Goal: Transaction & Acquisition: Book appointment/travel/reservation

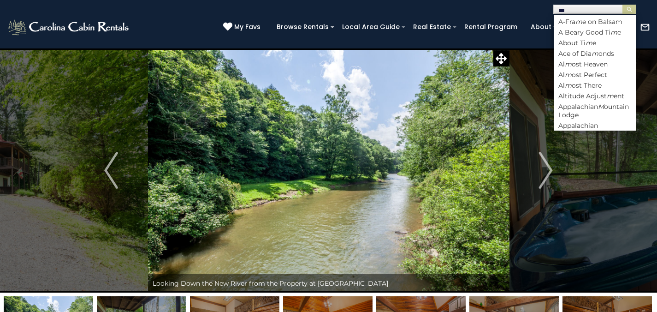
scroll to position [0, 0]
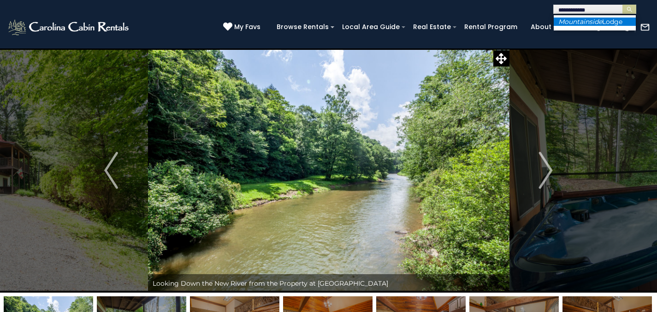
type input "**********"
click at [570, 23] on em "Mountainside" at bounding box center [580, 22] width 44 height 8
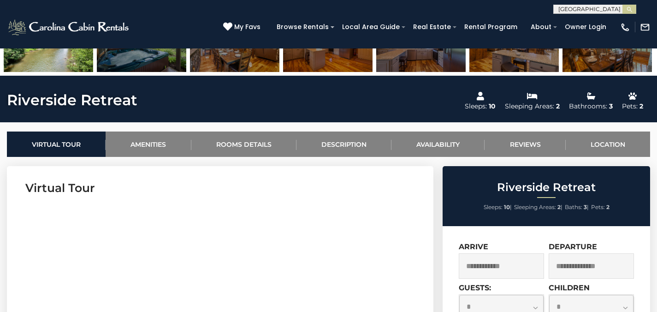
scroll to position [240, 0]
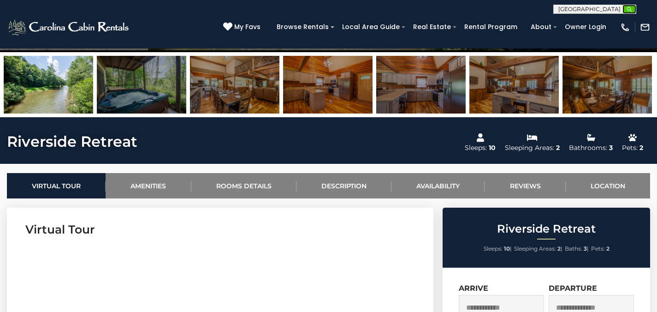
click at [630, 11] on img "submit" at bounding box center [629, 9] width 7 height 7
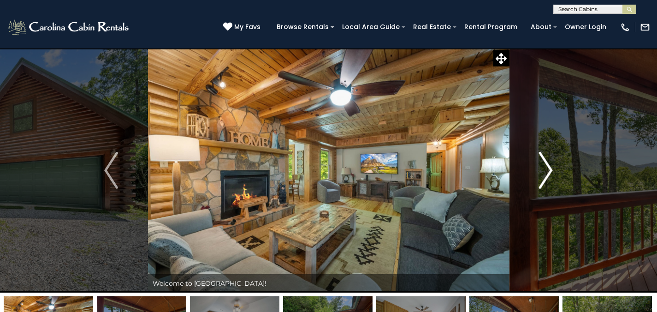
click at [553, 166] on button "Next" at bounding box center [545, 170] width 73 height 244
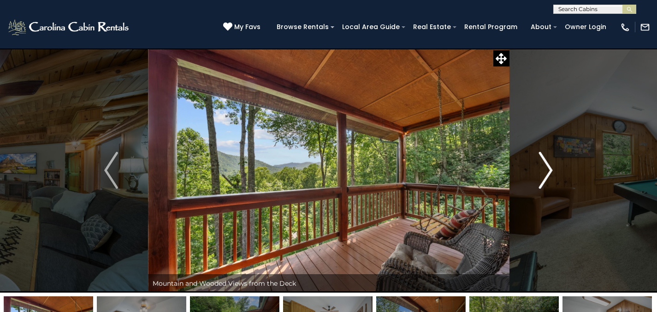
click at [541, 166] on img "Next" at bounding box center [546, 170] width 14 height 37
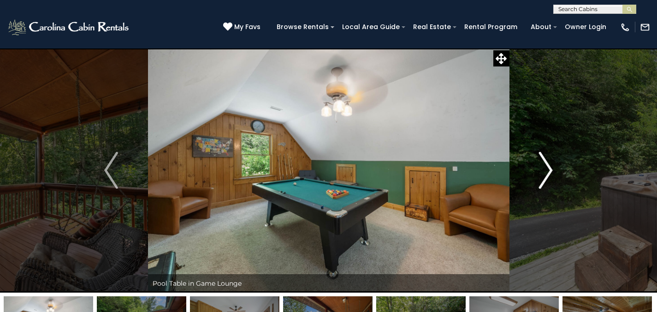
click at [541, 166] on img "Next" at bounding box center [546, 170] width 14 height 37
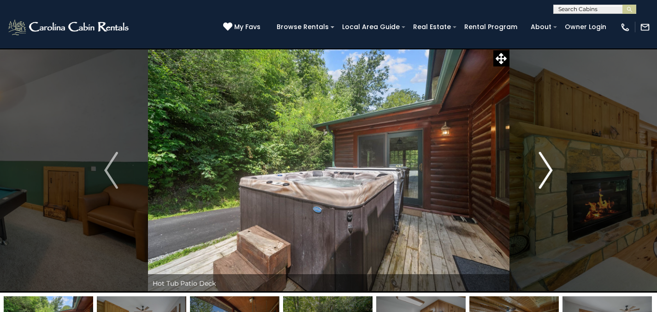
click at [541, 166] on img "Next" at bounding box center [546, 170] width 14 height 37
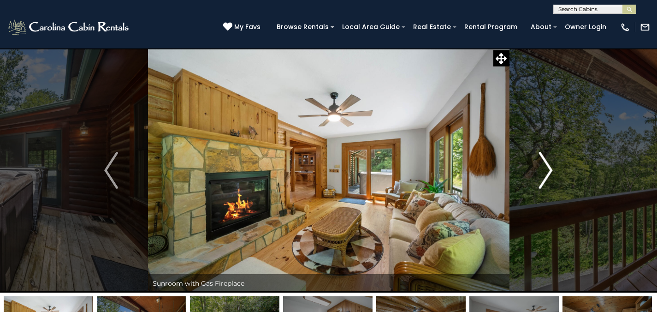
click at [541, 166] on img "Next" at bounding box center [546, 170] width 14 height 37
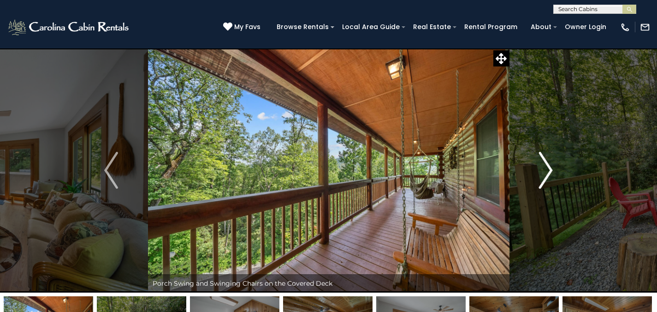
click at [530, 183] on button "Next" at bounding box center [545, 170] width 73 height 244
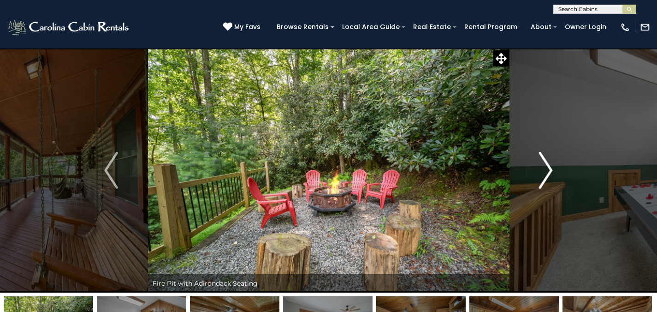
click at [530, 183] on button "Next" at bounding box center [545, 170] width 73 height 244
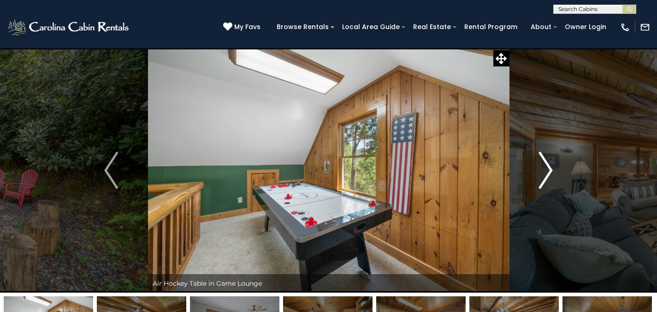
click at [530, 188] on button "Next" at bounding box center [545, 170] width 73 height 244
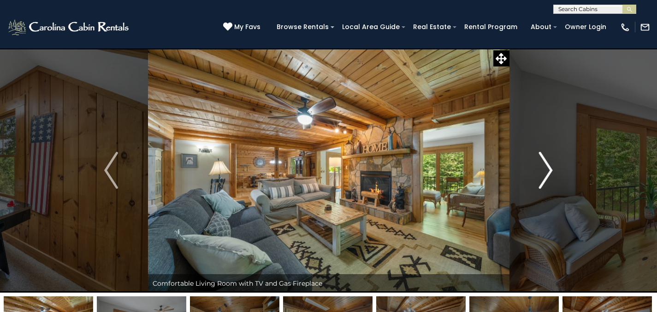
click at [524, 188] on button "Next" at bounding box center [545, 170] width 73 height 244
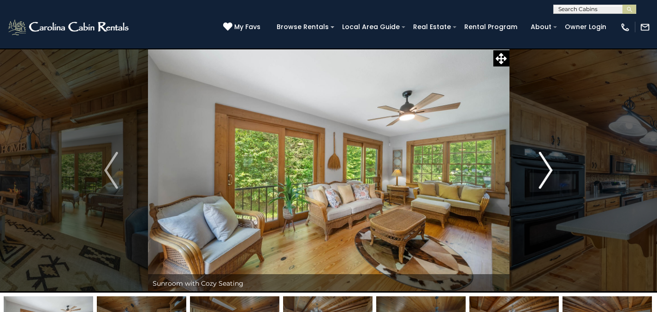
click at [524, 189] on button "Next" at bounding box center [545, 170] width 73 height 244
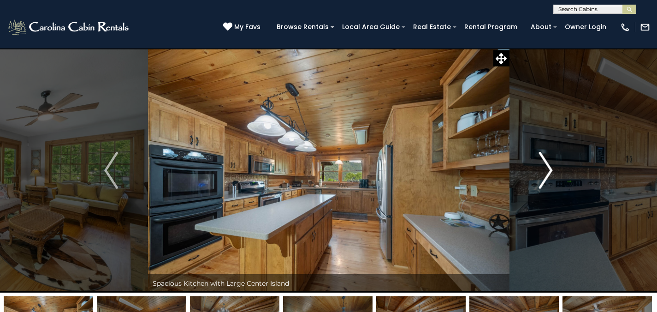
click at [525, 189] on button "Next" at bounding box center [545, 170] width 73 height 244
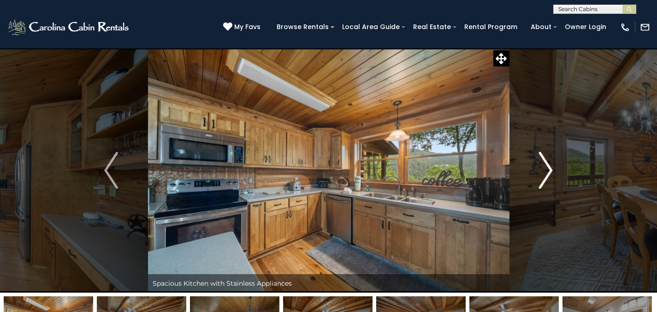
click at [525, 189] on button "Next" at bounding box center [545, 170] width 73 height 244
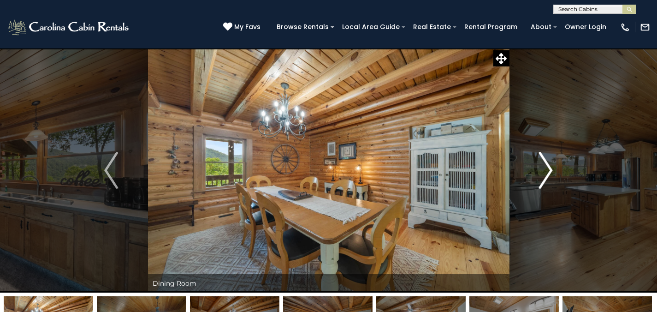
click at [525, 189] on button "Next" at bounding box center [545, 170] width 73 height 244
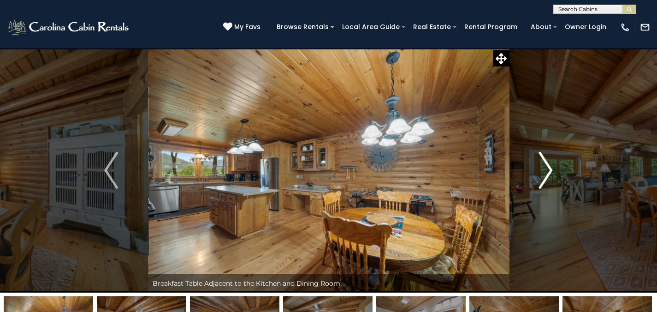
click at [525, 189] on button "Next" at bounding box center [545, 170] width 73 height 244
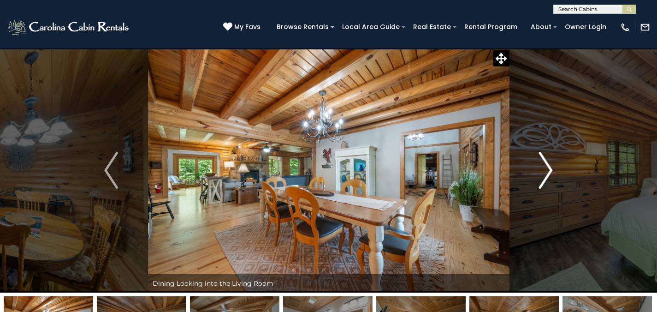
click at [525, 189] on button "Next" at bounding box center [545, 170] width 73 height 244
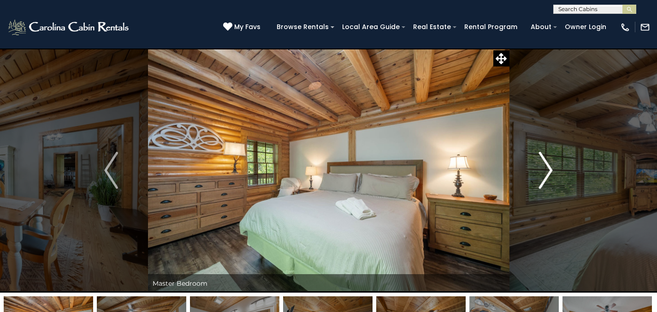
click at [525, 192] on button "Next" at bounding box center [545, 170] width 73 height 244
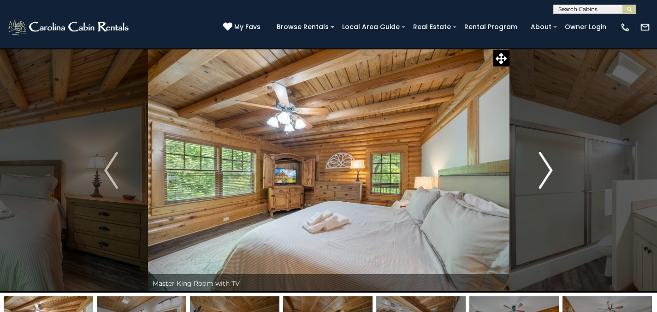
click at [526, 192] on button "Next" at bounding box center [545, 170] width 73 height 244
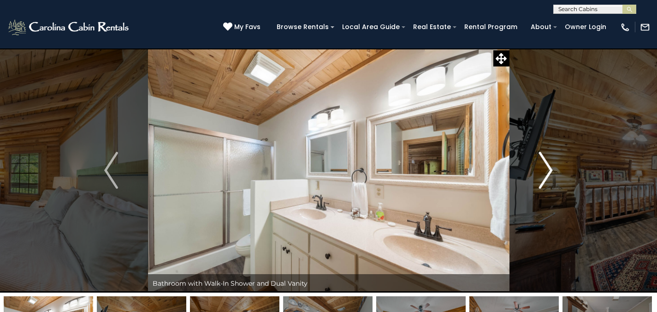
click at [526, 192] on button "Next" at bounding box center [545, 170] width 73 height 244
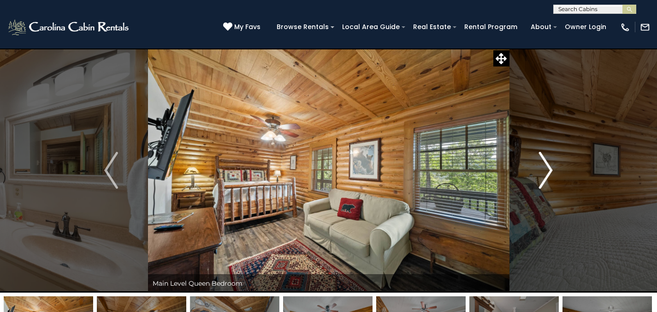
click at [526, 192] on button "Next" at bounding box center [545, 170] width 73 height 244
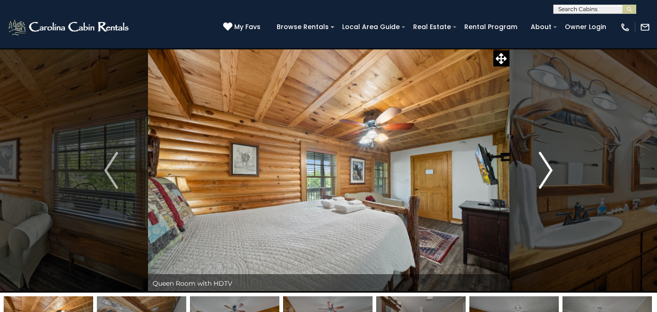
click at [526, 192] on button "Next" at bounding box center [545, 170] width 73 height 244
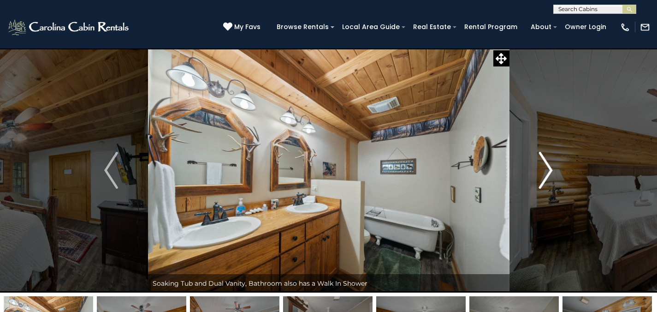
click at [526, 192] on button "Next" at bounding box center [545, 170] width 73 height 244
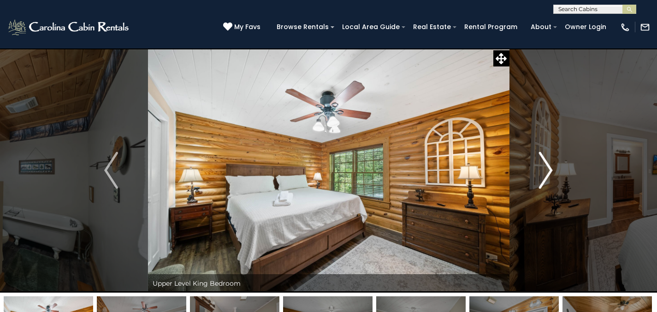
click at [526, 192] on button "Next" at bounding box center [545, 170] width 73 height 244
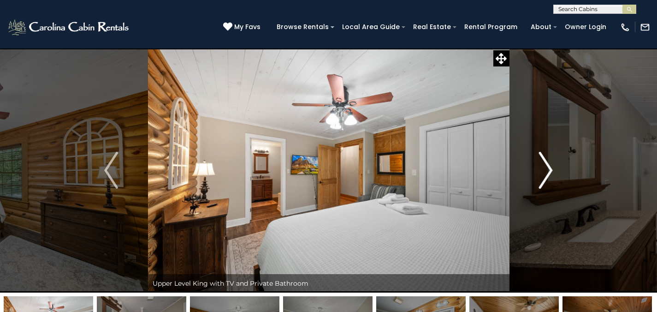
click at [526, 192] on button "Next" at bounding box center [545, 170] width 73 height 244
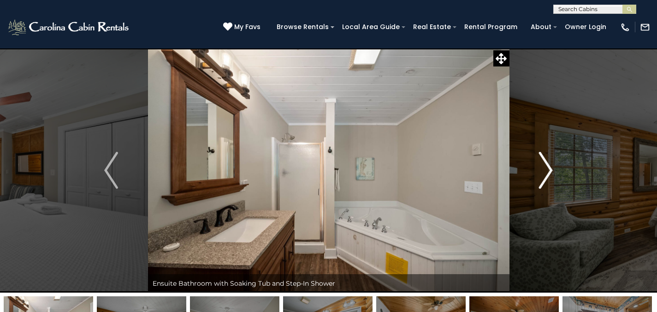
click at [530, 192] on button "Next" at bounding box center [545, 170] width 73 height 244
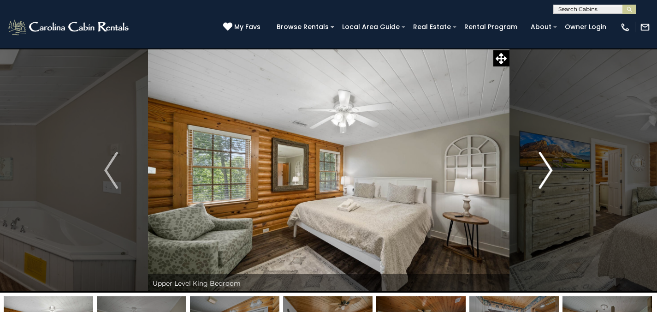
click at [530, 193] on button "Next" at bounding box center [545, 170] width 73 height 244
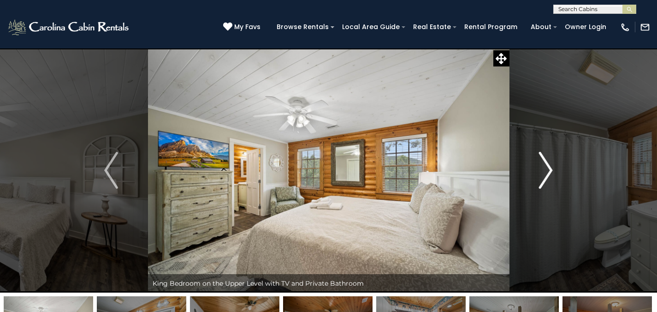
click at [530, 193] on button "Next" at bounding box center [545, 170] width 73 height 244
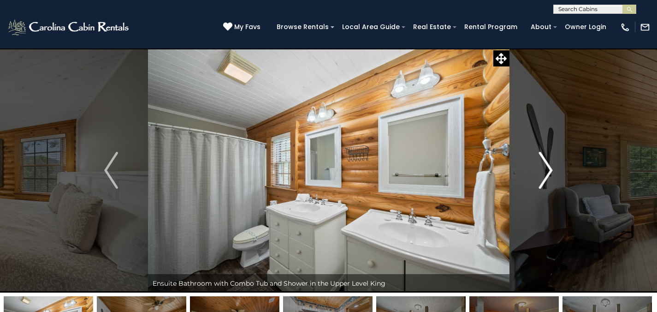
click at [530, 193] on button "Next" at bounding box center [545, 170] width 73 height 244
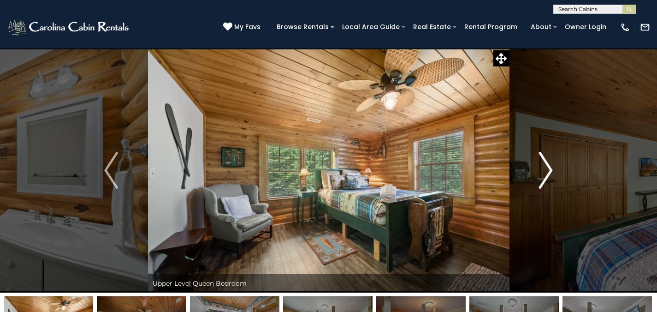
click at [530, 193] on button "Next" at bounding box center [545, 170] width 73 height 244
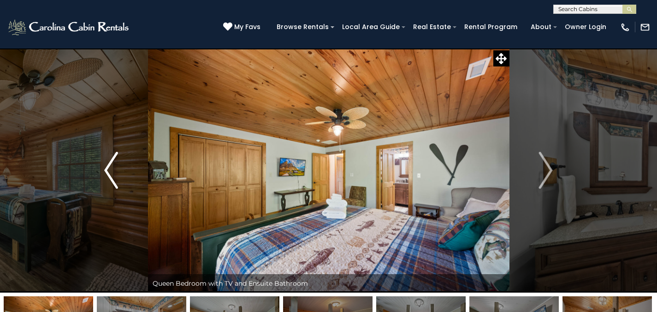
click at [101, 174] on button "Previous" at bounding box center [111, 170] width 73 height 244
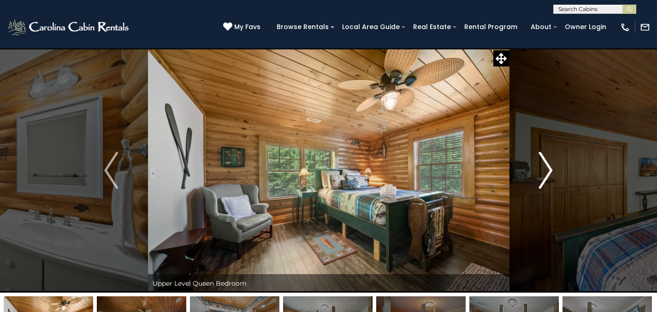
click at [577, 171] on button "Next" at bounding box center [545, 170] width 73 height 244
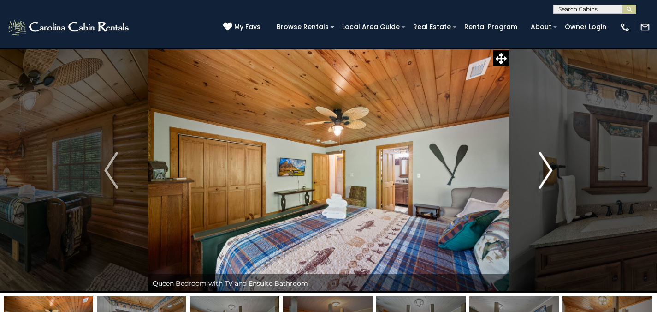
click at [576, 171] on button "Next" at bounding box center [545, 170] width 73 height 244
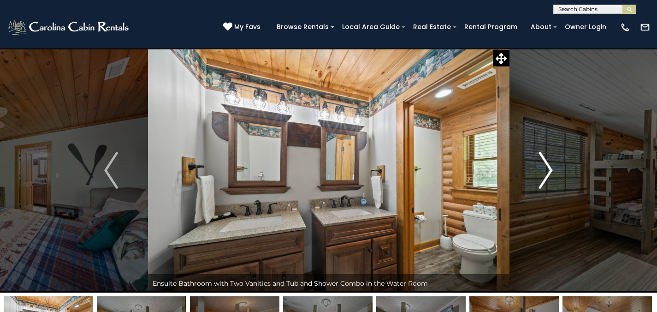
click at [576, 171] on button "Next" at bounding box center [545, 170] width 73 height 244
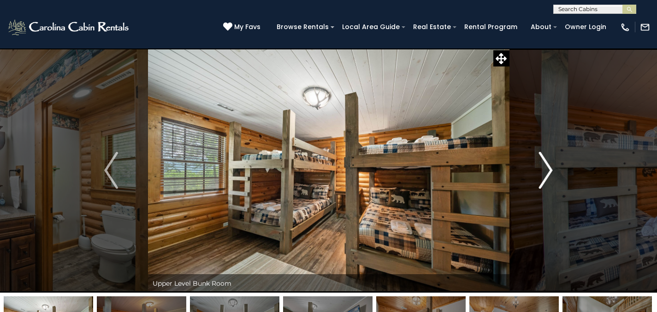
click at [574, 171] on button "Next" at bounding box center [545, 170] width 73 height 244
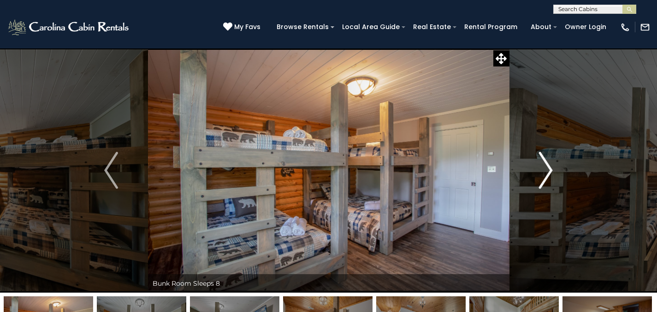
click at [574, 177] on button "Next" at bounding box center [545, 170] width 73 height 244
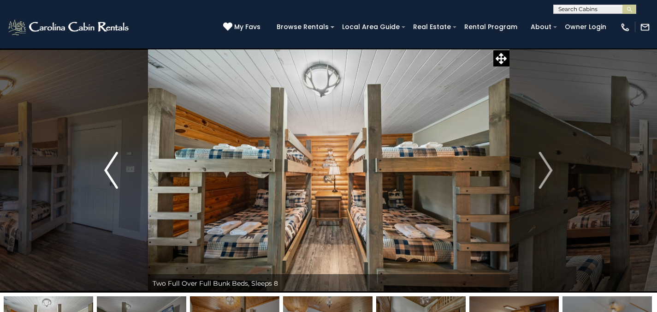
click at [113, 178] on img "Previous" at bounding box center [111, 170] width 14 height 37
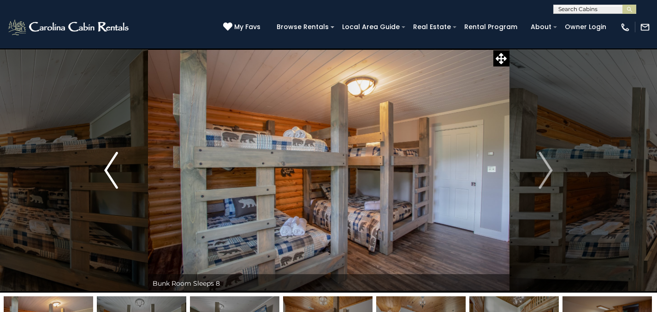
click at [102, 176] on button "Previous" at bounding box center [111, 170] width 73 height 244
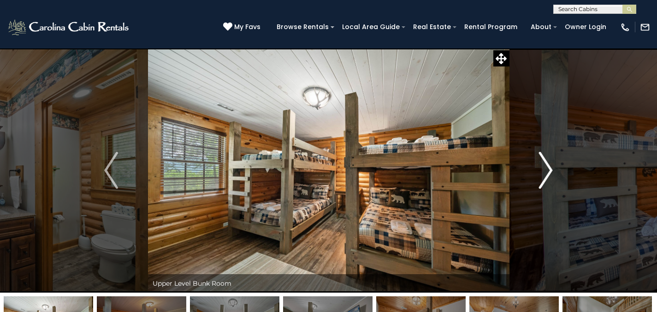
click at [539, 178] on img "Next" at bounding box center [546, 170] width 14 height 37
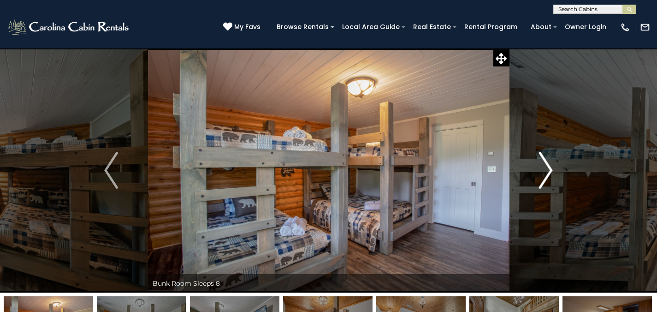
click at [532, 178] on button "Next" at bounding box center [545, 170] width 73 height 244
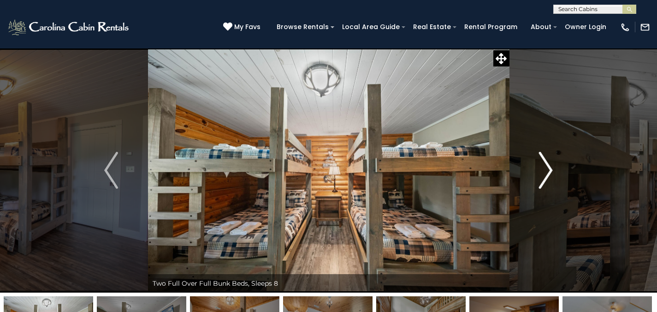
click at [534, 179] on button "Next" at bounding box center [545, 170] width 73 height 244
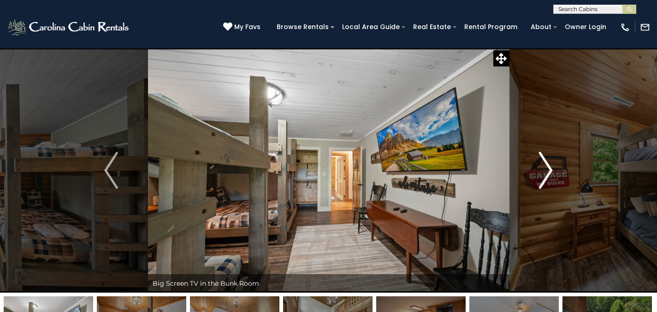
click at [534, 179] on button "Next" at bounding box center [545, 170] width 73 height 244
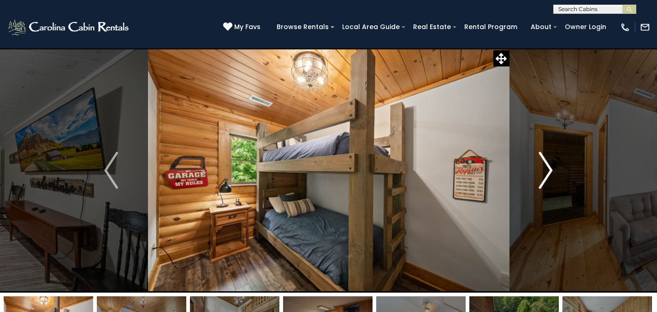
click at [534, 178] on button "Next" at bounding box center [545, 170] width 73 height 244
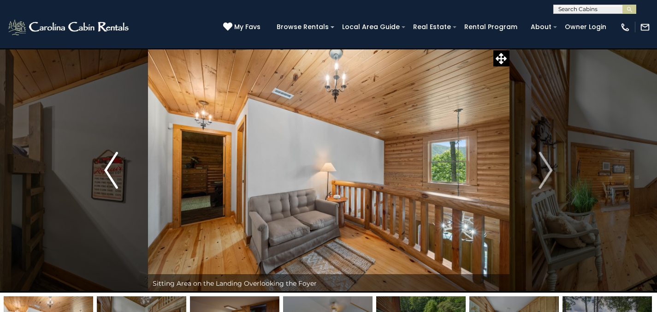
click at [110, 171] on img "Previous" at bounding box center [111, 170] width 14 height 37
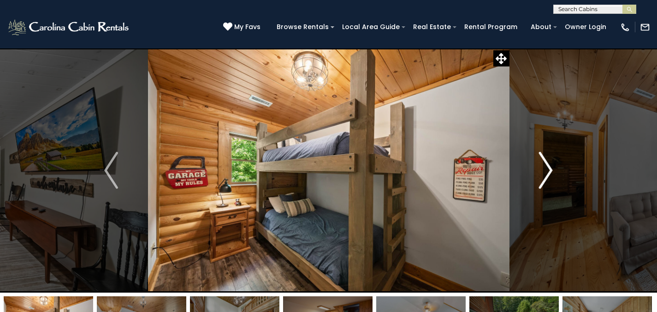
click at [536, 165] on button "Next" at bounding box center [545, 170] width 73 height 244
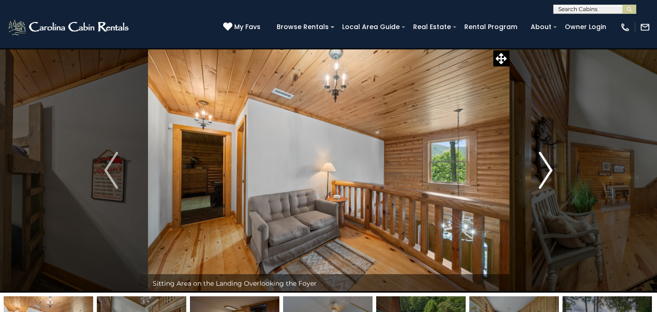
click at [536, 165] on button "Next" at bounding box center [545, 170] width 73 height 244
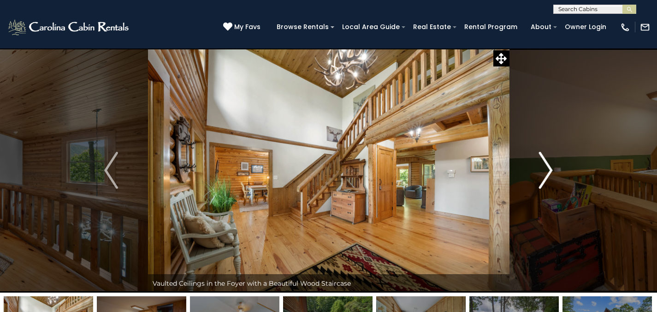
click at [536, 165] on button "Next" at bounding box center [545, 170] width 73 height 244
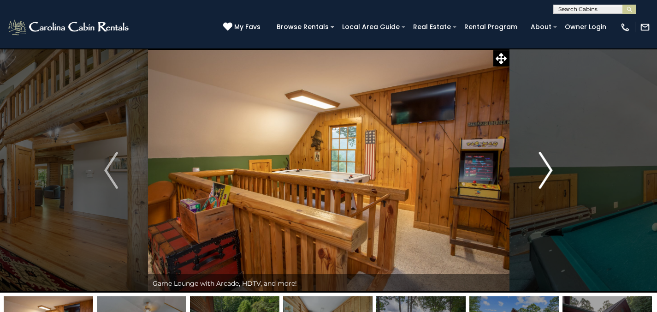
click at [536, 165] on button "Next" at bounding box center [545, 170] width 73 height 244
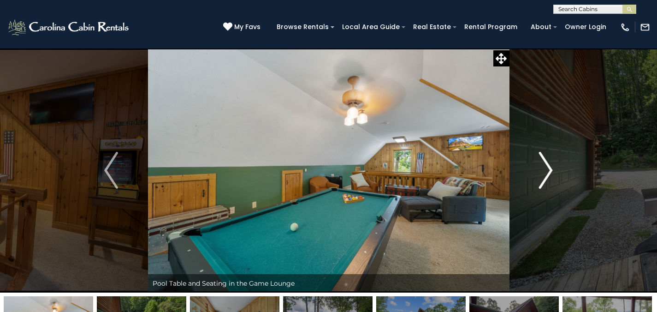
click at [535, 165] on button "Next" at bounding box center [545, 170] width 73 height 244
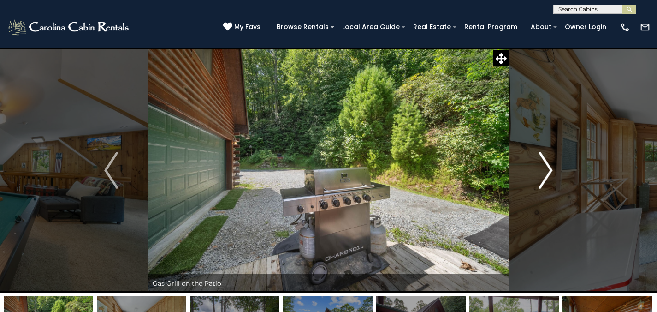
click at [536, 165] on button "Next" at bounding box center [545, 170] width 73 height 244
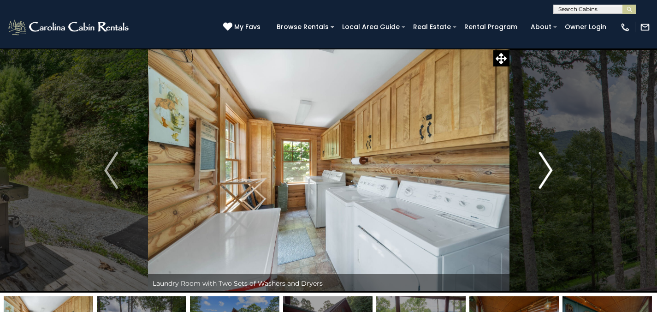
click at [536, 165] on button "Next" at bounding box center [545, 170] width 73 height 244
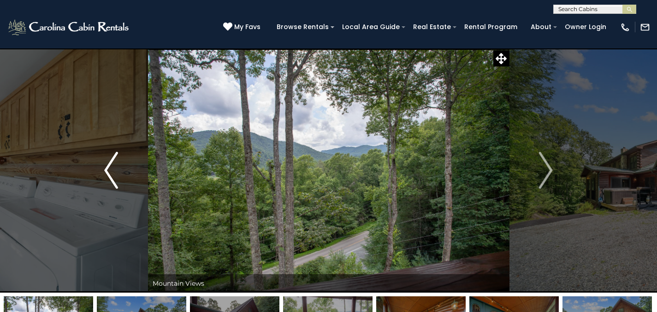
click at [117, 165] on img "Previous" at bounding box center [111, 170] width 14 height 37
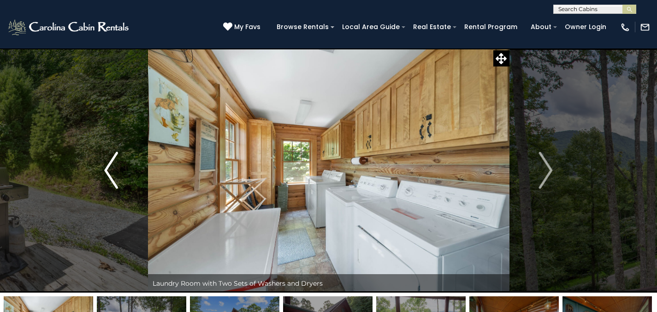
click at [117, 165] on img "Previous" at bounding box center [111, 170] width 14 height 37
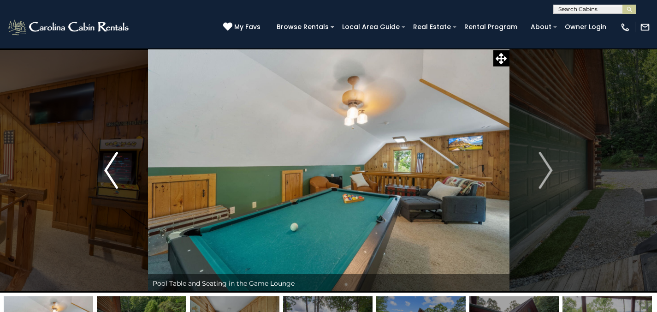
click at [117, 165] on img "Previous" at bounding box center [111, 170] width 14 height 37
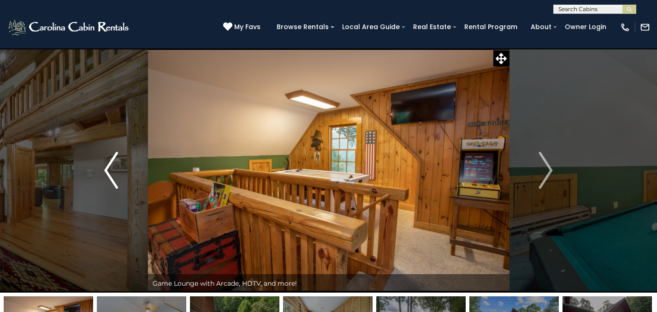
click at [117, 165] on img "Previous" at bounding box center [111, 170] width 14 height 37
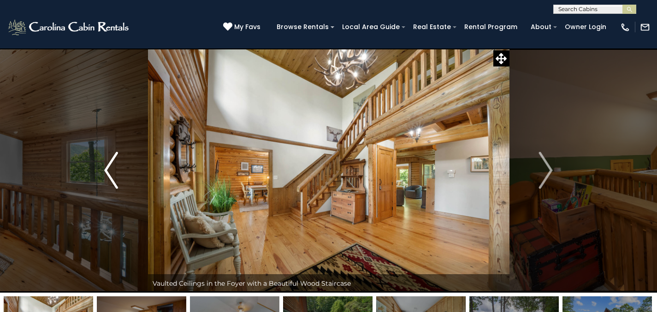
click at [117, 165] on img "Previous" at bounding box center [111, 170] width 14 height 37
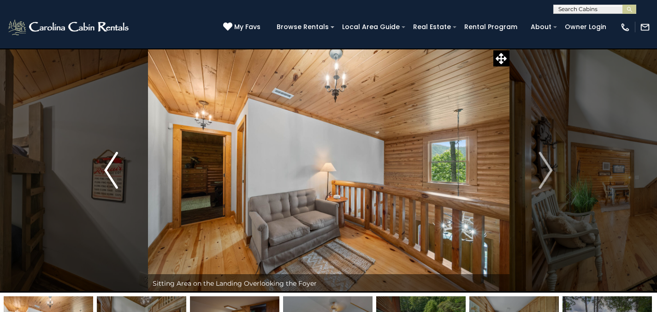
click at [117, 165] on img "Previous" at bounding box center [111, 170] width 14 height 37
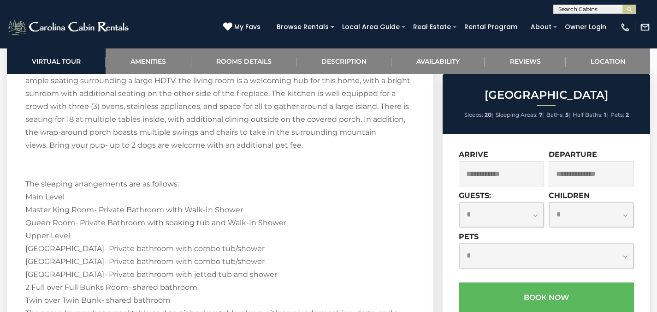
scroll to position [0, 0]
click at [593, 6] on input "text" at bounding box center [593, 10] width 81 height 9
type input "*******"
click at [598, 21] on li "At Last" at bounding box center [594, 22] width 82 height 8
click at [631, 6] on img "submit" at bounding box center [629, 9] width 7 height 7
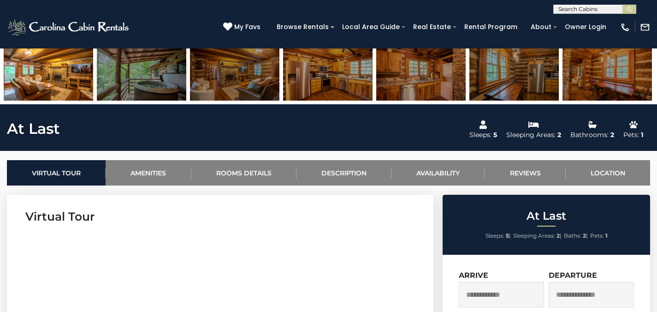
scroll to position [0, 0]
click at [577, 9] on input "text" at bounding box center [593, 10] width 81 height 9
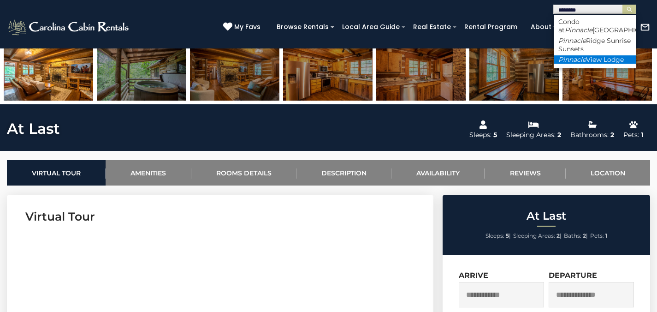
type input "********"
click at [588, 59] on li "Pinnacle View Lodge" at bounding box center [594, 59] width 82 height 8
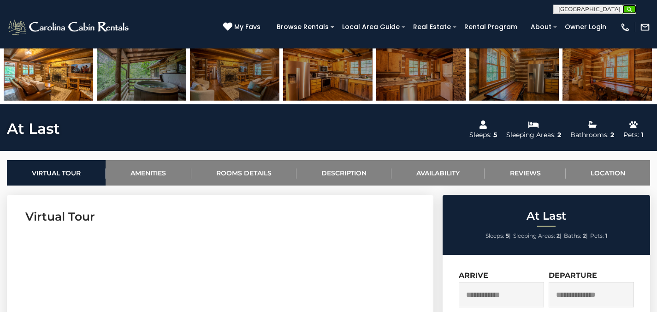
click at [626, 6] on img "submit" at bounding box center [629, 9] width 7 height 7
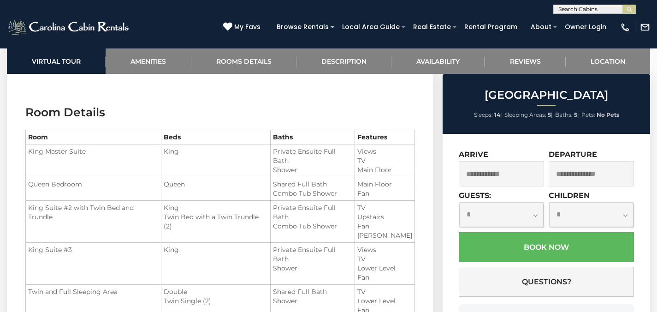
scroll to position [1054, 0]
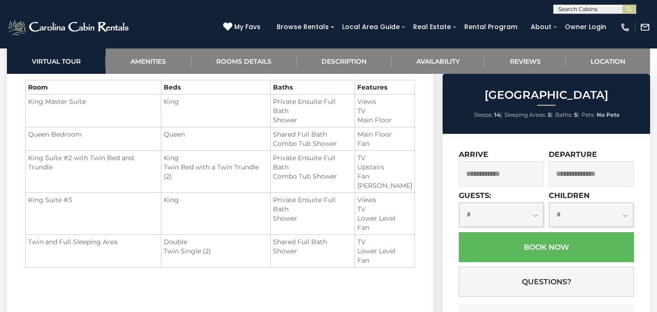
drag, startPoint x: 424, startPoint y: 266, endPoint x: 40, endPoint y: 99, distance: 419.0
click at [23, 87] on section "Room Details Room Beds Baths Features King Master Suite King" at bounding box center [220, 168] width 426 height 254
click at [215, 282] on section "Room Details Room Beds Baths Features King Master Suite King" at bounding box center [220, 168] width 426 height 254
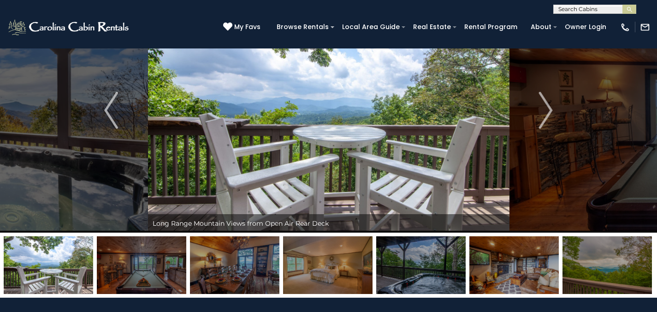
scroll to position [0, 0]
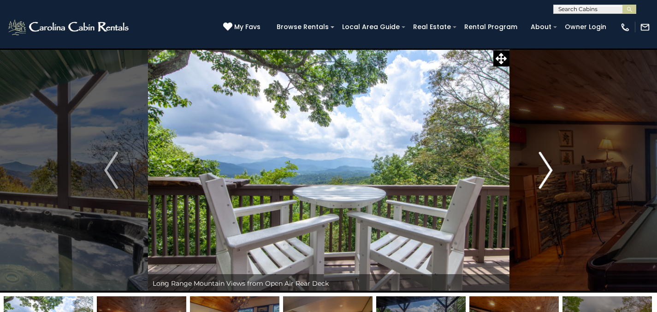
click at [532, 159] on button "Next" at bounding box center [545, 170] width 73 height 244
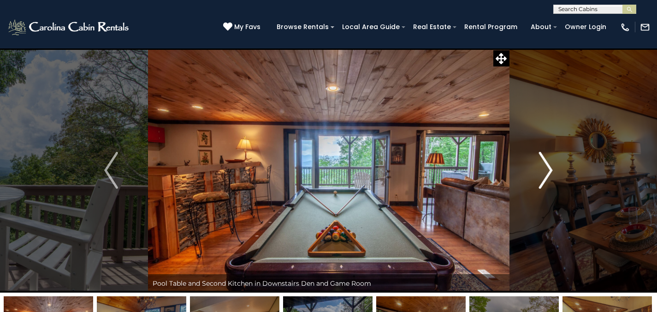
click at [532, 158] on button "Next" at bounding box center [545, 170] width 73 height 244
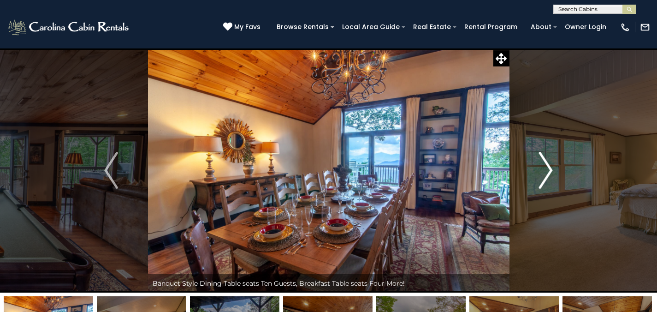
click at [532, 158] on button "Next" at bounding box center [545, 170] width 73 height 244
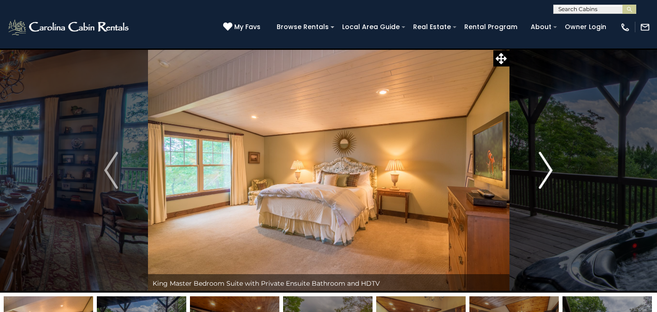
click at [532, 158] on button "Next" at bounding box center [545, 170] width 73 height 244
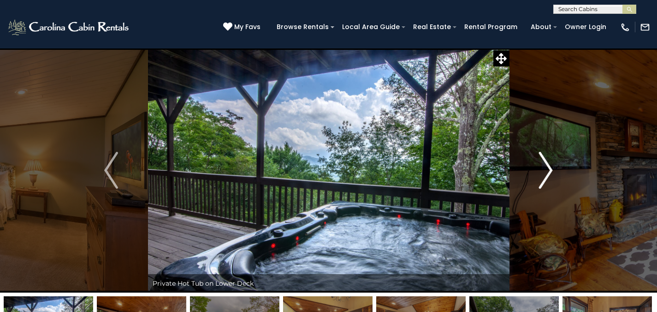
click at [532, 158] on button "Next" at bounding box center [545, 170] width 73 height 244
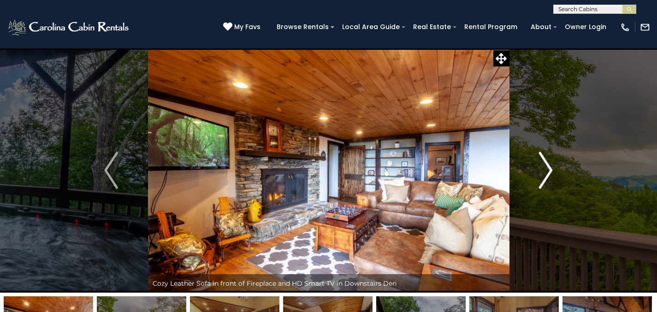
click at [532, 158] on button "Next" at bounding box center [545, 170] width 73 height 244
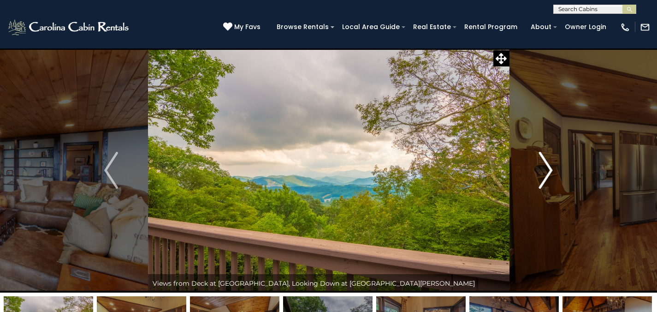
click at [532, 158] on button "Next" at bounding box center [545, 170] width 73 height 244
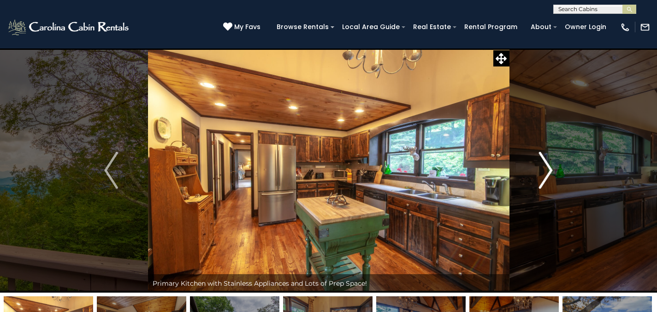
click at [532, 157] on button "Next" at bounding box center [545, 170] width 73 height 244
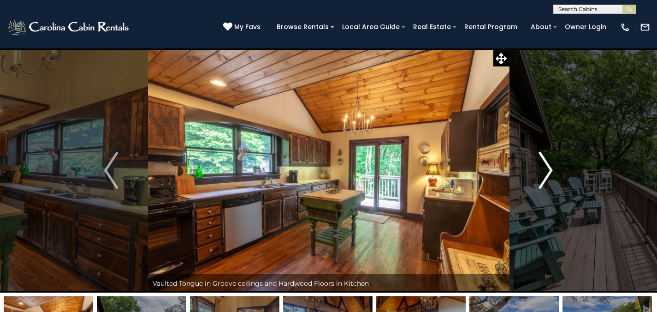
click at [532, 157] on button "Next" at bounding box center [545, 170] width 73 height 244
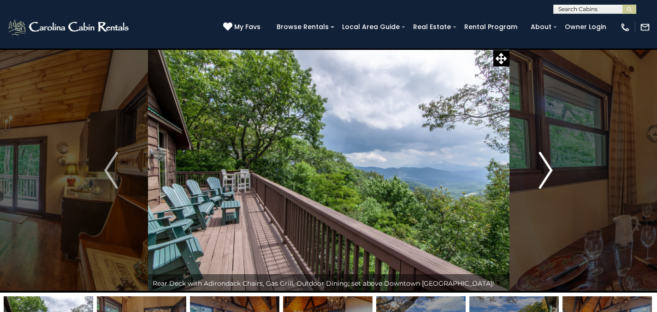
click at [532, 157] on button "Next" at bounding box center [545, 170] width 73 height 244
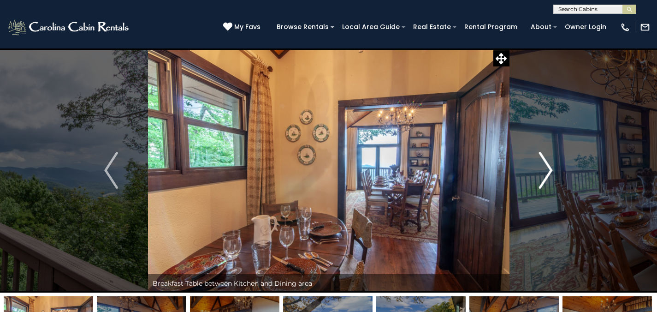
click at [532, 157] on button "Next" at bounding box center [545, 170] width 73 height 244
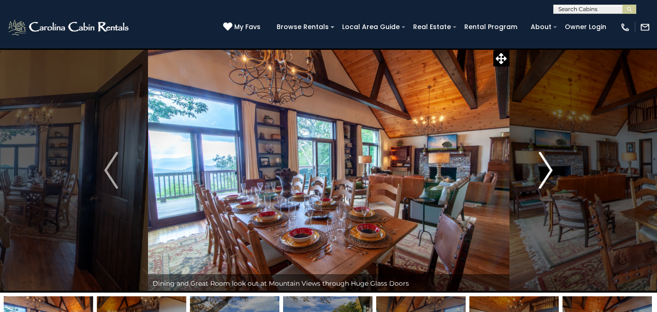
click at [532, 157] on button "Next" at bounding box center [545, 170] width 73 height 244
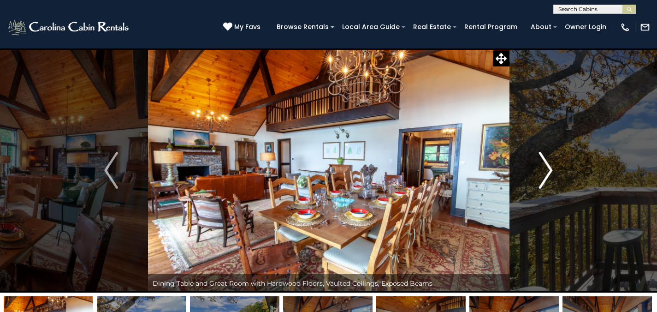
click at [532, 157] on button "Next" at bounding box center [545, 170] width 73 height 244
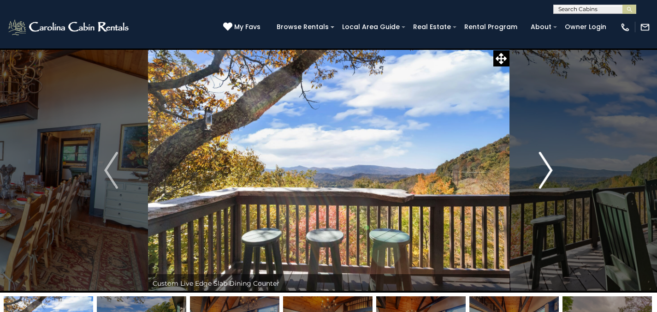
click at [532, 157] on button "Next" at bounding box center [545, 170] width 73 height 244
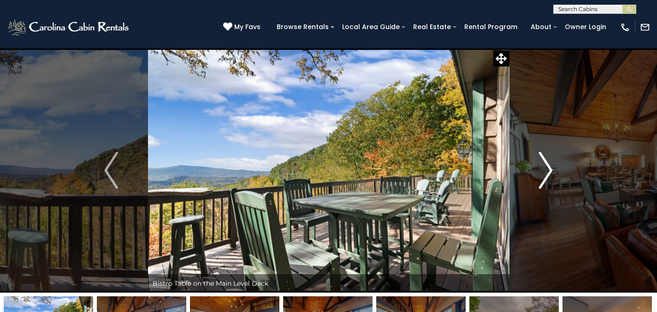
click at [532, 157] on button "Next" at bounding box center [545, 170] width 73 height 244
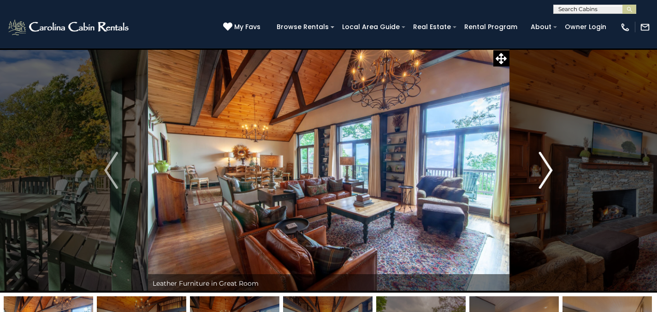
click at [532, 157] on button "Next" at bounding box center [545, 170] width 73 height 244
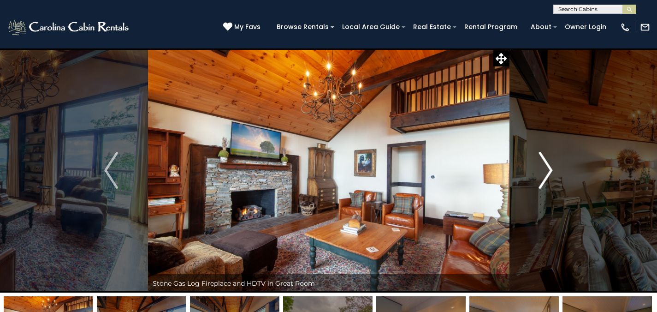
click at [532, 157] on button "Next" at bounding box center [545, 170] width 73 height 244
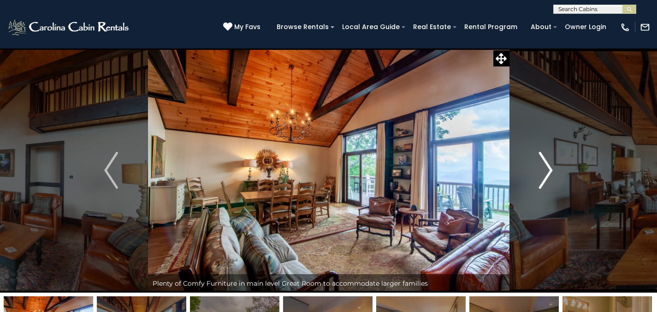
click at [532, 157] on button "Next" at bounding box center [545, 170] width 73 height 244
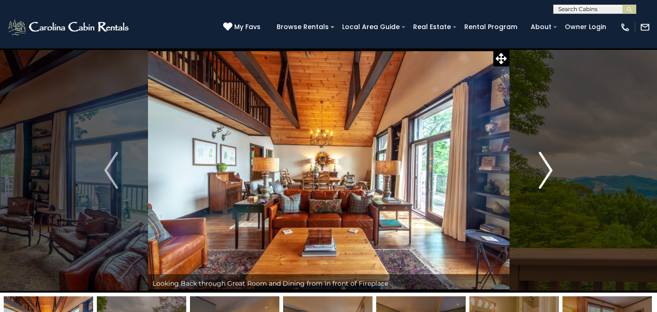
click at [532, 157] on button "Next" at bounding box center [545, 170] width 73 height 244
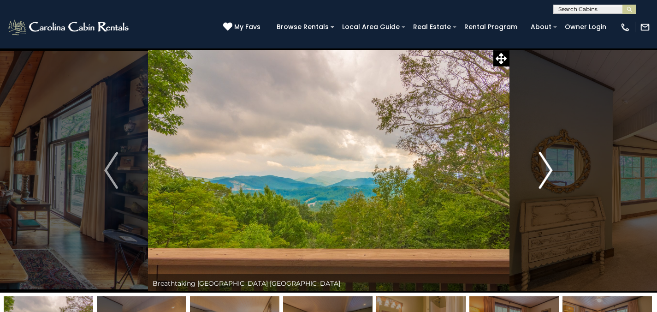
click at [532, 157] on button "Next" at bounding box center [545, 170] width 73 height 244
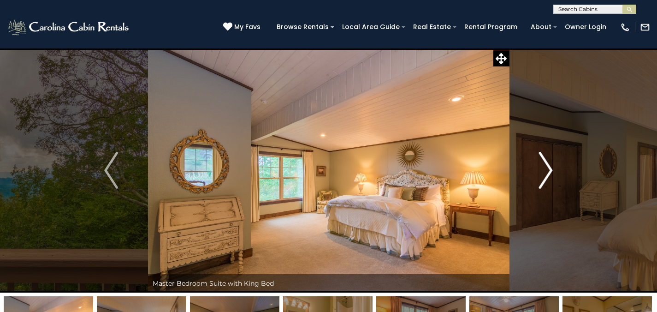
click at [532, 157] on button "Next" at bounding box center [545, 170] width 73 height 244
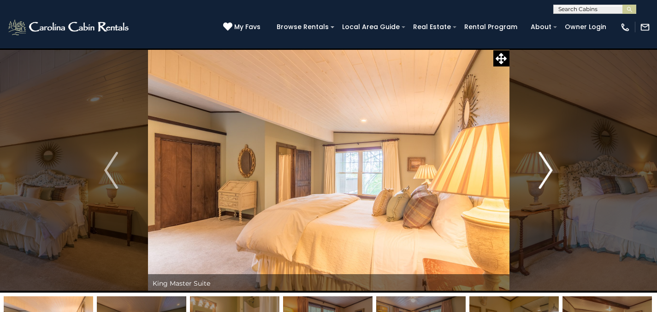
click at [532, 157] on button "Next" at bounding box center [545, 170] width 73 height 244
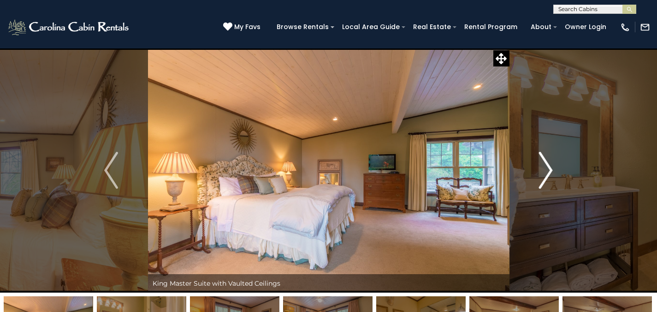
click at [532, 157] on button "Next" at bounding box center [545, 170] width 73 height 244
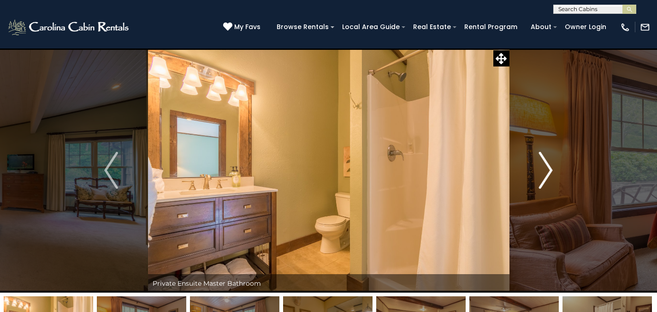
click at [532, 157] on button "Next" at bounding box center [545, 170] width 73 height 244
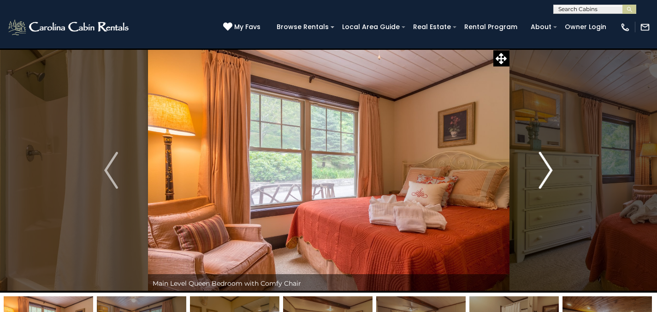
click at [532, 157] on button "Next" at bounding box center [545, 170] width 73 height 244
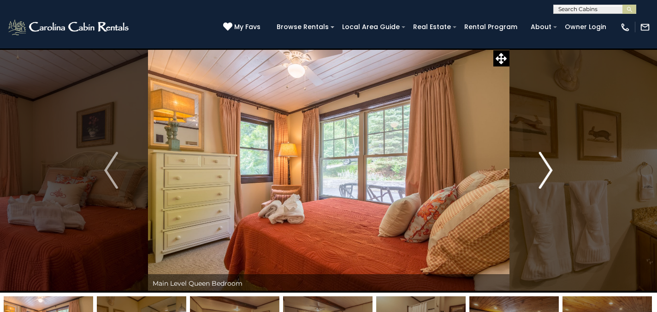
click at [532, 157] on button "Next" at bounding box center [545, 170] width 73 height 244
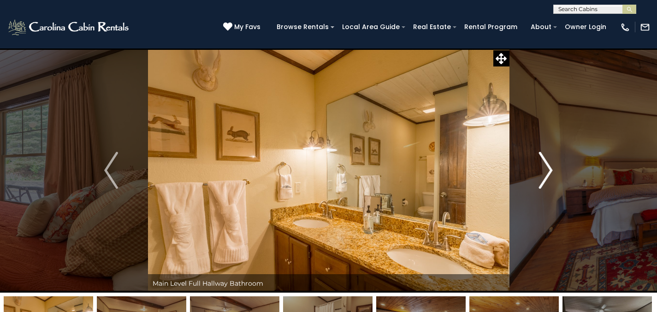
click at [532, 157] on button "Next" at bounding box center [545, 170] width 73 height 244
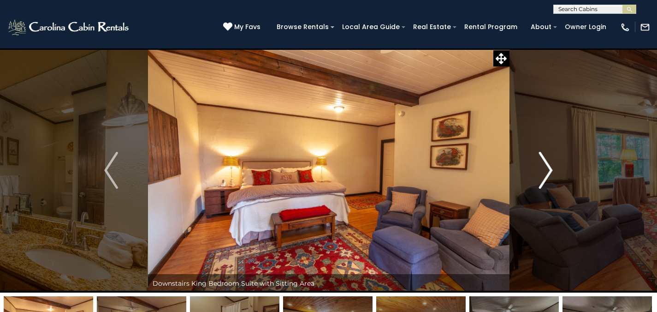
click at [532, 157] on button "Next" at bounding box center [545, 170] width 73 height 244
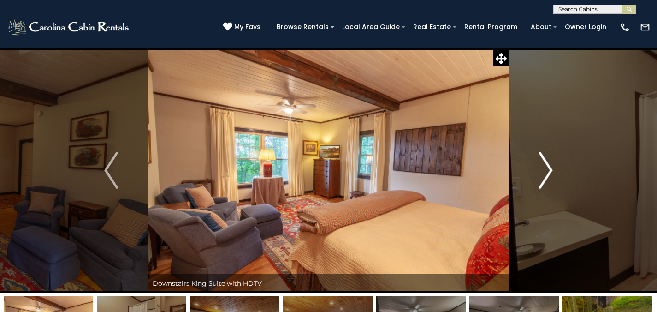
click at [532, 157] on button "Next" at bounding box center [545, 170] width 73 height 244
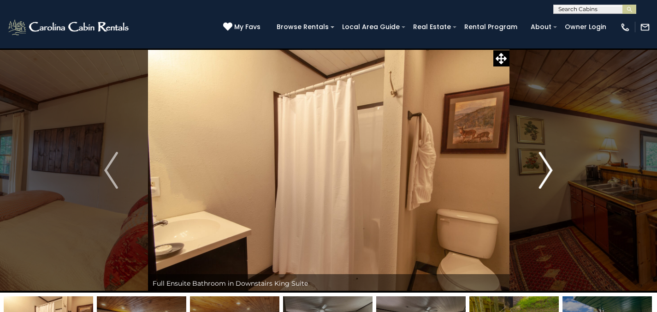
click at [532, 157] on button "Next" at bounding box center [545, 170] width 73 height 244
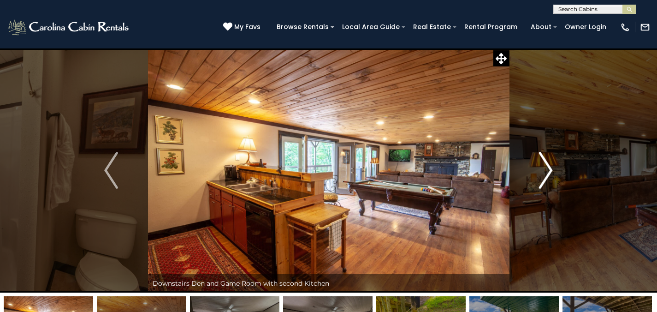
click at [532, 157] on button "Next" at bounding box center [545, 170] width 73 height 244
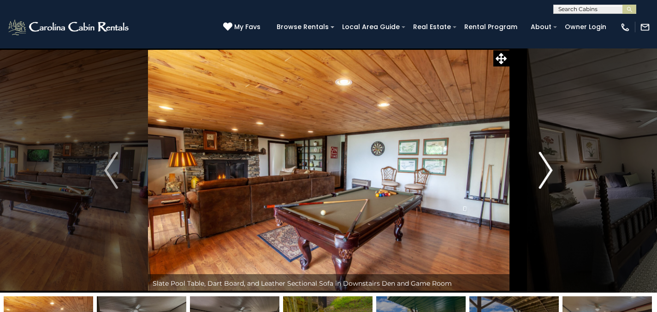
click at [532, 157] on button "Next" at bounding box center [545, 170] width 73 height 244
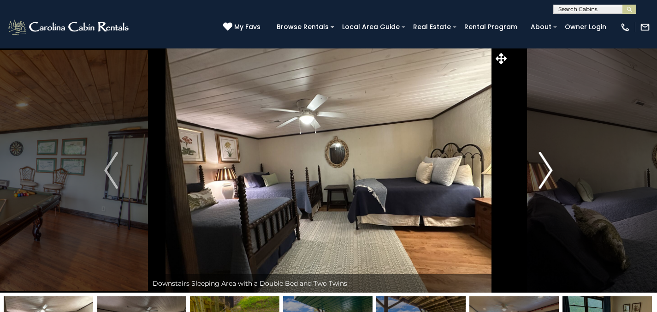
click at [532, 157] on button "Next" at bounding box center [545, 170] width 73 height 244
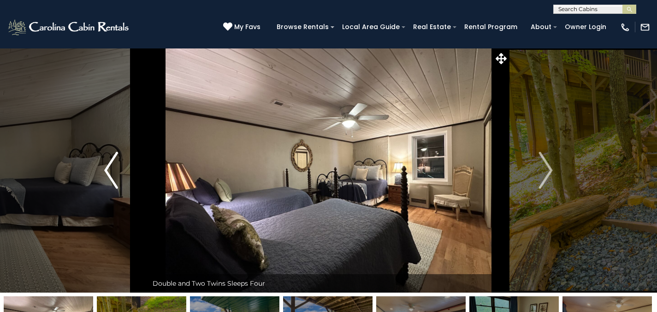
click at [120, 183] on button "Previous" at bounding box center [111, 170] width 73 height 244
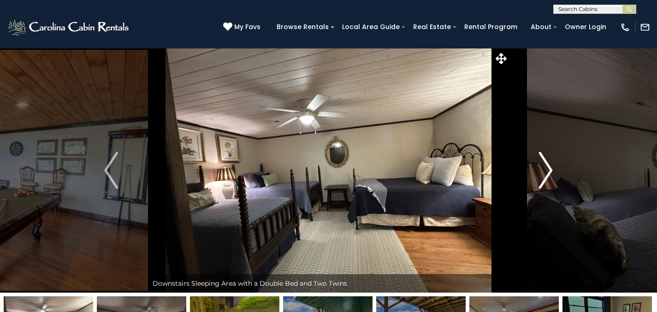
click at [545, 178] on img "Next" at bounding box center [546, 170] width 14 height 37
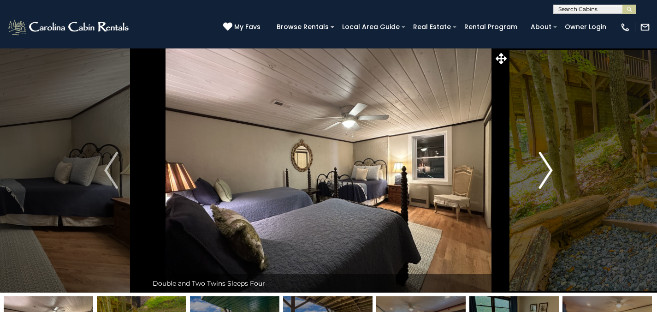
click at [544, 178] on img "Next" at bounding box center [546, 170] width 14 height 37
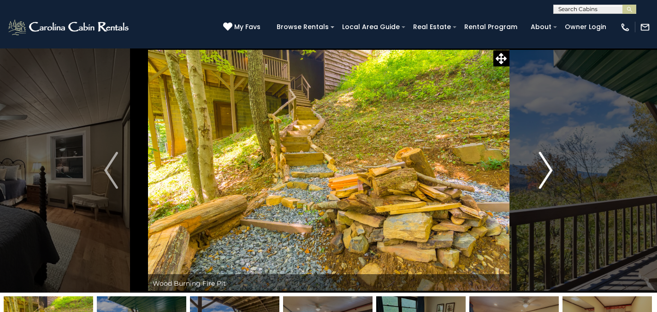
click at [544, 178] on img "Next" at bounding box center [546, 170] width 14 height 37
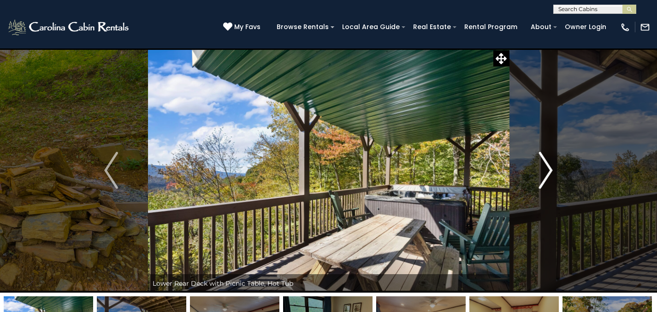
click at [544, 178] on img "Next" at bounding box center [546, 170] width 14 height 37
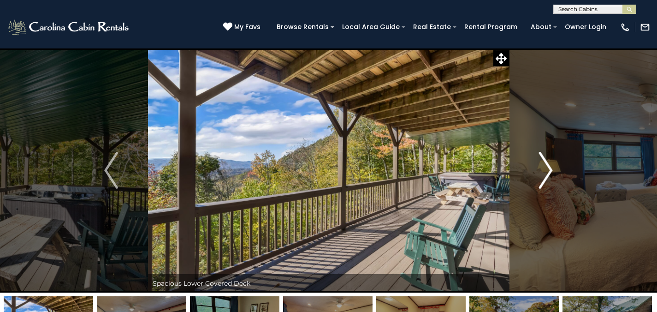
click at [544, 177] on img "Next" at bounding box center [546, 170] width 14 height 37
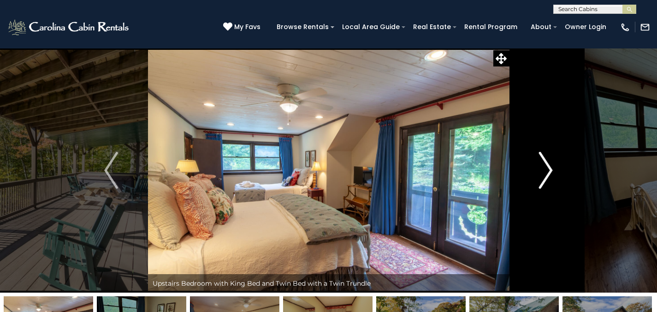
click at [544, 177] on img "Next" at bounding box center [546, 170] width 14 height 37
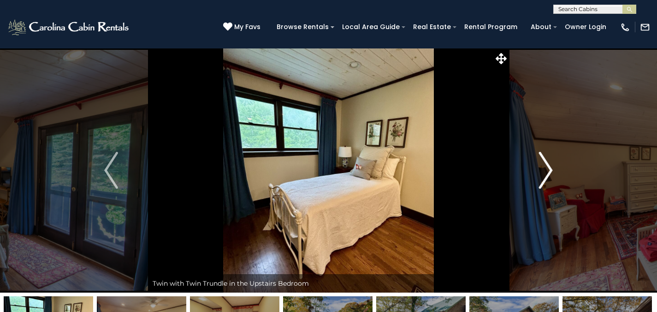
click at [544, 177] on img "Next" at bounding box center [546, 170] width 14 height 37
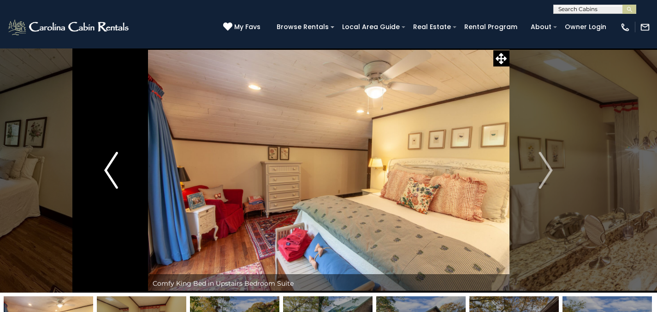
click at [128, 169] on button "Previous" at bounding box center [111, 170] width 73 height 244
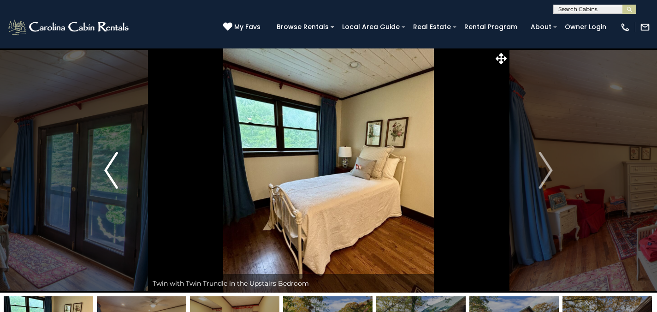
click at [128, 169] on button "Previous" at bounding box center [111, 170] width 73 height 244
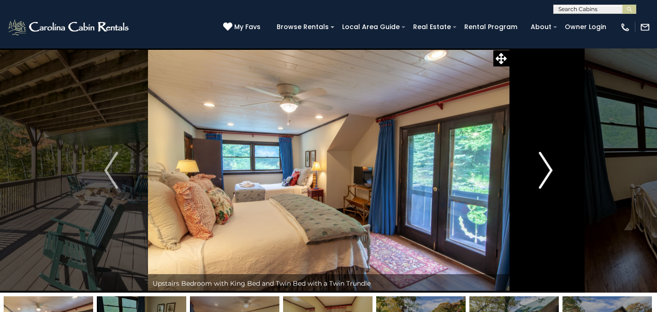
click at [554, 171] on button "Next" at bounding box center [545, 170] width 73 height 244
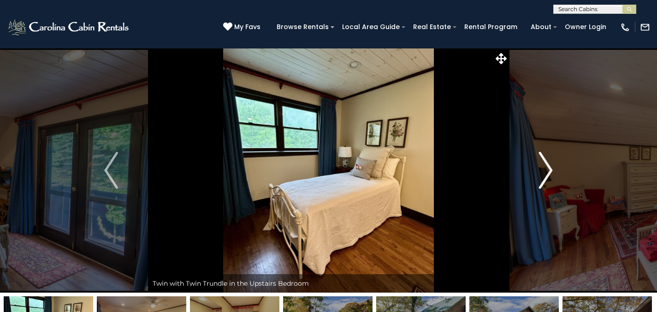
click at [554, 170] on button "Next" at bounding box center [545, 170] width 73 height 244
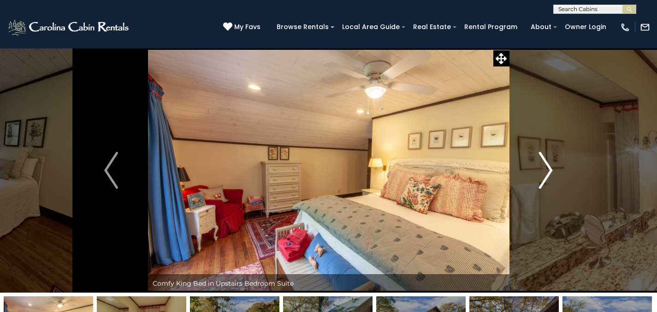
click at [554, 170] on button "Next" at bounding box center [545, 170] width 73 height 244
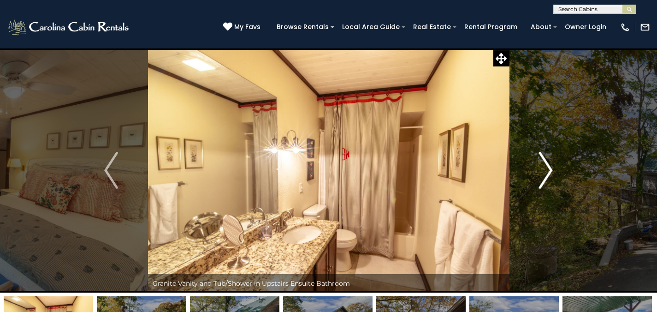
click at [554, 169] on button "Next" at bounding box center [545, 170] width 73 height 244
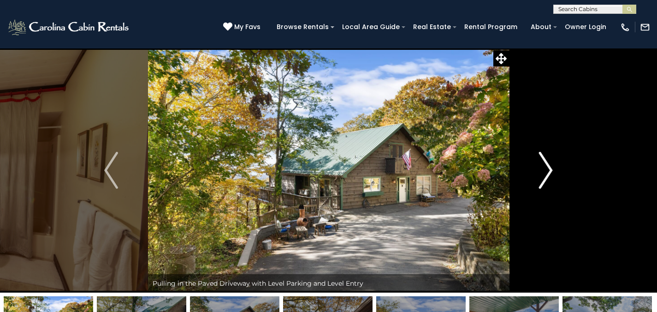
click at [554, 169] on button "Next" at bounding box center [545, 170] width 73 height 244
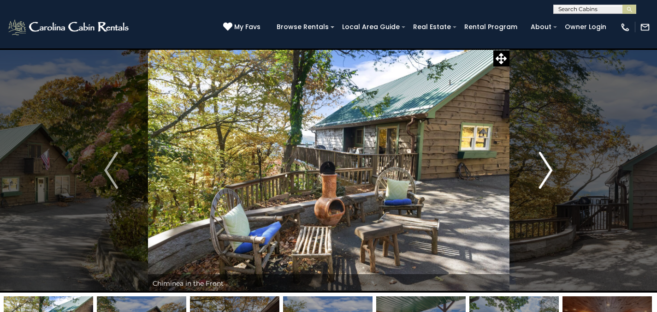
click at [554, 169] on button "Next" at bounding box center [545, 170] width 73 height 244
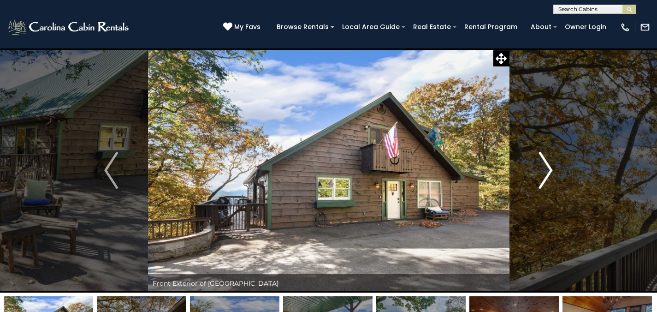
click at [554, 169] on button "Next" at bounding box center [545, 170] width 73 height 244
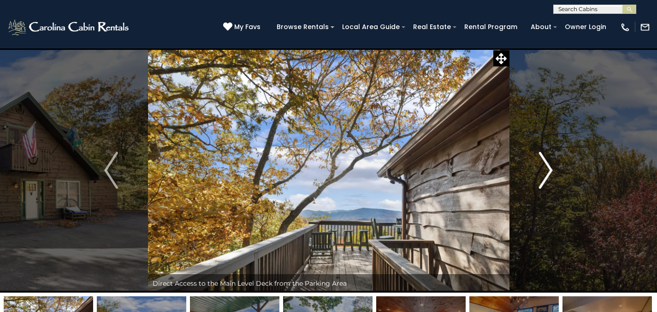
click at [554, 169] on button "Next" at bounding box center [545, 170] width 73 height 244
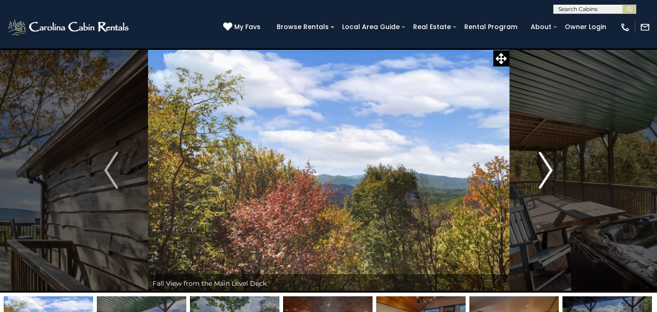
click at [554, 169] on button "Next" at bounding box center [545, 170] width 73 height 244
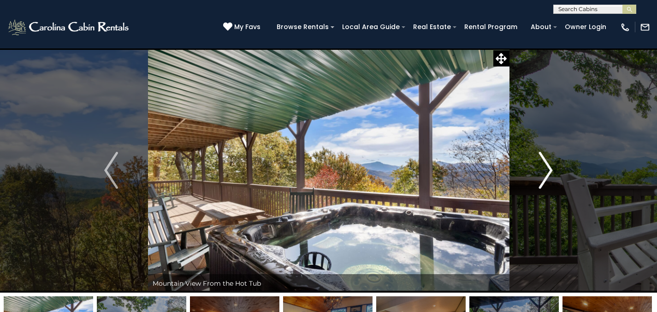
click at [554, 169] on button "Next" at bounding box center [545, 170] width 73 height 244
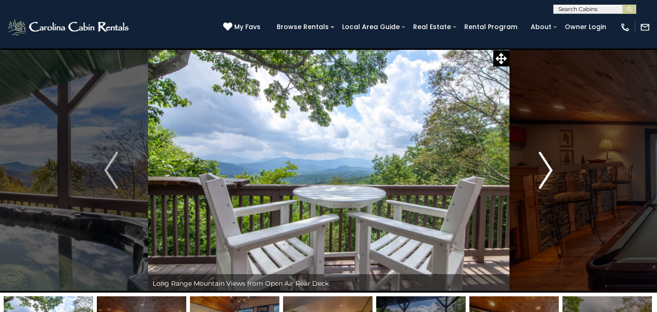
click at [554, 168] on button "Next" at bounding box center [545, 170] width 73 height 244
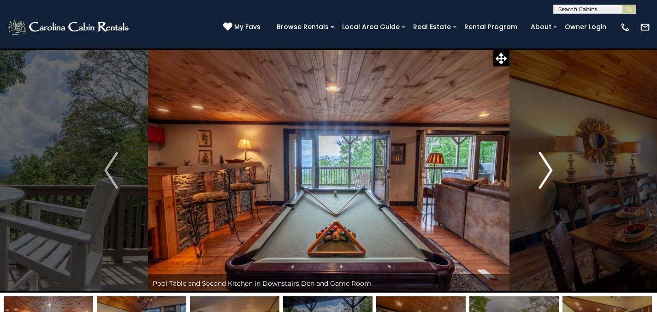
click at [554, 168] on button "Next" at bounding box center [545, 170] width 73 height 244
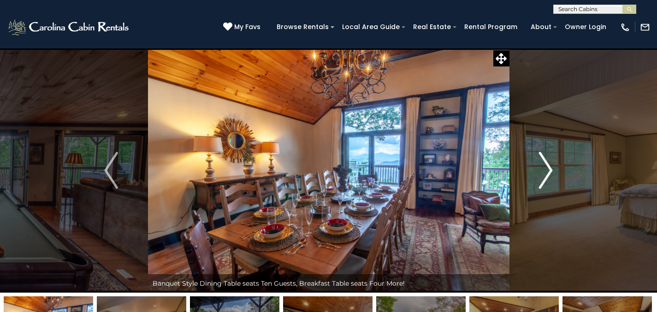
click at [554, 168] on button "Next" at bounding box center [545, 170] width 73 height 244
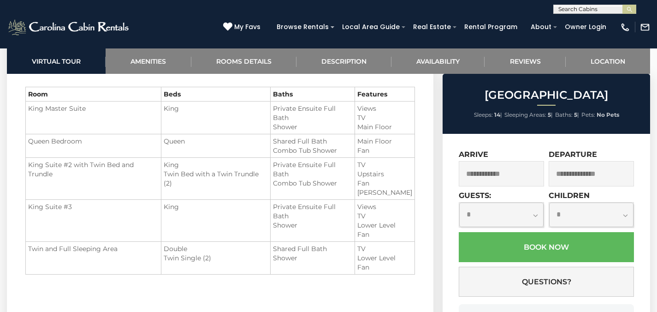
scroll to position [1051, 0]
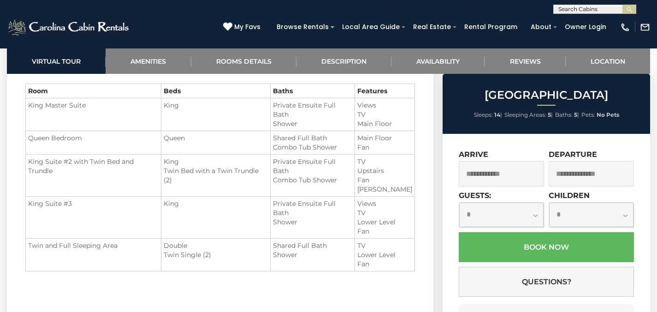
drag, startPoint x: 417, startPoint y: 273, endPoint x: 10, endPoint y: 87, distance: 447.5
click at [10, 87] on section "Room Details Room Beds Baths Features King Master Suite King" at bounding box center [220, 171] width 426 height 254
click at [156, 112] on td "King Master Suite" at bounding box center [93, 114] width 135 height 33
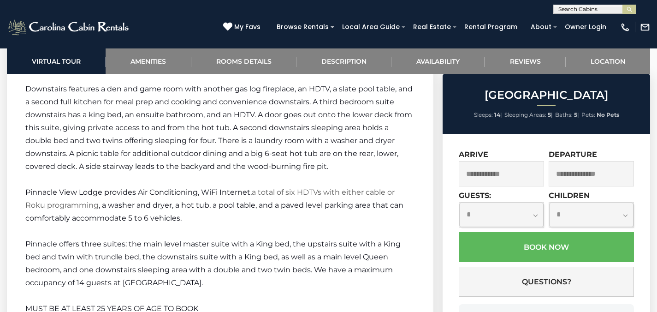
scroll to position [1707, 0]
click at [577, 8] on input "text" at bounding box center [593, 10] width 81 height 9
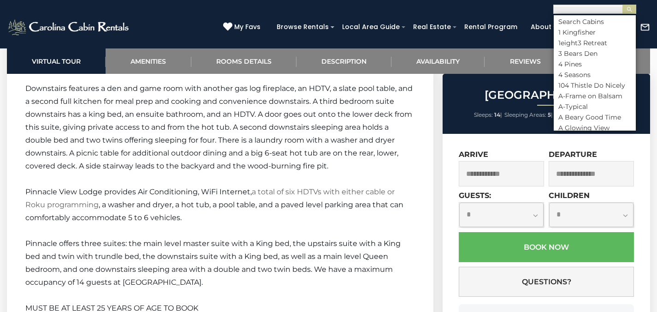
scroll to position [0, 0]
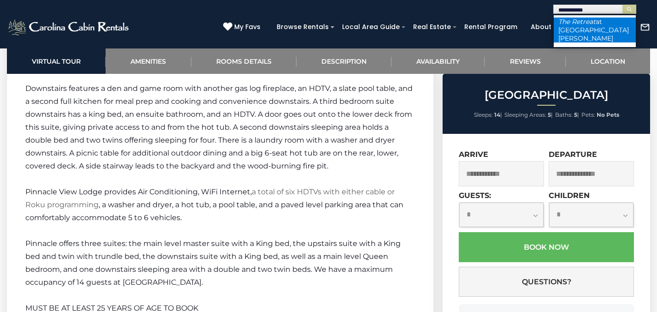
type input "**********"
click at [595, 27] on li "The Retreat at Mountain Meadows" at bounding box center [594, 30] width 82 height 25
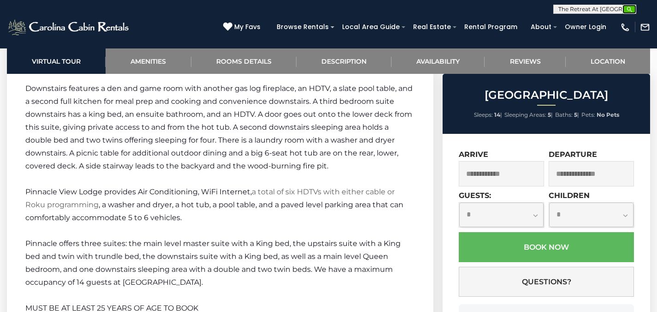
click at [626, 11] on img "submit" at bounding box center [629, 9] width 7 height 7
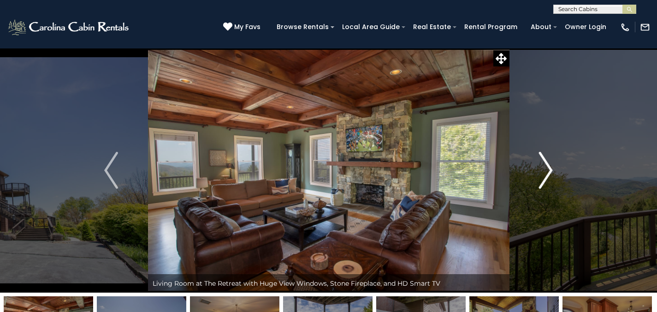
click at [548, 173] on img "Next" at bounding box center [546, 170] width 14 height 37
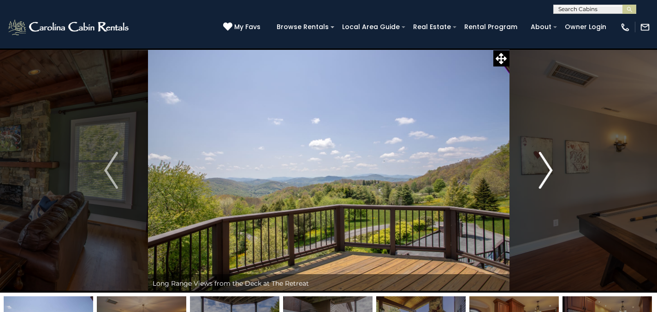
click at [545, 172] on img "Next" at bounding box center [546, 170] width 14 height 37
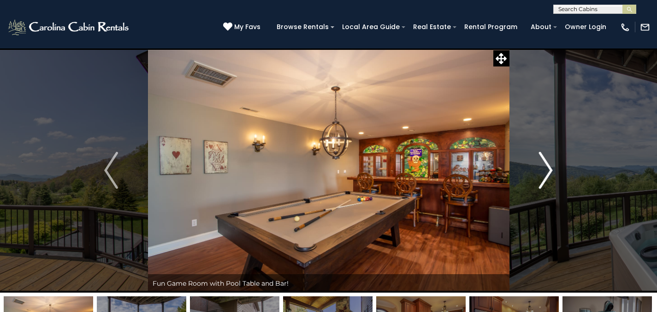
click at [545, 172] on img "Next" at bounding box center [546, 170] width 14 height 37
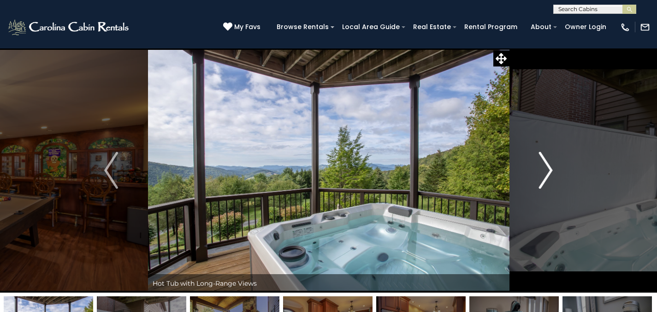
click at [543, 172] on img "Next" at bounding box center [546, 170] width 14 height 37
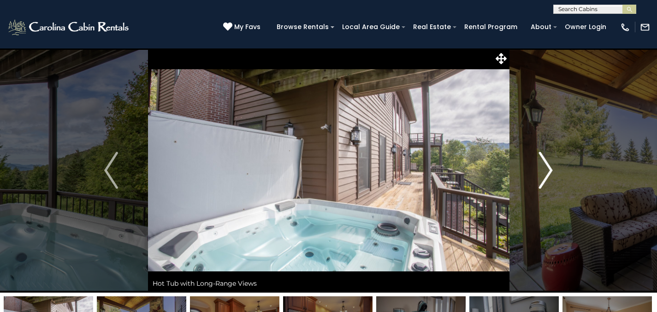
click at [543, 172] on img "Next" at bounding box center [546, 170] width 14 height 37
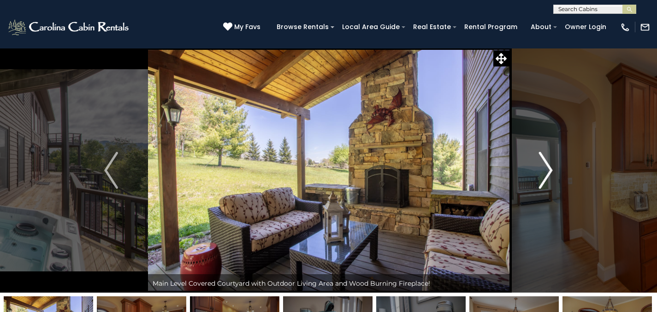
click at [543, 172] on img "Next" at bounding box center [546, 170] width 14 height 37
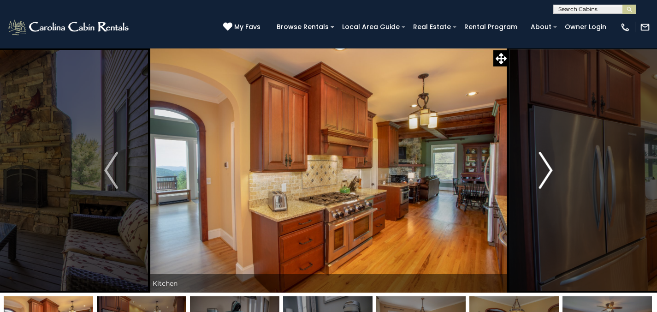
click at [543, 172] on img "Next" at bounding box center [546, 170] width 14 height 37
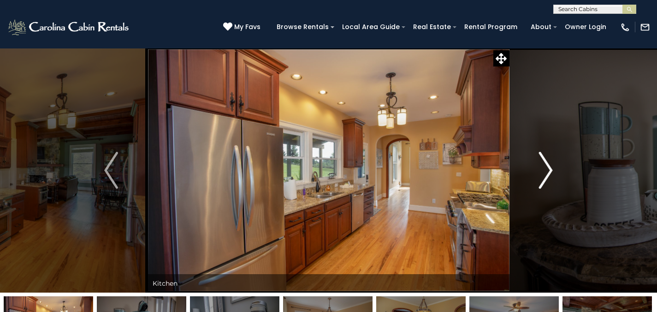
click at [542, 173] on img "Next" at bounding box center [546, 170] width 14 height 37
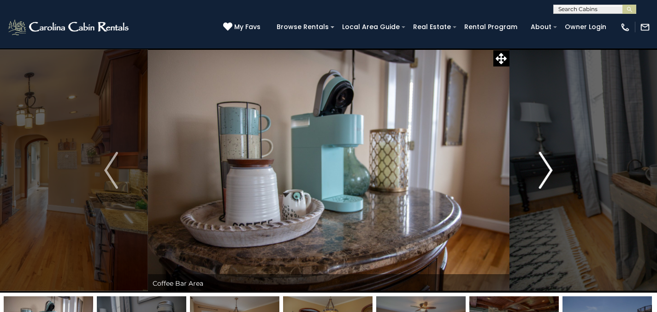
click at [542, 173] on img "Next" at bounding box center [546, 170] width 14 height 37
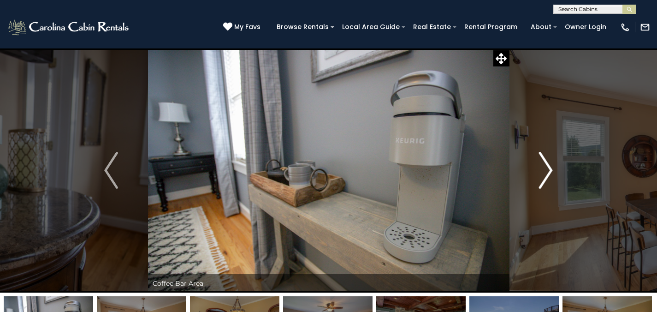
click at [542, 173] on img "Next" at bounding box center [546, 170] width 14 height 37
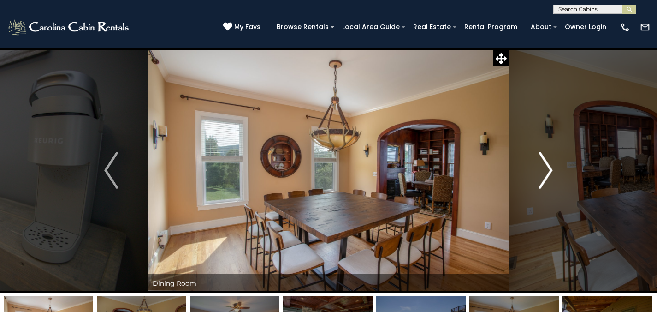
click at [542, 173] on img "Next" at bounding box center [546, 170] width 14 height 37
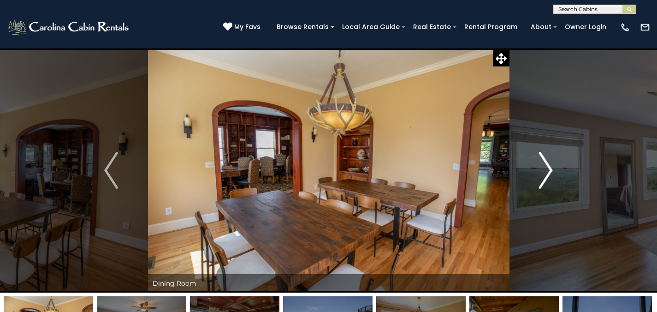
click at [542, 173] on img "Next" at bounding box center [546, 170] width 14 height 37
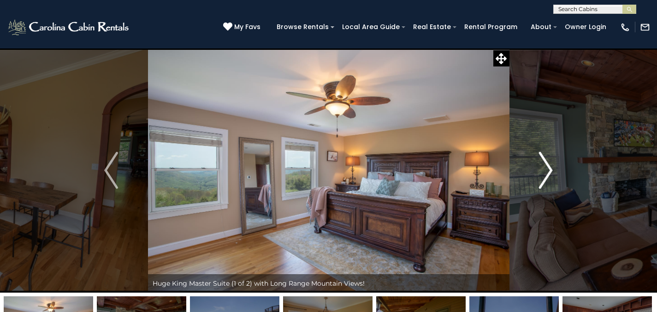
click at [542, 173] on img "Next" at bounding box center [546, 170] width 14 height 37
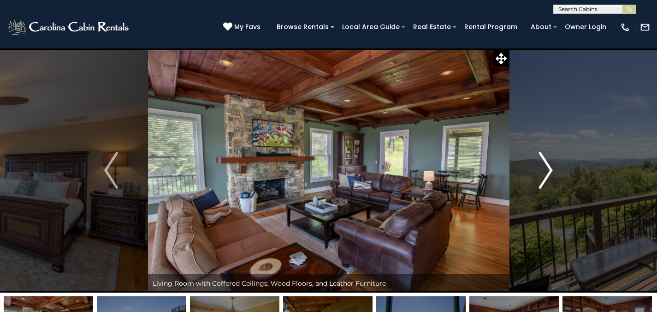
click at [542, 173] on img "Next" at bounding box center [546, 170] width 14 height 37
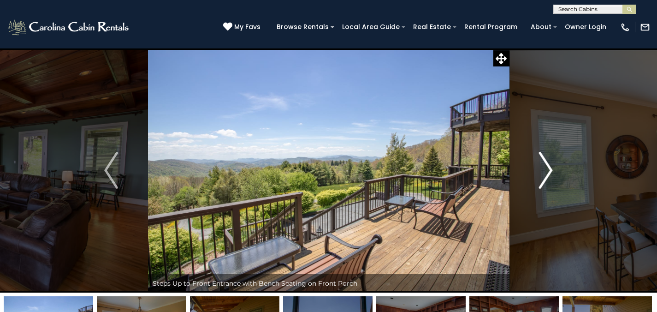
click at [542, 174] on img "Next" at bounding box center [546, 170] width 14 height 37
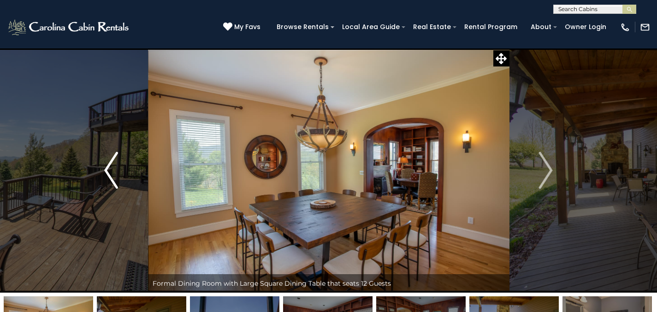
click at [98, 172] on button "Previous" at bounding box center [111, 170] width 73 height 244
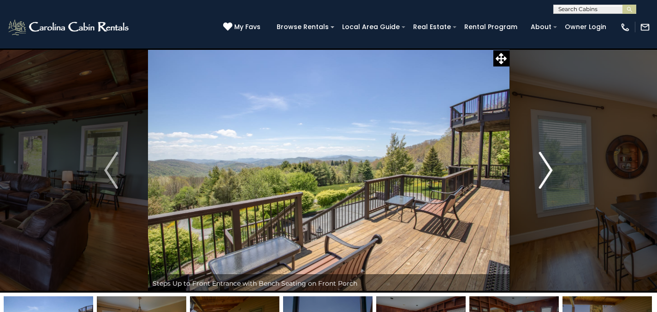
click at [542, 158] on img "Next" at bounding box center [546, 170] width 14 height 37
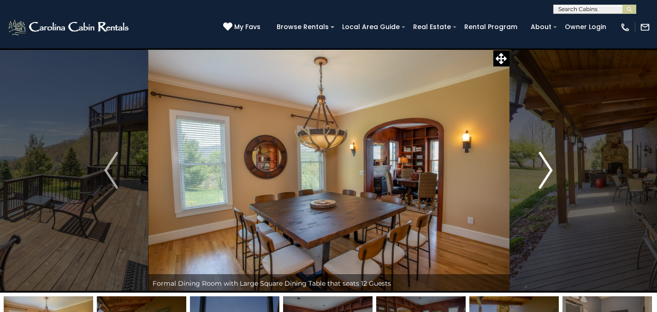
click at [542, 157] on img "Next" at bounding box center [546, 170] width 14 height 37
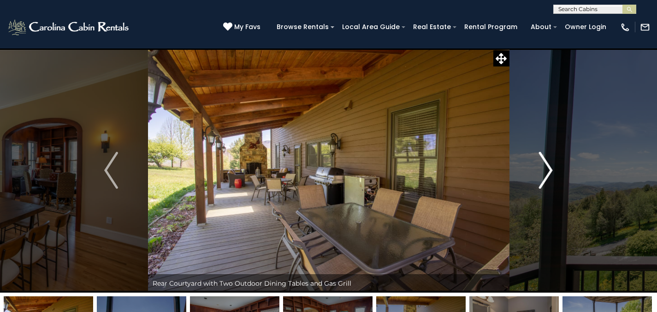
click at [542, 156] on img "Next" at bounding box center [546, 170] width 14 height 37
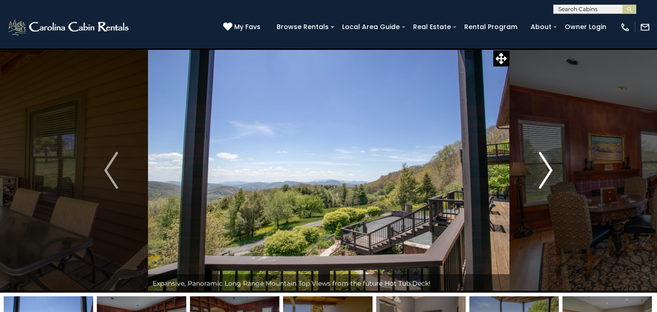
click at [542, 155] on img "Next" at bounding box center [546, 170] width 14 height 37
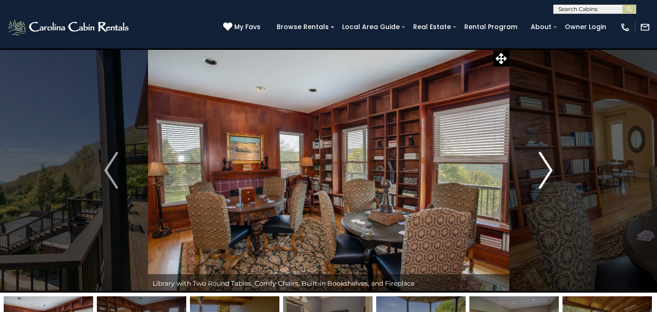
click at [542, 155] on img "Next" at bounding box center [546, 170] width 14 height 37
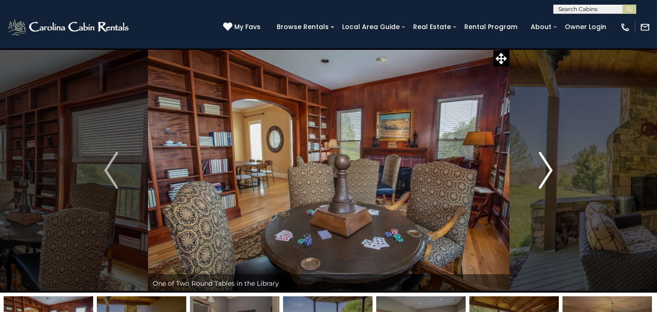
click at [542, 155] on img "Next" at bounding box center [546, 170] width 14 height 37
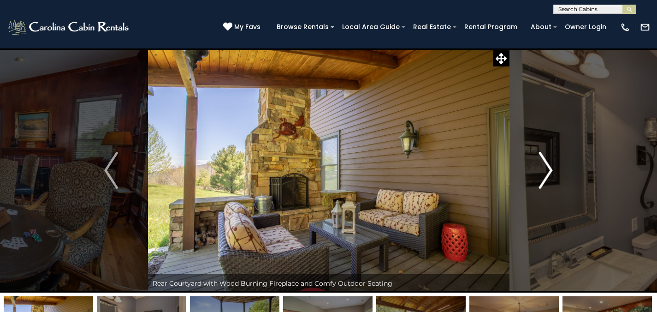
click at [542, 154] on img "Next" at bounding box center [546, 170] width 14 height 37
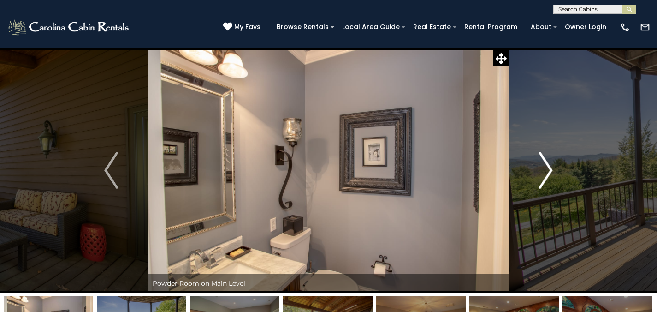
click at [542, 154] on img "Next" at bounding box center [546, 170] width 14 height 37
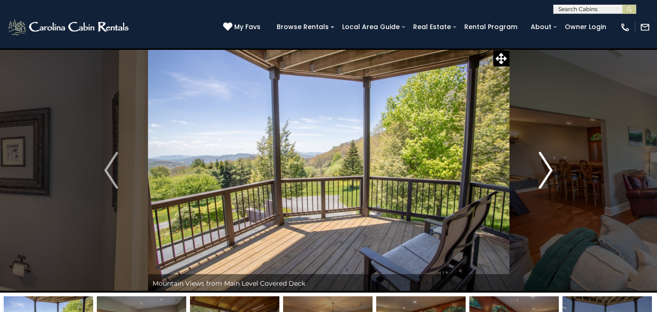
click at [541, 153] on img "Next" at bounding box center [546, 170] width 14 height 37
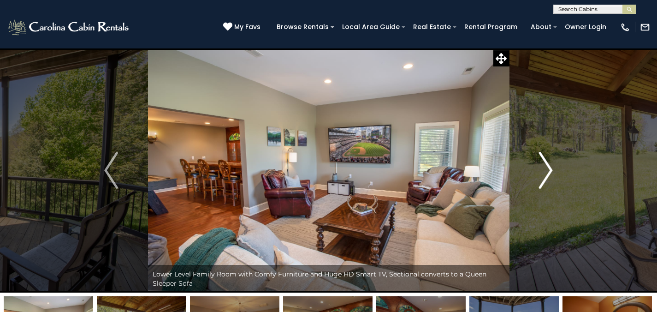
click at [541, 153] on img "Next" at bounding box center [546, 170] width 14 height 37
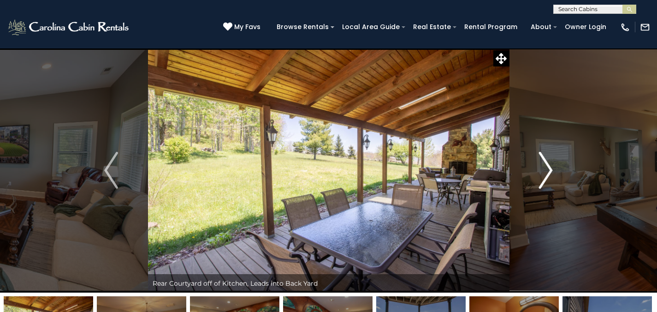
click at [540, 153] on img "Next" at bounding box center [546, 170] width 14 height 37
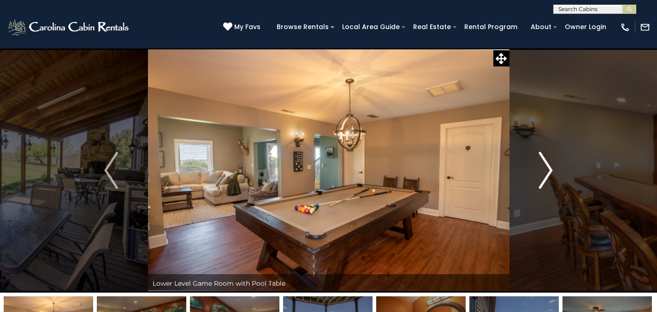
click at [541, 152] on img "Next" at bounding box center [546, 170] width 14 height 37
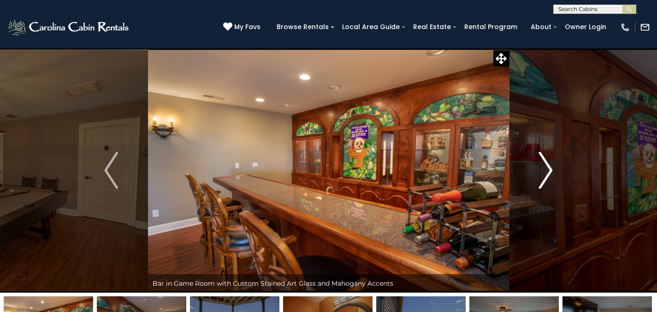
click at [541, 152] on img "Next" at bounding box center [546, 170] width 14 height 37
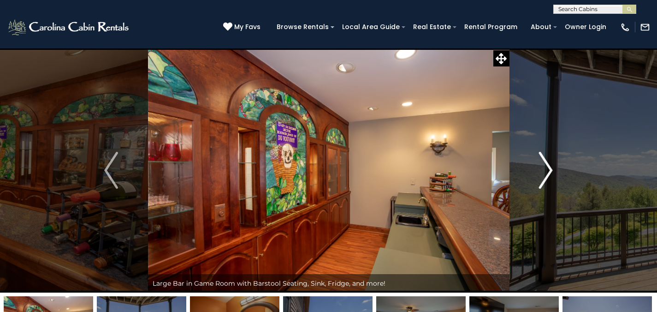
click at [541, 152] on img "Next" at bounding box center [546, 170] width 14 height 37
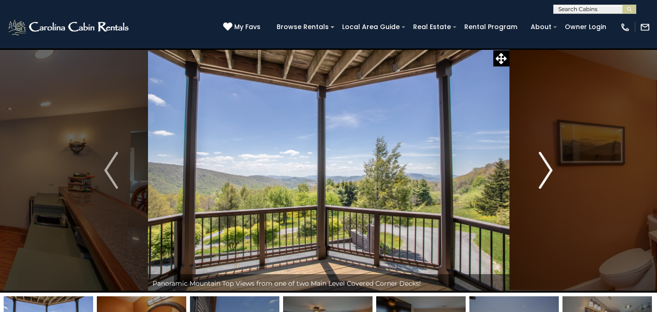
click at [541, 152] on img "Next" at bounding box center [546, 170] width 14 height 37
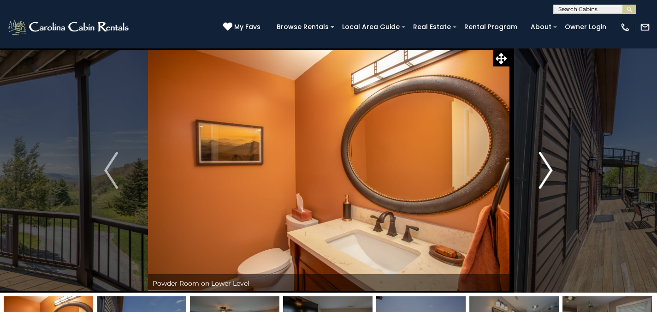
click at [541, 152] on img "Next" at bounding box center [546, 170] width 14 height 37
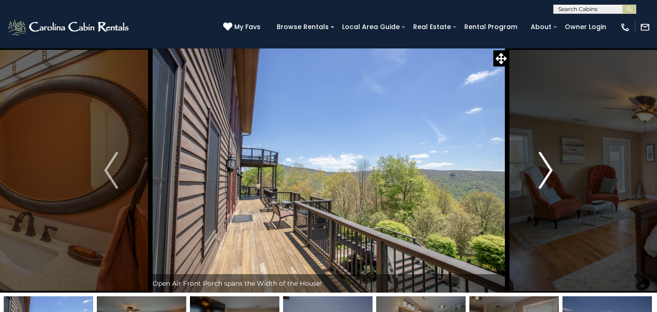
click at [540, 152] on img "Next" at bounding box center [546, 170] width 14 height 37
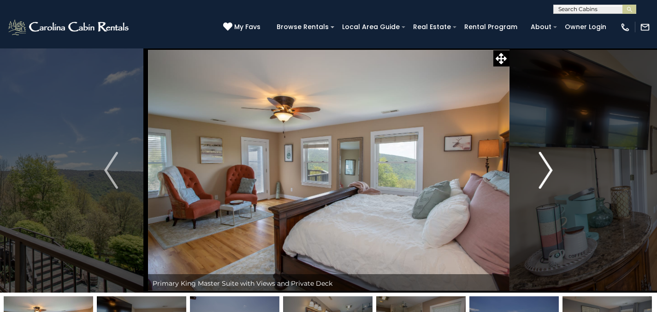
click at [540, 152] on img "Next" at bounding box center [546, 170] width 14 height 37
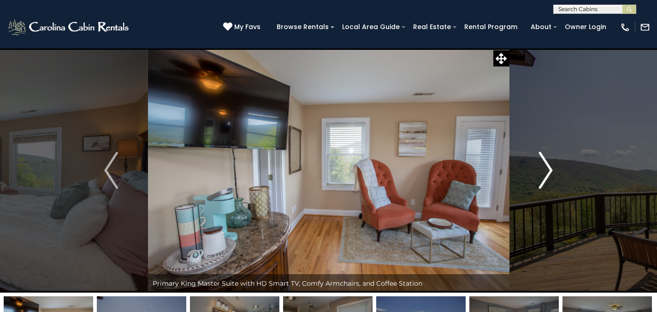
click at [540, 152] on img "Next" at bounding box center [546, 170] width 14 height 37
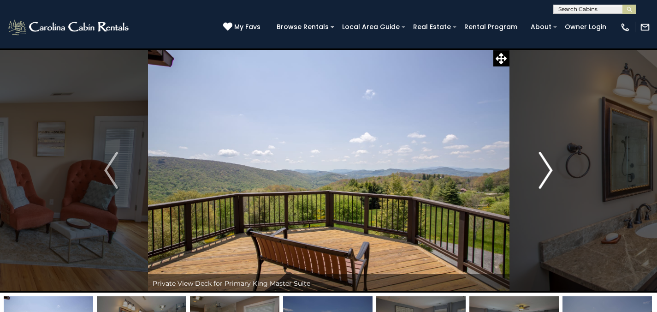
click at [540, 152] on img "Next" at bounding box center [546, 170] width 14 height 37
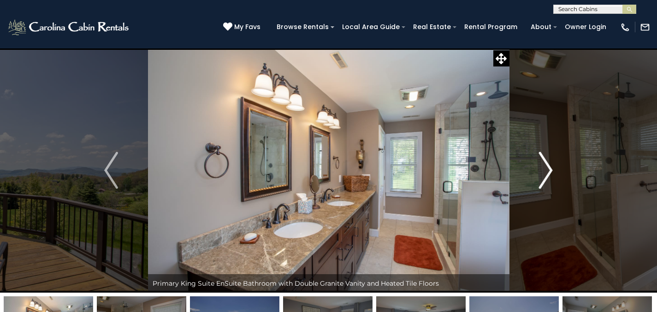
click at [540, 152] on img "Next" at bounding box center [546, 170] width 14 height 37
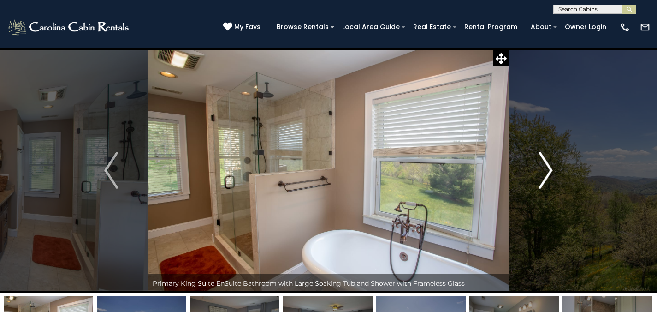
click at [540, 152] on img "Next" at bounding box center [546, 170] width 14 height 37
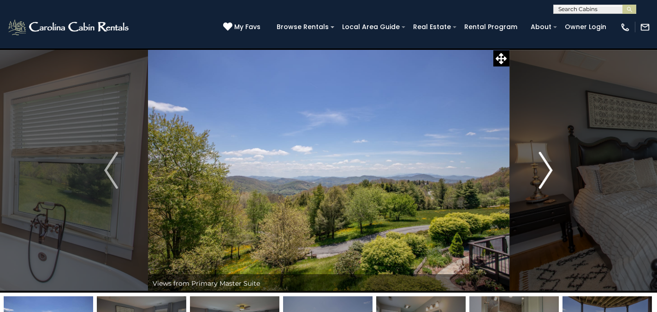
click at [539, 152] on img "Next" at bounding box center [546, 170] width 14 height 37
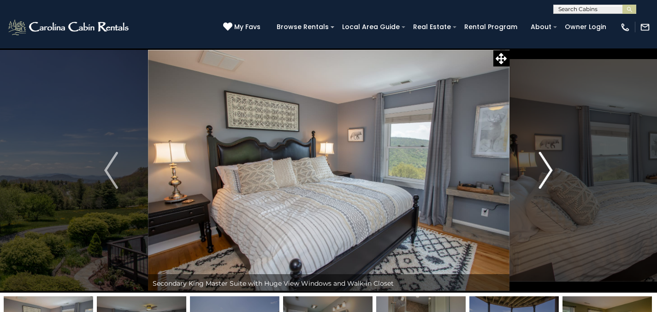
click at [539, 152] on img "Next" at bounding box center [546, 170] width 14 height 37
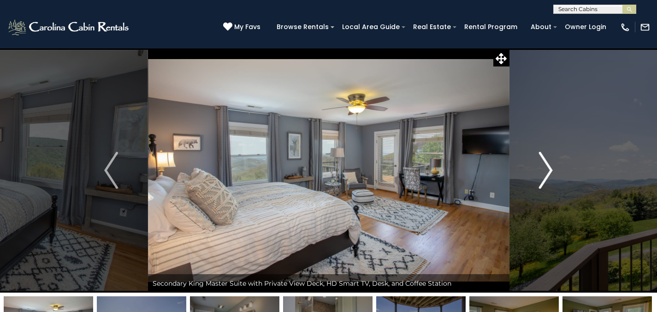
click at [539, 152] on img "Next" at bounding box center [546, 170] width 14 height 37
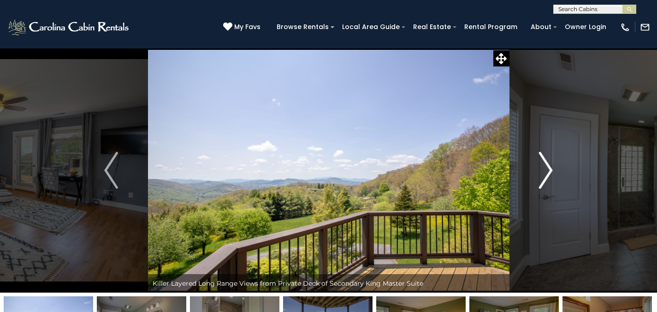
click at [539, 152] on img "Next" at bounding box center [546, 170] width 14 height 37
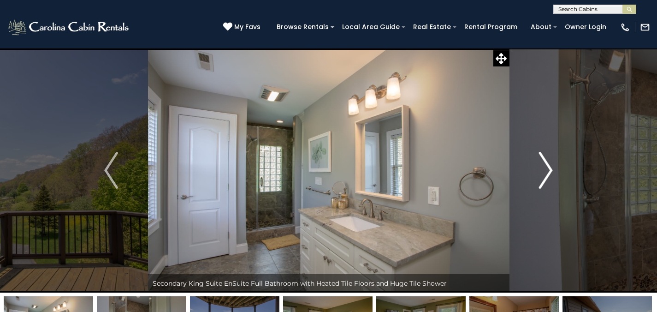
click at [538, 151] on button "Next" at bounding box center [545, 170] width 73 height 244
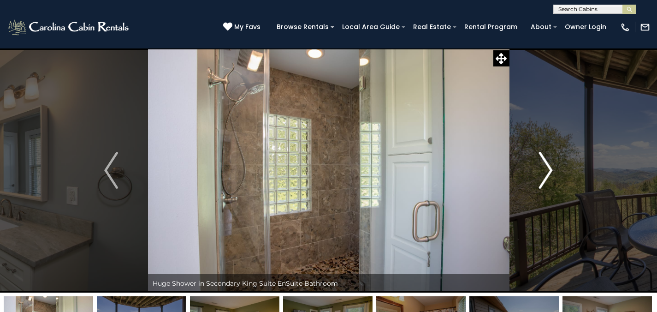
click at [521, 158] on button "Next" at bounding box center [545, 170] width 73 height 244
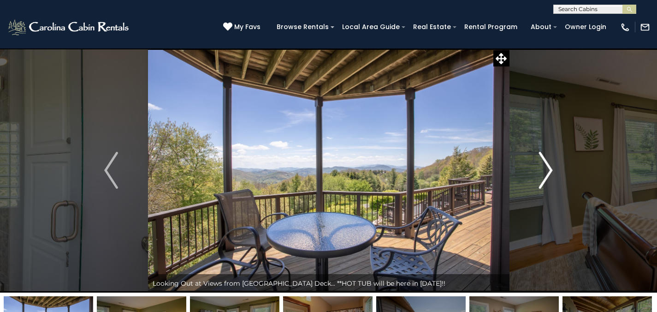
click at [520, 157] on button "Next" at bounding box center [545, 170] width 73 height 244
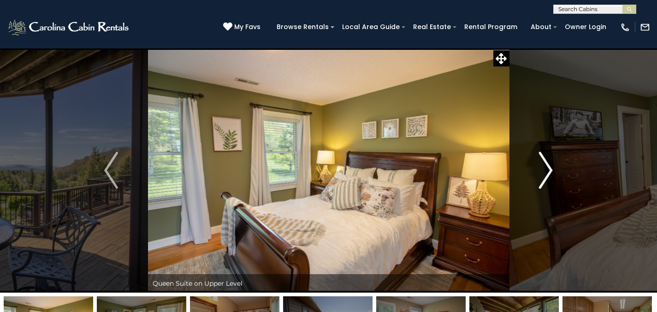
click at [520, 156] on button "Next" at bounding box center [545, 170] width 73 height 244
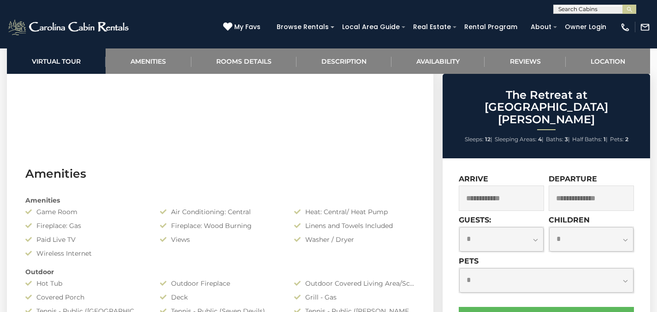
scroll to position [406, 0]
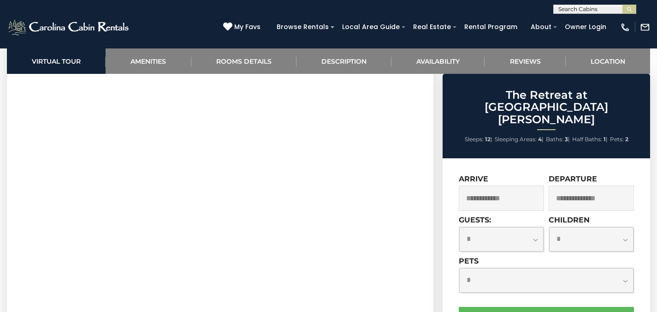
click at [584, 10] on input "text" at bounding box center [593, 10] width 81 height 9
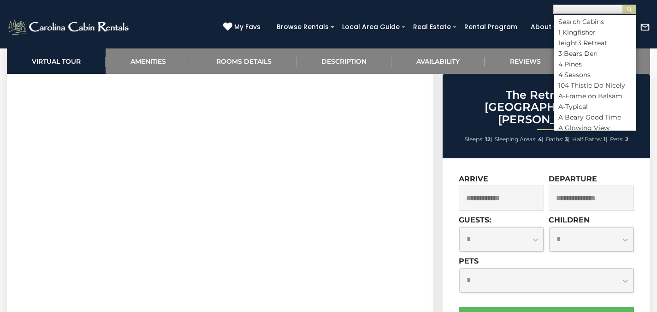
scroll to position [0, 0]
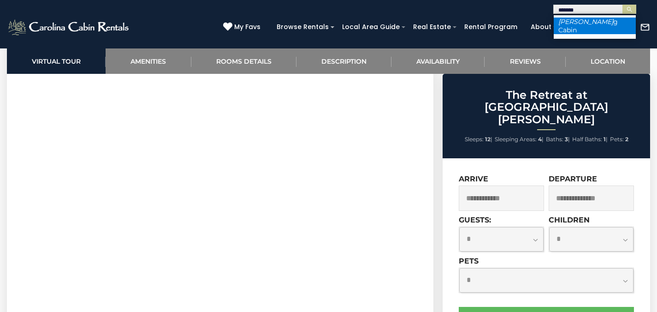
type input "*******"
drag, startPoint x: 587, startPoint y: 25, endPoint x: 621, endPoint y: 12, distance: 36.8
click at [587, 25] on li "Bean Ba g Cabin" at bounding box center [594, 26] width 82 height 17
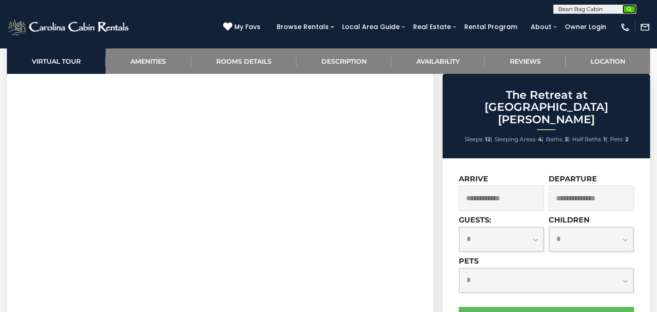
click at [634, 8] on button "submit" at bounding box center [629, 9] width 14 height 9
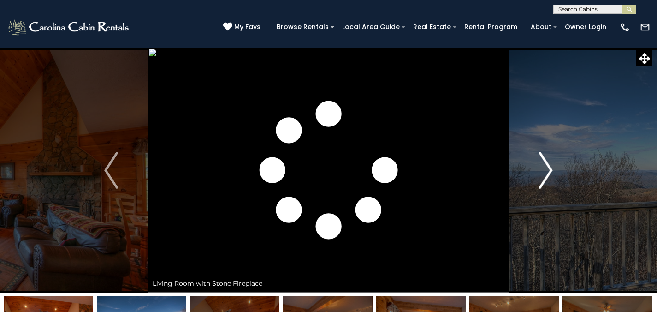
click at [550, 165] on img "Next" at bounding box center [546, 170] width 14 height 37
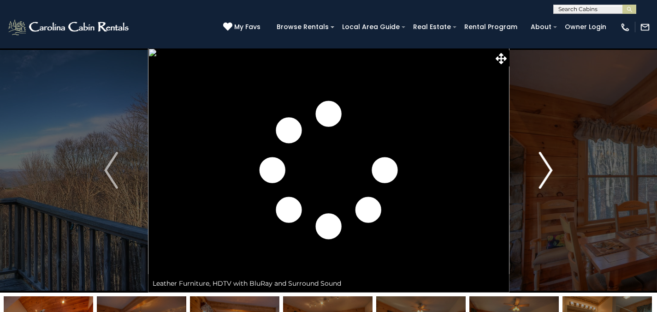
click at [549, 165] on img "Next" at bounding box center [546, 170] width 14 height 37
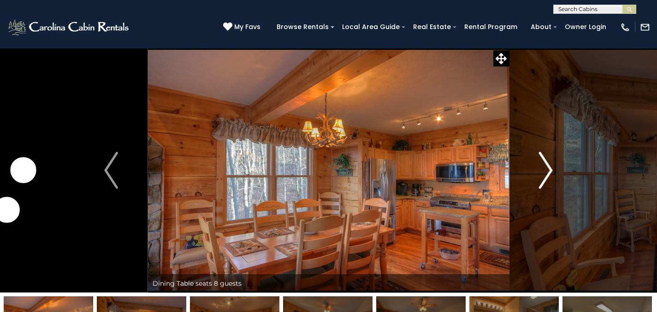
click at [548, 164] on img "Next" at bounding box center [546, 170] width 14 height 37
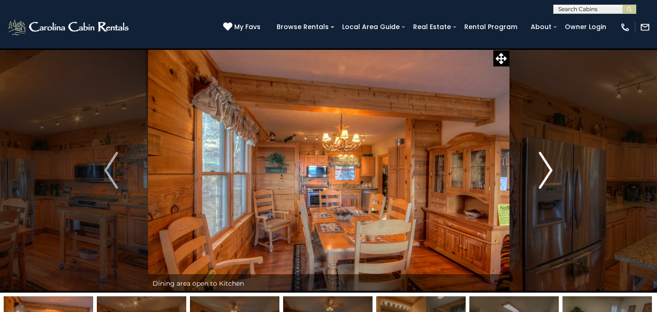
click at [548, 164] on img "Next" at bounding box center [546, 170] width 14 height 37
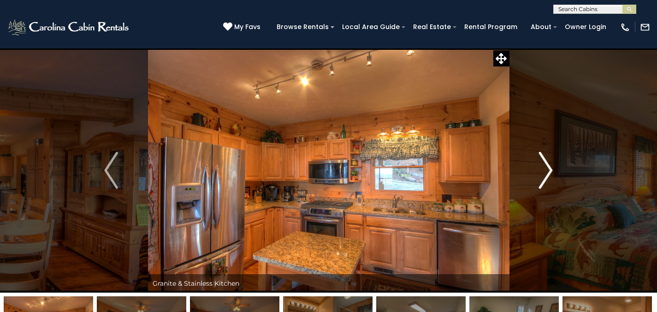
click at [548, 164] on img "Next" at bounding box center [546, 170] width 14 height 37
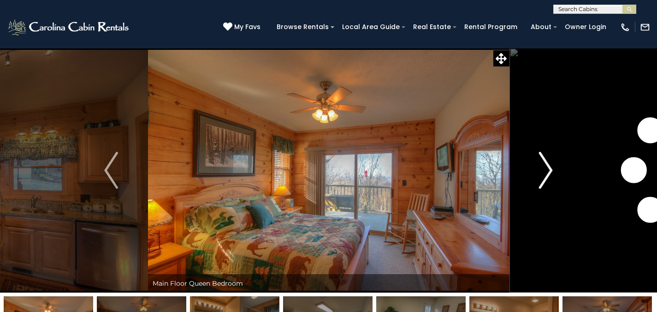
click at [548, 164] on img "Next" at bounding box center [546, 170] width 14 height 37
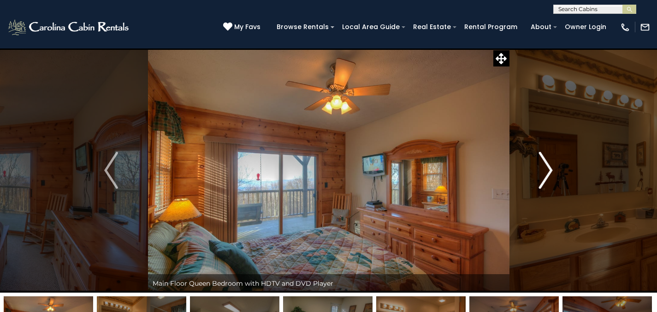
click at [548, 164] on img "Next" at bounding box center [546, 170] width 14 height 37
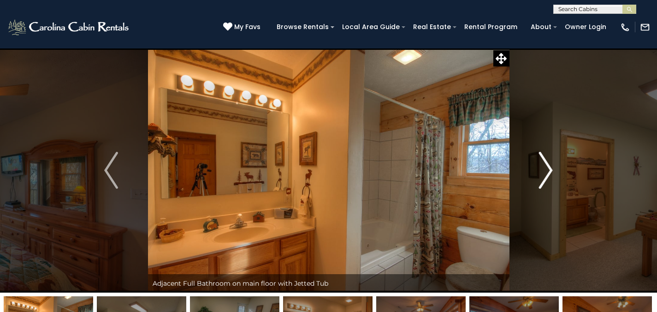
click at [548, 164] on img "Next" at bounding box center [546, 170] width 14 height 37
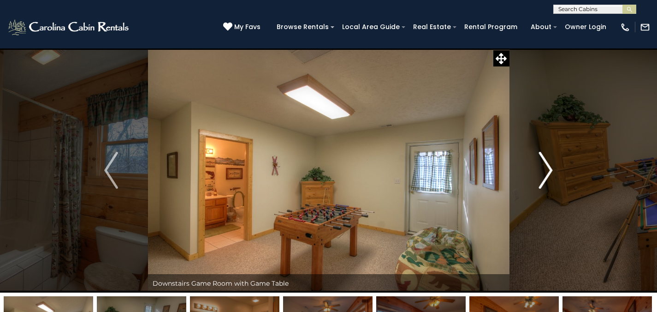
click at [548, 164] on img "Next" at bounding box center [546, 170] width 14 height 37
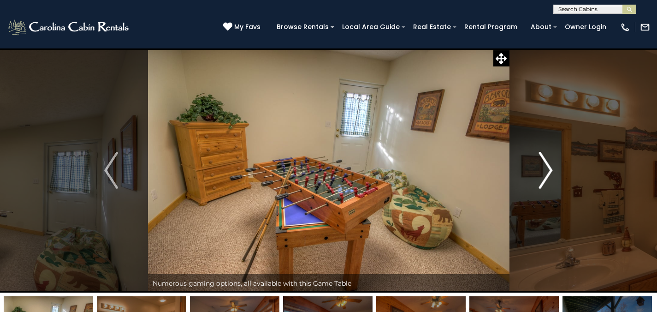
click at [547, 163] on img "Next" at bounding box center [546, 170] width 14 height 37
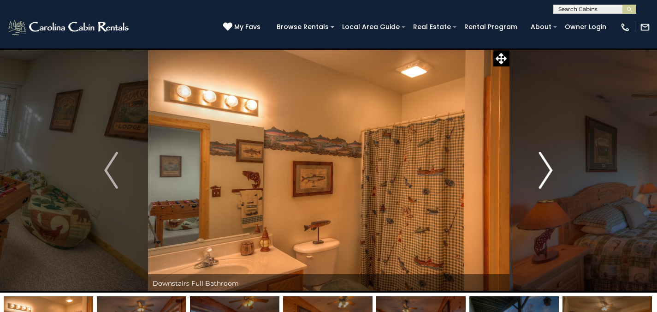
click at [547, 163] on img "Next" at bounding box center [546, 170] width 14 height 37
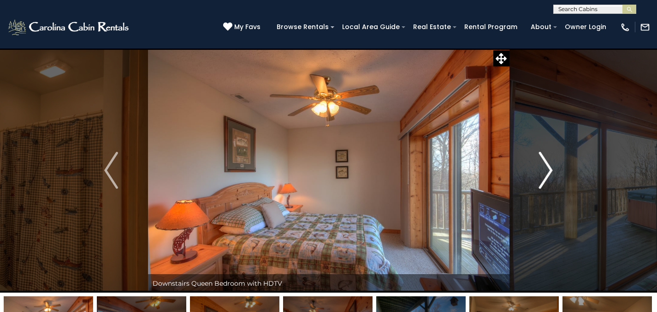
click at [547, 163] on img "Next" at bounding box center [546, 170] width 14 height 37
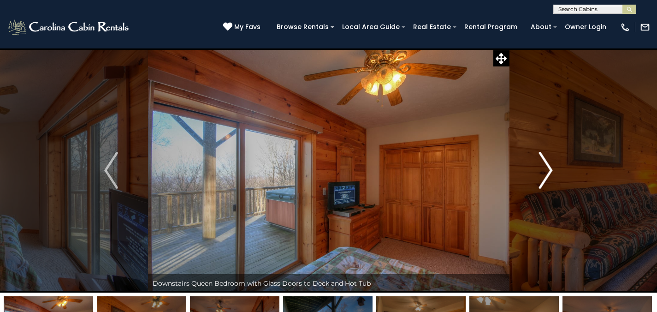
click at [547, 163] on img "Next" at bounding box center [546, 170] width 14 height 37
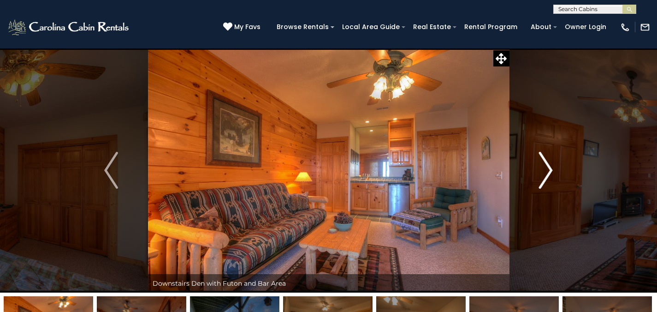
click at [547, 163] on img "Next" at bounding box center [546, 170] width 14 height 37
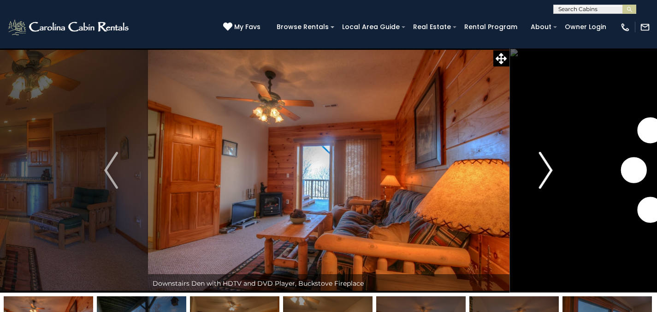
click at [547, 163] on img "Next" at bounding box center [546, 170] width 14 height 37
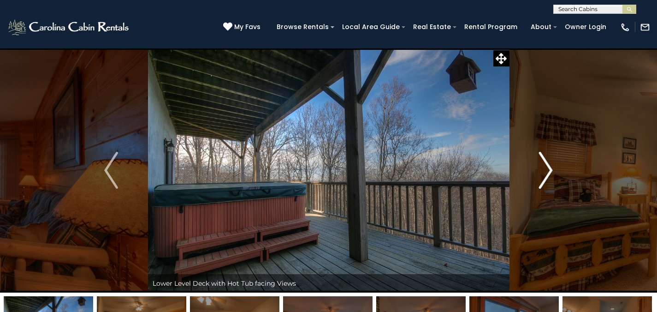
click at [546, 163] on img "Next" at bounding box center [546, 170] width 14 height 37
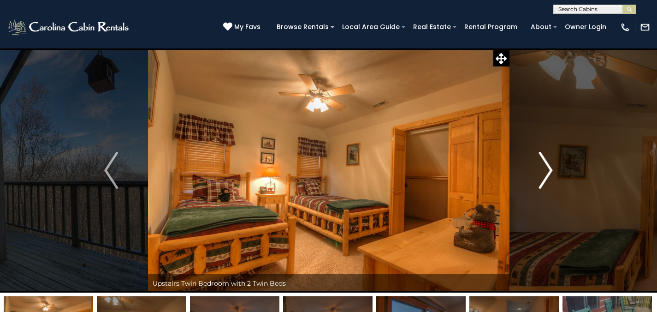
click at [546, 163] on img "Next" at bounding box center [546, 170] width 14 height 37
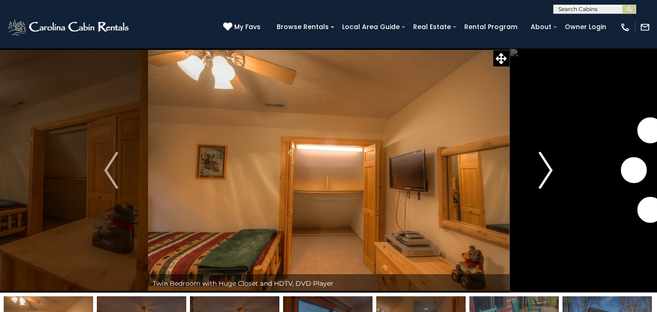
click at [546, 162] on img "Next" at bounding box center [546, 170] width 14 height 37
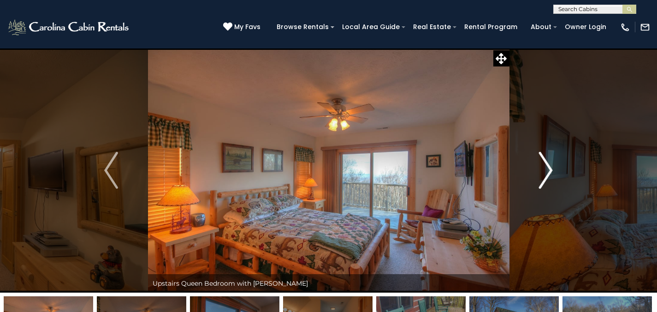
click at [546, 162] on img "Next" at bounding box center [546, 170] width 14 height 37
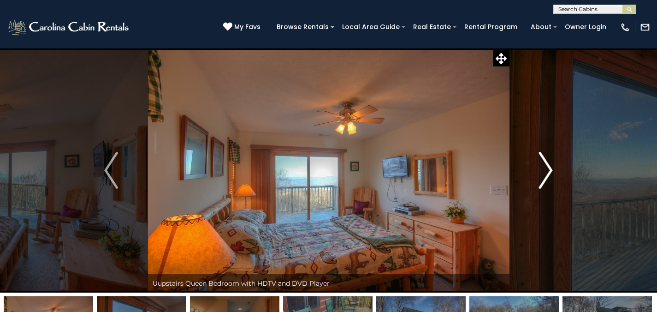
click at [546, 162] on img "Next" at bounding box center [546, 170] width 14 height 37
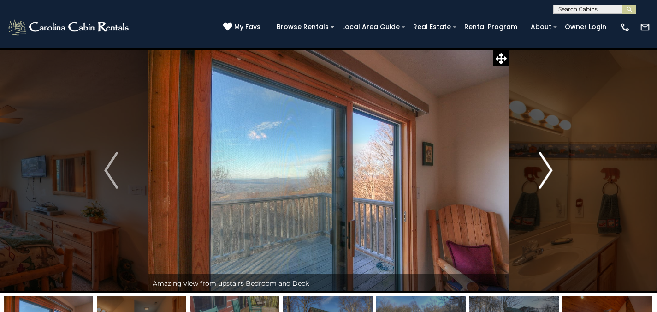
click at [546, 162] on img "Next" at bounding box center [546, 170] width 14 height 37
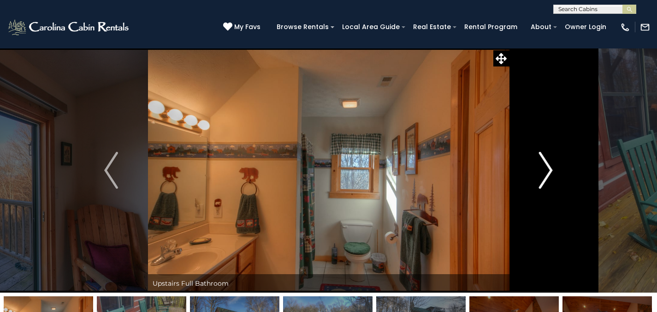
click at [545, 162] on img "Next" at bounding box center [546, 170] width 14 height 37
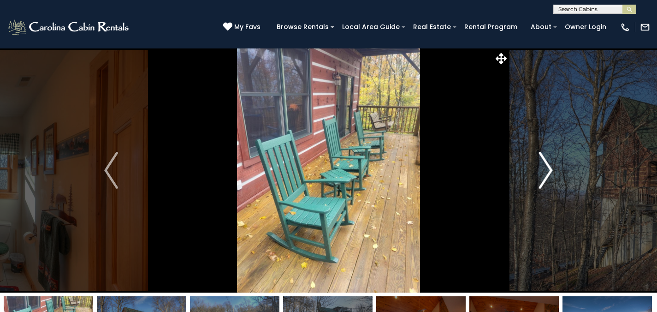
click at [545, 162] on img "Next" at bounding box center [546, 170] width 14 height 37
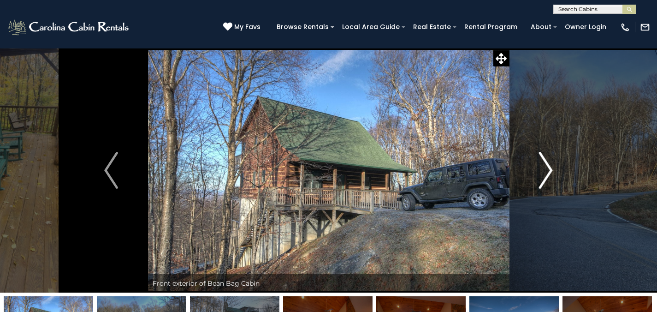
click at [545, 161] on img "Next" at bounding box center [546, 170] width 14 height 37
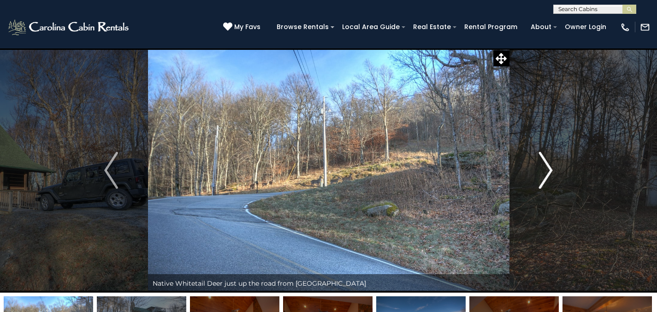
click at [545, 161] on img "Next" at bounding box center [546, 170] width 14 height 37
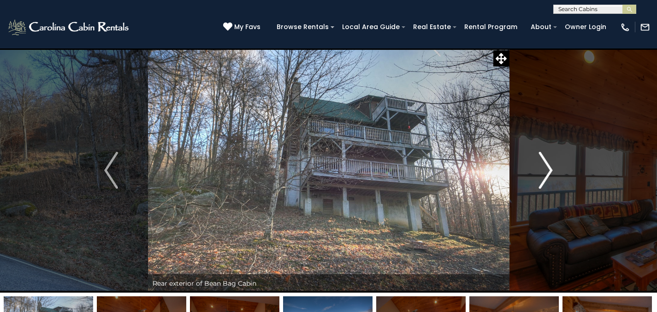
click at [545, 161] on img "Next" at bounding box center [546, 170] width 14 height 37
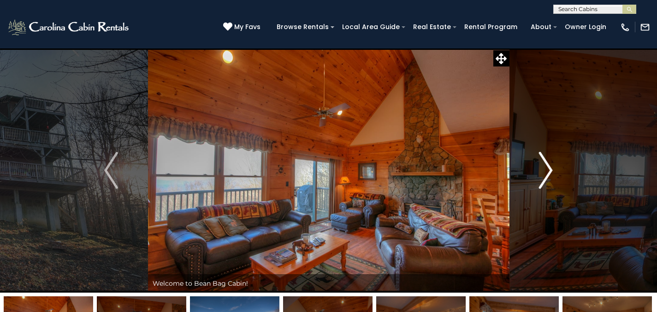
click at [545, 161] on img "Next" at bounding box center [546, 170] width 14 height 37
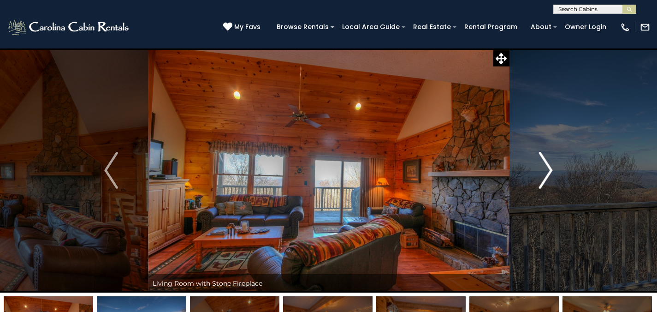
click at [545, 161] on img "Next" at bounding box center [546, 170] width 14 height 37
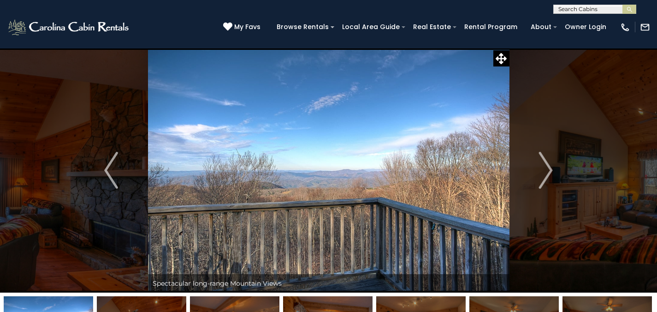
click at [582, 7] on input "text" at bounding box center [593, 10] width 81 height 9
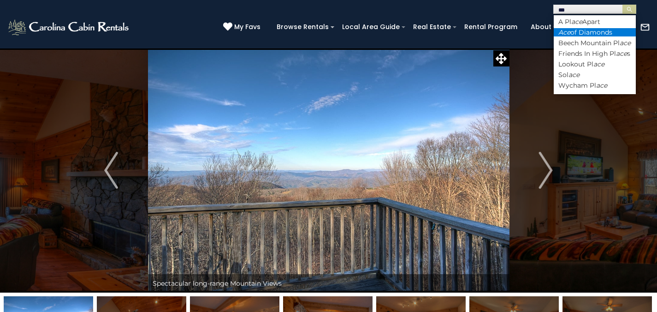
type input "***"
click at [577, 35] on li "Ace of Diamonds" at bounding box center [594, 32] width 82 height 8
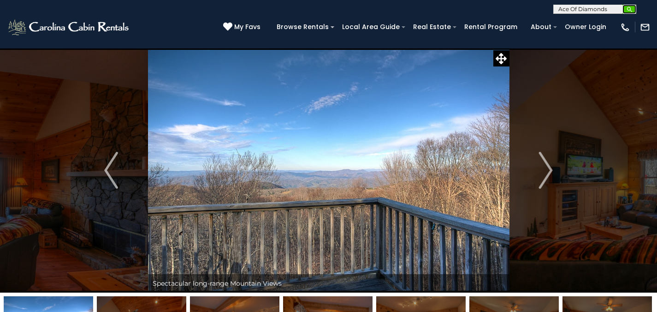
click at [626, 11] on img "submit" at bounding box center [629, 9] width 7 height 7
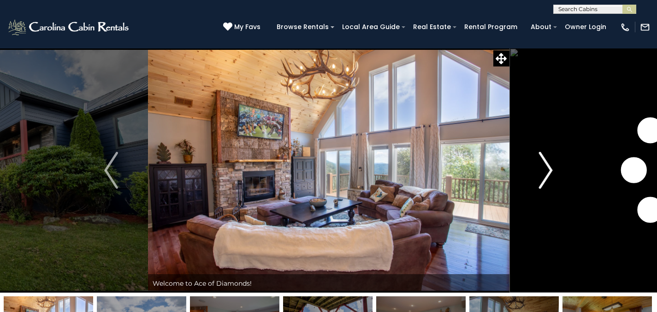
click at [537, 174] on button "Next" at bounding box center [545, 170] width 73 height 244
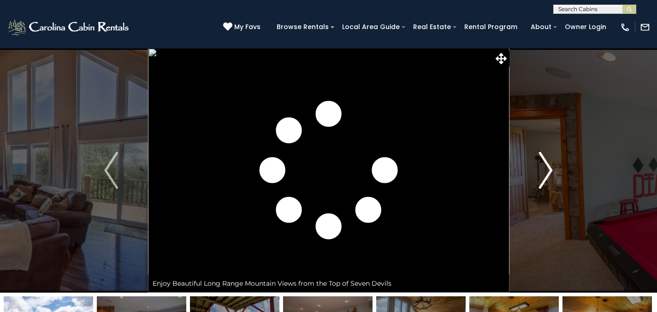
click at [537, 174] on button "Next" at bounding box center [545, 170] width 73 height 244
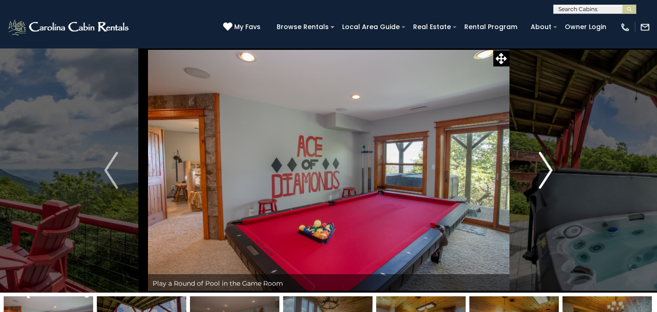
click at [537, 174] on button "Next" at bounding box center [545, 170] width 73 height 244
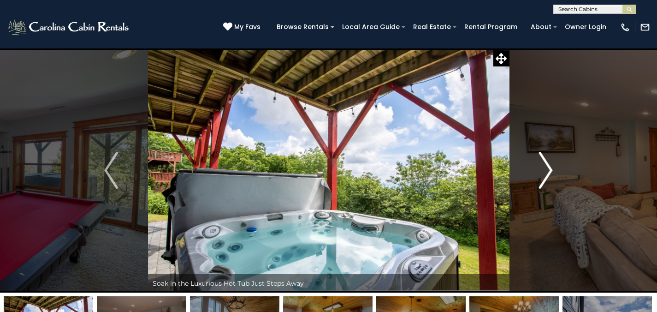
click at [536, 174] on button "Next" at bounding box center [545, 170] width 73 height 244
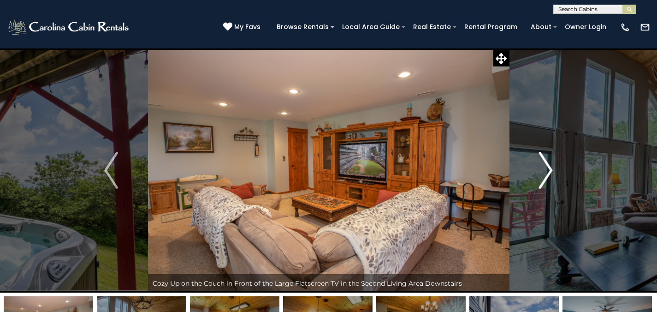
click at [536, 174] on button "Next" at bounding box center [545, 170] width 73 height 244
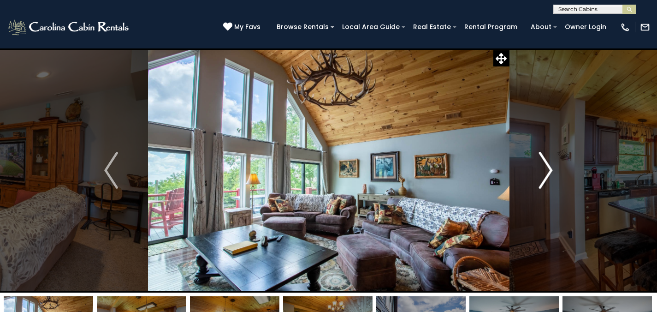
click at [536, 174] on button "Next" at bounding box center [545, 170] width 73 height 244
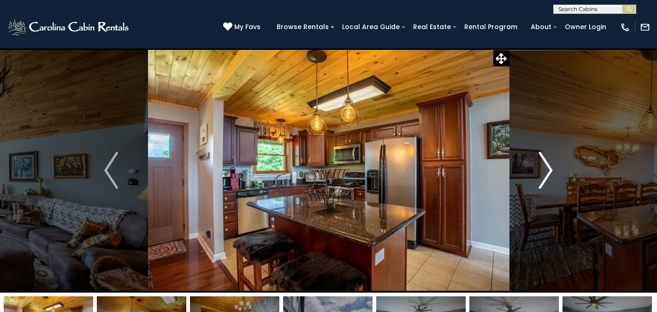
click at [536, 174] on button "Next" at bounding box center [545, 170] width 73 height 244
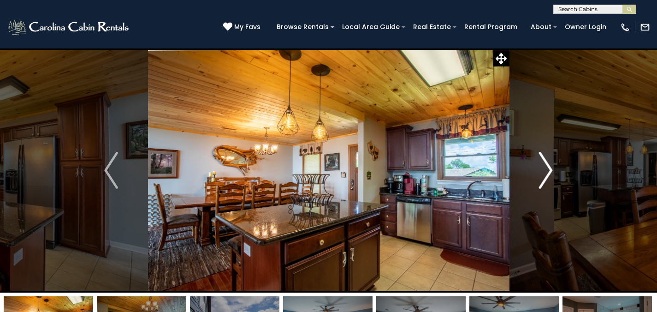
click at [536, 174] on button "Next" at bounding box center [545, 170] width 73 height 244
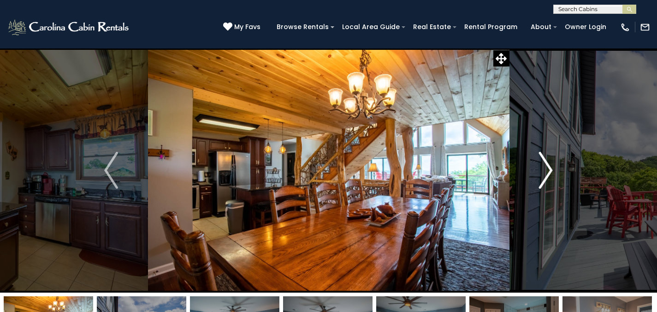
click at [536, 174] on button "Next" at bounding box center [545, 170] width 73 height 244
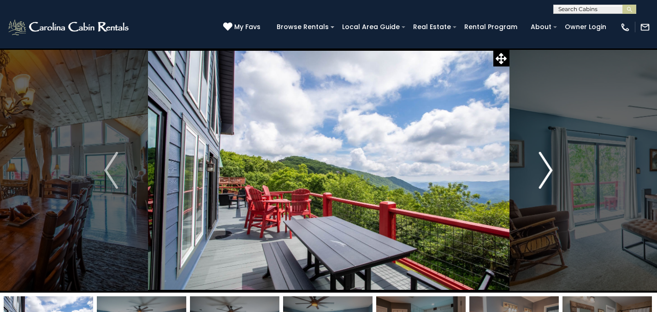
click at [536, 174] on button "Next" at bounding box center [545, 170] width 73 height 244
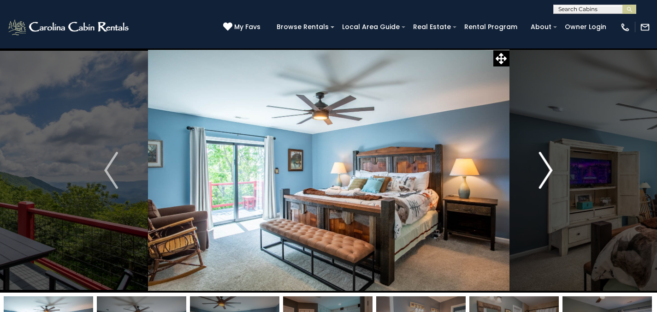
click at [536, 174] on button "Next" at bounding box center [545, 170] width 73 height 244
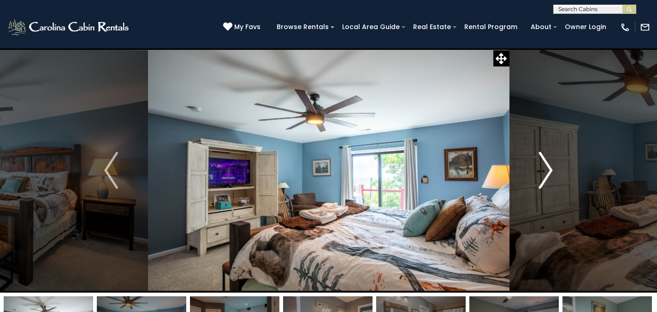
click at [536, 173] on button "Next" at bounding box center [545, 170] width 73 height 244
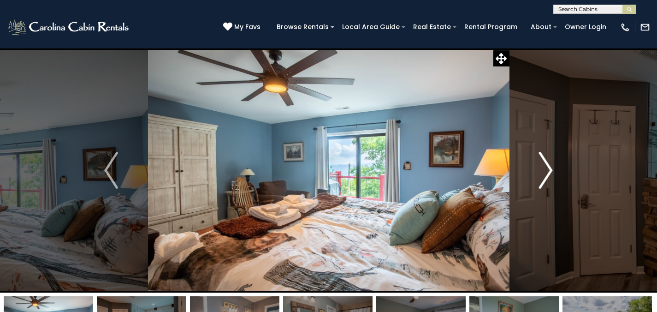
click at [536, 173] on button "Next" at bounding box center [545, 170] width 73 height 244
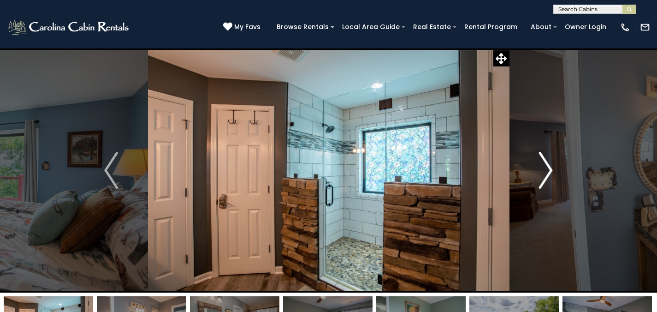
click at [536, 173] on button "Next" at bounding box center [545, 170] width 73 height 244
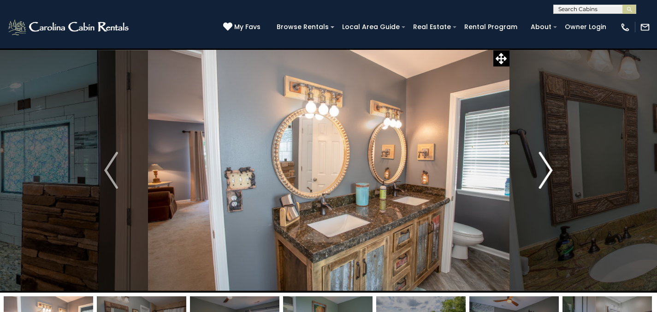
click at [536, 173] on button "Next" at bounding box center [545, 170] width 73 height 244
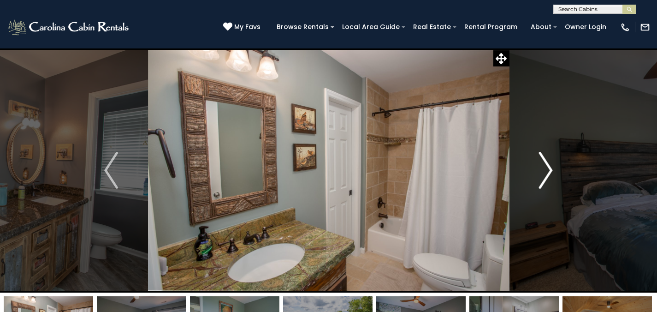
click at [536, 173] on button "Next" at bounding box center [545, 170] width 73 height 244
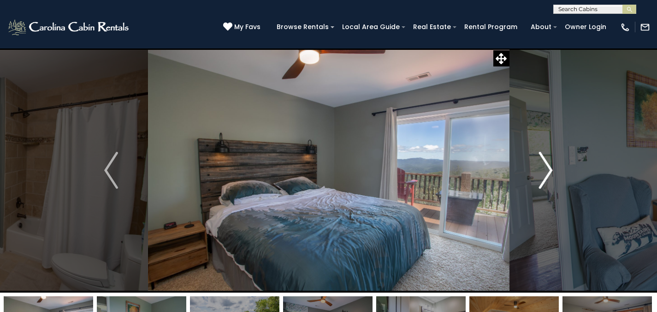
click at [536, 173] on button "Next" at bounding box center [545, 170] width 73 height 244
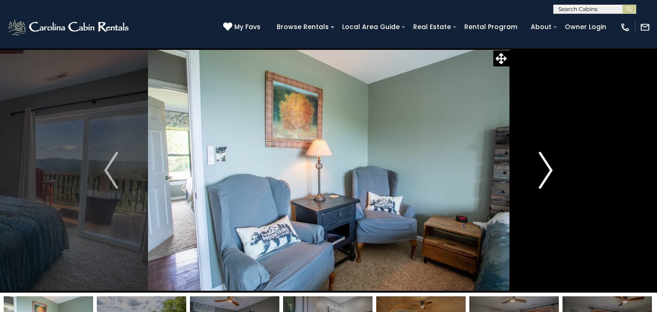
click at [536, 173] on button "Next" at bounding box center [545, 170] width 73 height 244
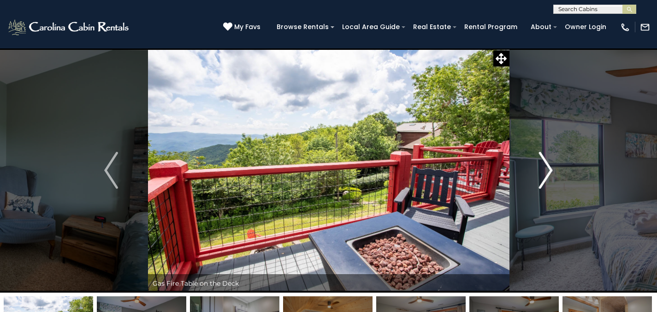
click at [536, 173] on button "Next" at bounding box center [545, 170] width 73 height 244
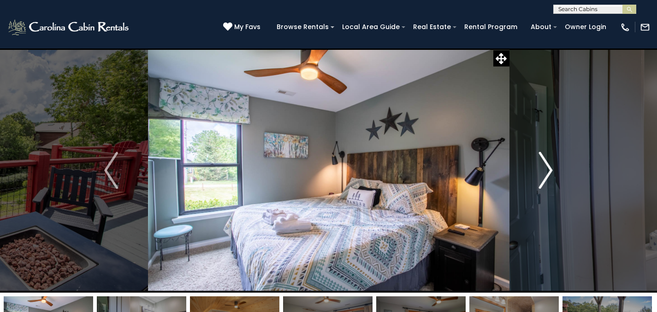
click at [535, 173] on button "Next" at bounding box center [545, 170] width 73 height 244
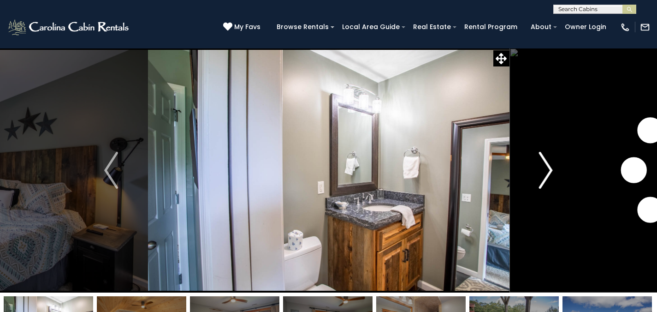
click at [535, 173] on button "Next" at bounding box center [545, 170] width 73 height 244
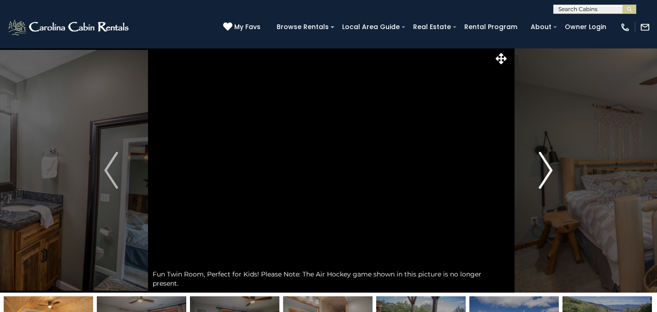
click at [534, 172] on button "Next" at bounding box center [545, 170] width 73 height 244
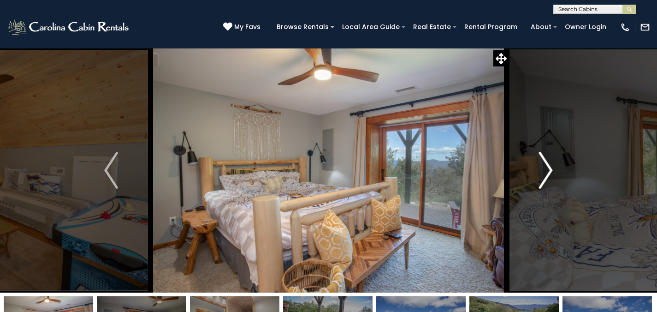
click at [534, 172] on button "Next" at bounding box center [545, 170] width 73 height 244
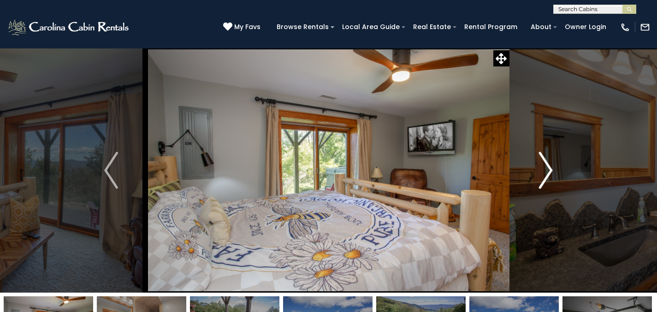
click at [534, 172] on button "Next" at bounding box center [545, 170] width 73 height 244
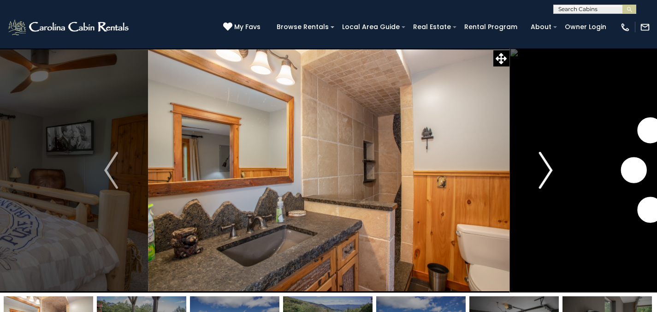
click at [534, 172] on button "Next" at bounding box center [545, 170] width 73 height 244
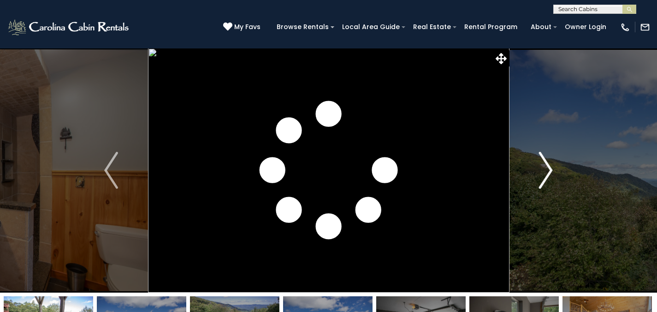
click at [534, 172] on button "Next" at bounding box center [545, 170] width 73 height 244
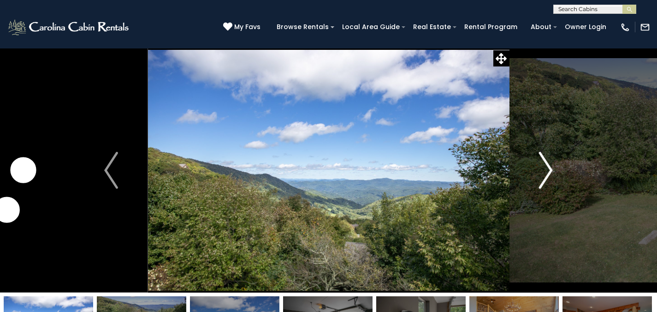
click at [534, 172] on button "Next" at bounding box center [545, 170] width 73 height 244
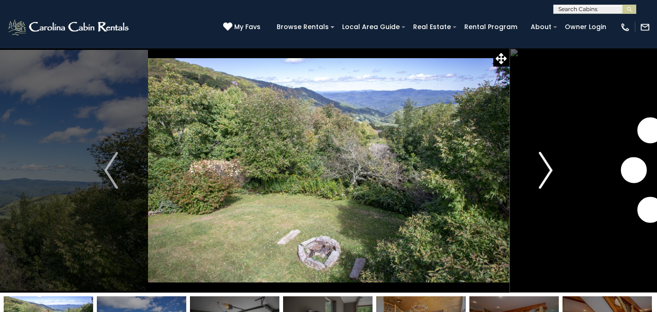
click at [534, 172] on button "Next" at bounding box center [545, 170] width 73 height 244
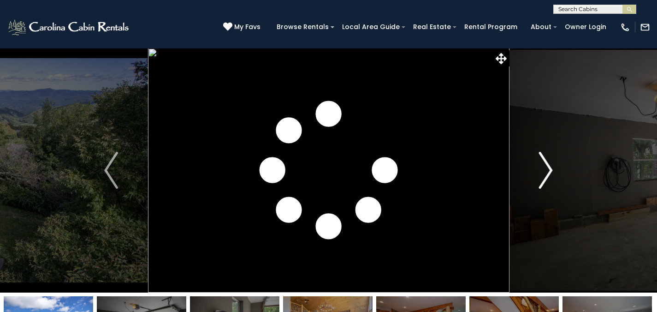
click at [533, 172] on button "Next" at bounding box center [545, 170] width 73 height 244
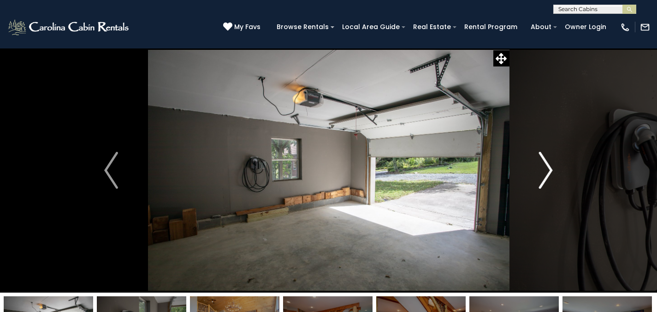
click at [532, 171] on button "Next" at bounding box center [545, 170] width 73 height 244
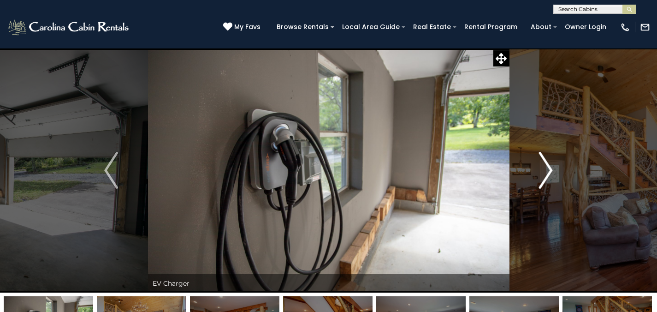
click at [532, 171] on button "Next" at bounding box center [545, 170] width 73 height 244
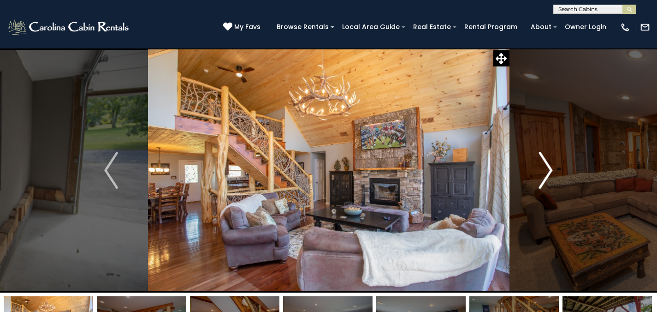
click at [532, 171] on button "Next" at bounding box center [545, 170] width 73 height 244
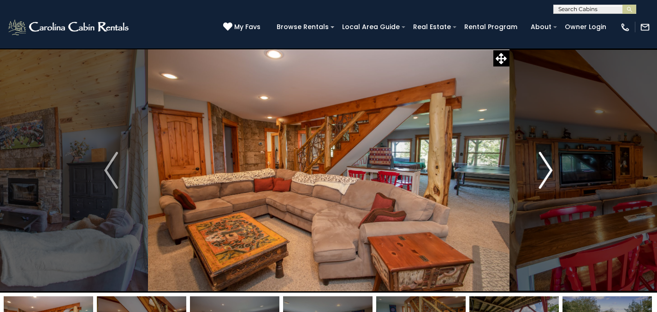
click at [532, 171] on button "Next" at bounding box center [545, 170] width 73 height 244
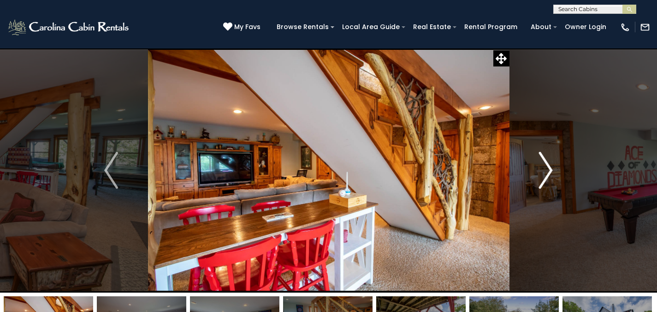
click at [531, 171] on button "Next" at bounding box center [545, 170] width 73 height 244
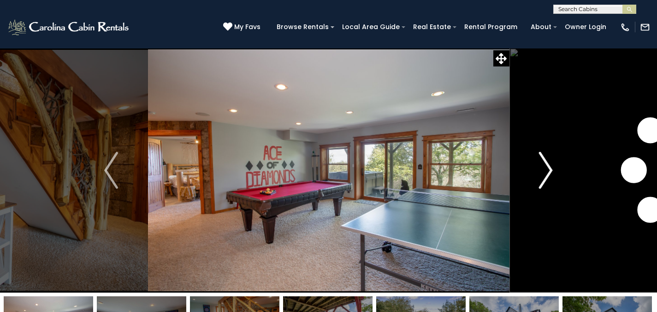
click at [531, 171] on button "Next" at bounding box center [545, 170] width 73 height 244
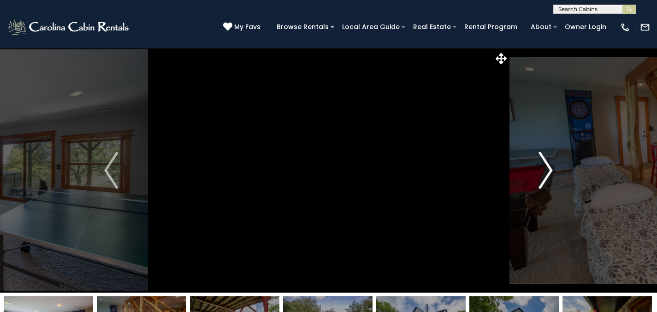
click at [531, 171] on button "Next" at bounding box center [545, 170] width 73 height 244
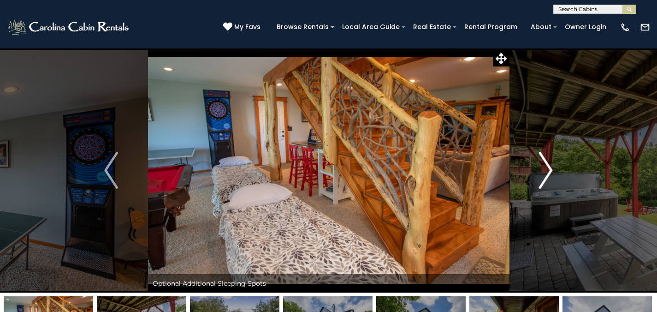
click at [531, 171] on button "Next" at bounding box center [545, 170] width 73 height 244
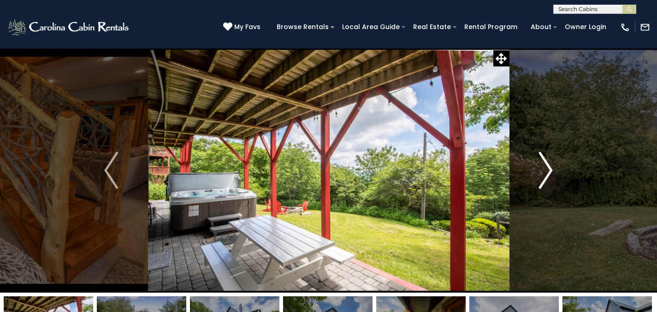
click at [531, 171] on button "Next" at bounding box center [545, 170] width 73 height 244
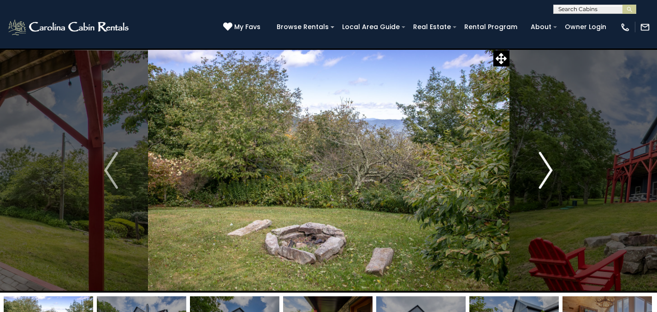
click at [531, 171] on button "Next" at bounding box center [545, 170] width 73 height 244
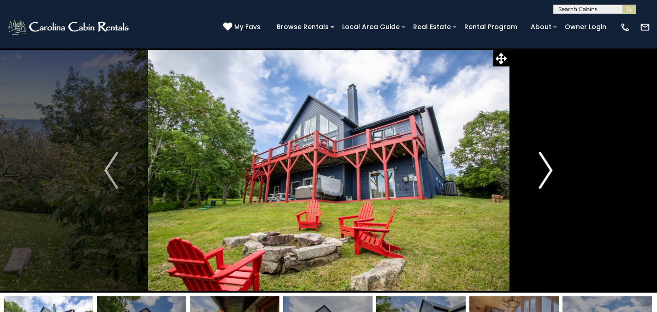
click at [530, 171] on button "Next" at bounding box center [545, 170] width 73 height 244
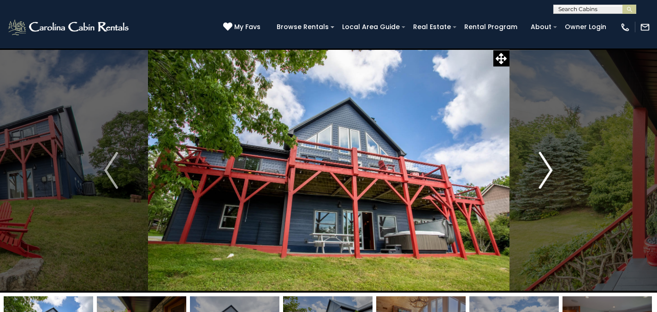
click at [530, 171] on button "Next" at bounding box center [545, 170] width 73 height 244
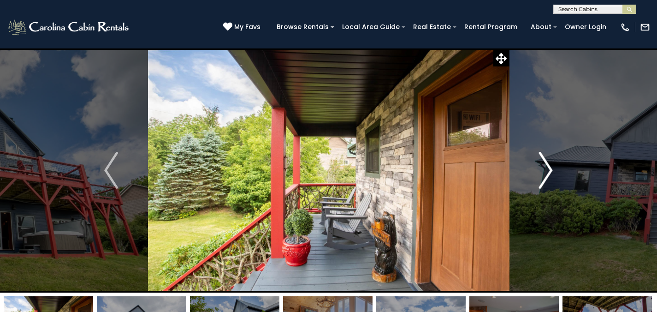
click at [536, 171] on button "Next" at bounding box center [545, 170] width 73 height 244
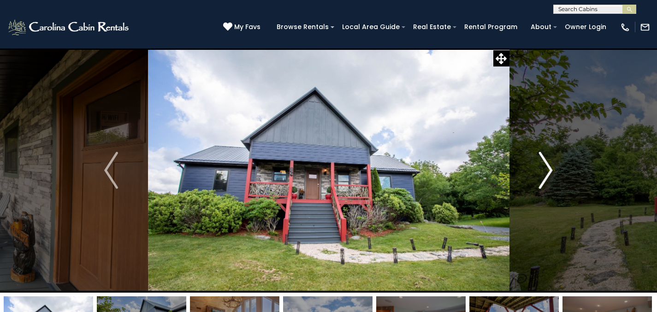
click at [536, 171] on button "Next" at bounding box center [545, 170] width 73 height 244
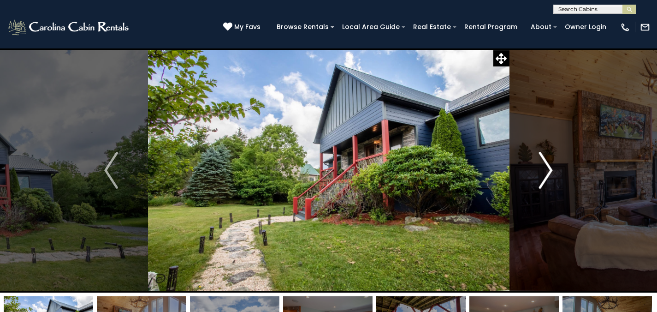
click at [536, 171] on button "Next" at bounding box center [545, 170] width 73 height 244
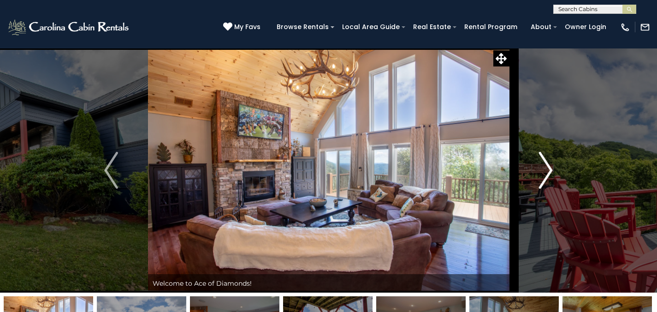
click at [536, 171] on button "Next" at bounding box center [545, 170] width 73 height 244
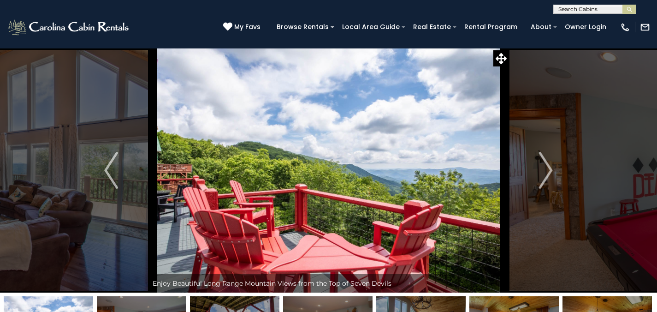
click at [581, 9] on input "text" at bounding box center [593, 10] width 81 height 9
type input "********"
click at [565, 22] on em "Pinecone" at bounding box center [573, 22] width 30 height 8
click at [632, 9] on img "submit" at bounding box center [629, 9] width 7 height 7
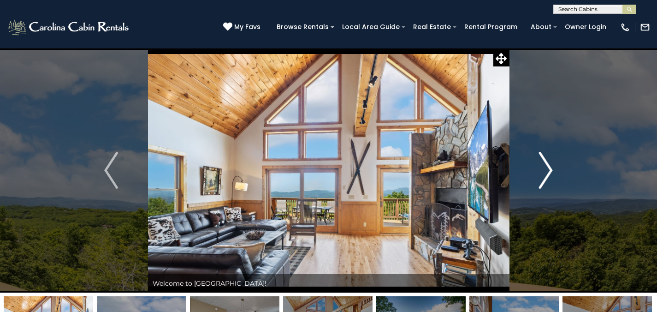
click at [531, 160] on button "Next" at bounding box center [545, 170] width 73 height 244
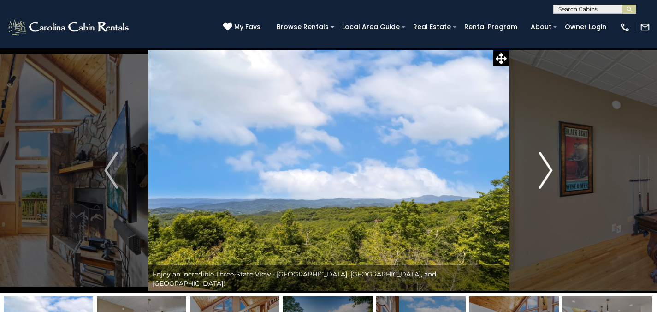
click at [532, 159] on button "Next" at bounding box center [545, 170] width 73 height 244
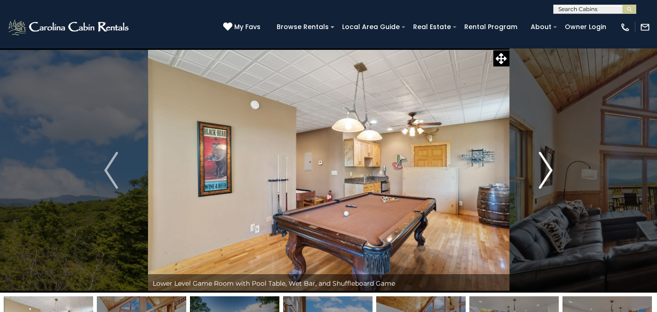
click at [532, 159] on button "Next" at bounding box center [545, 170] width 73 height 244
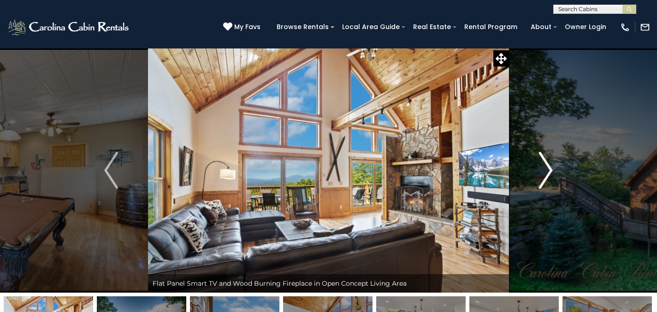
click at [532, 159] on button "Next" at bounding box center [545, 170] width 73 height 244
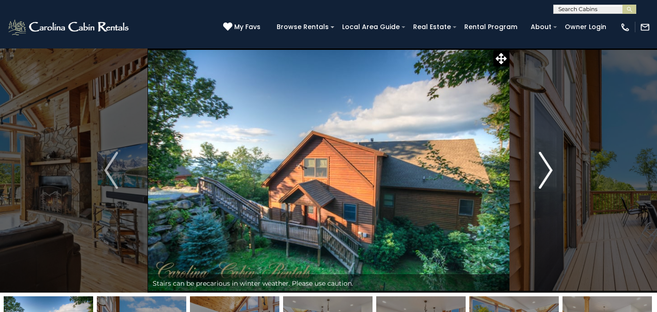
click at [528, 163] on button "Next" at bounding box center [545, 170] width 73 height 244
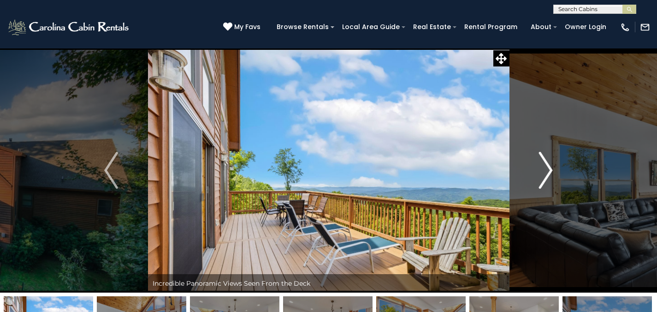
click at [528, 163] on button "Next" at bounding box center [545, 170] width 73 height 244
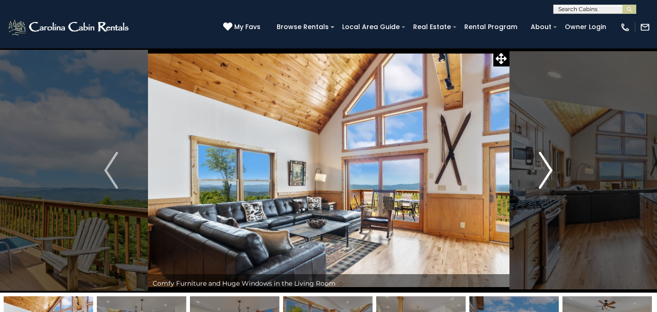
click at [528, 163] on button "Next" at bounding box center [545, 170] width 73 height 244
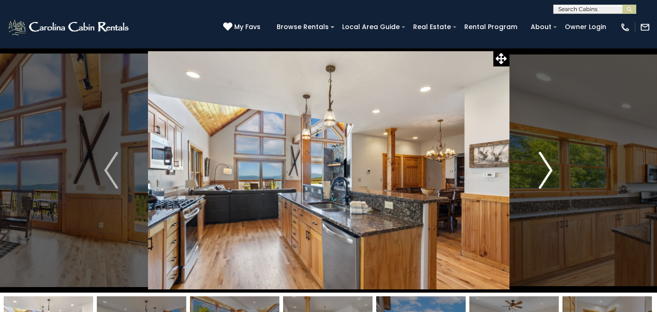
click at [528, 163] on button "Next" at bounding box center [545, 170] width 73 height 244
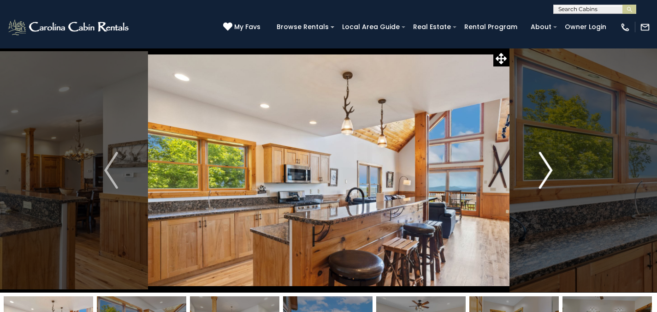
click at [527, 162] on button "Next" at bounding box center [545, 170] width 73 height 244
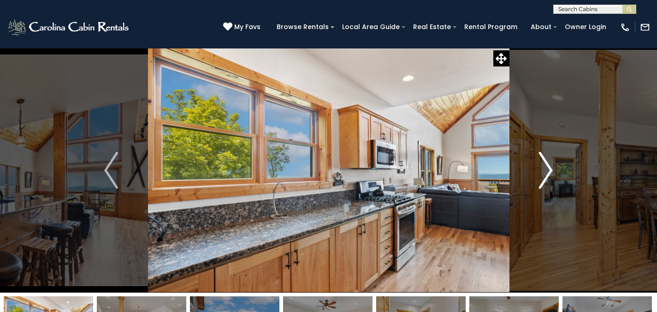
click at [528, 162] on button "Next" at bounding box center [545, 170] width 73 height 244
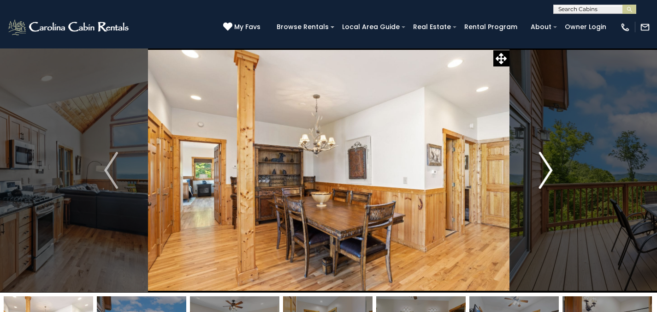
click at [528, 161] on button "Next" at bounding box center [545, 170] width 73 height 244
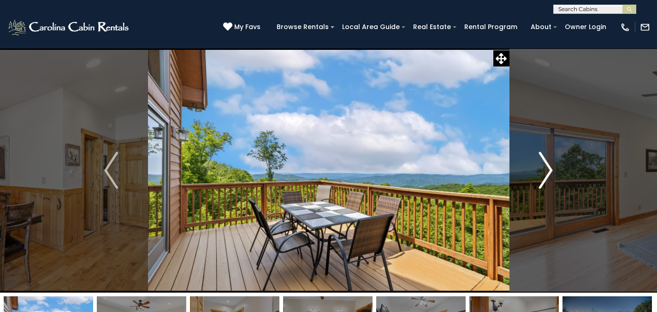
click at [528, 161] on button "Next" at bounding box center [545, 170] width 73 height 244
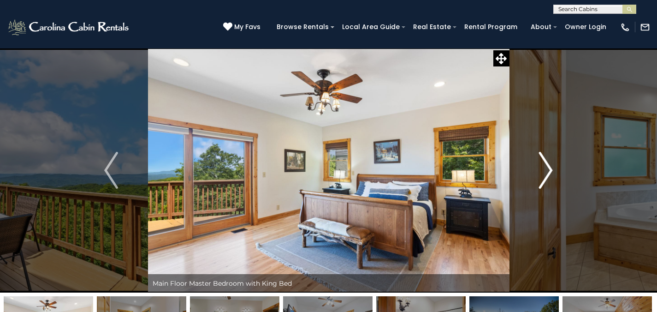
click at [528, 161] on button "Next" at bounding box center [545, 170] width 73 height 244
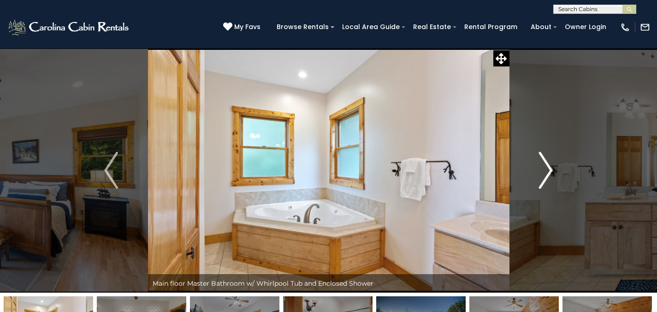
click at [529, 161] on button "Next" at bounding box center [545, 170] width 73 height 244
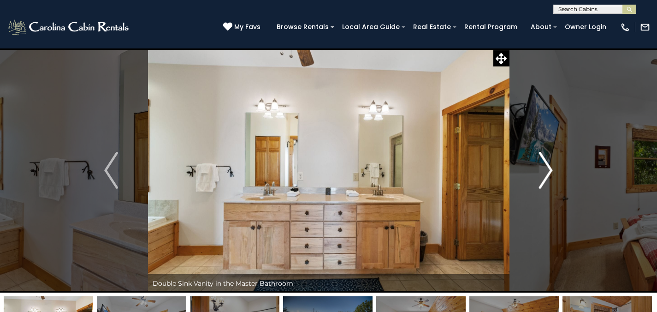
click at [529, 161] on button "Next" at bounding box center [545, 170] width 73 height 244
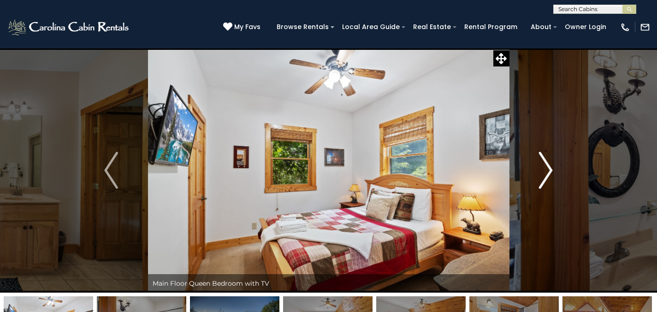
click at [529, 160] on button "Next" at bounding box center [545, 170] width 73 height 244
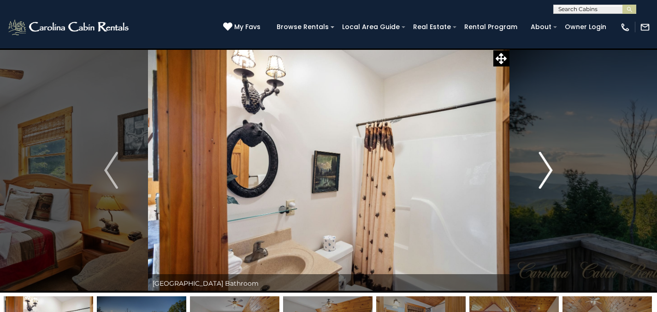
click at [528, 160] on button "Next" at bounding box center [545, 170] width 73 height 244
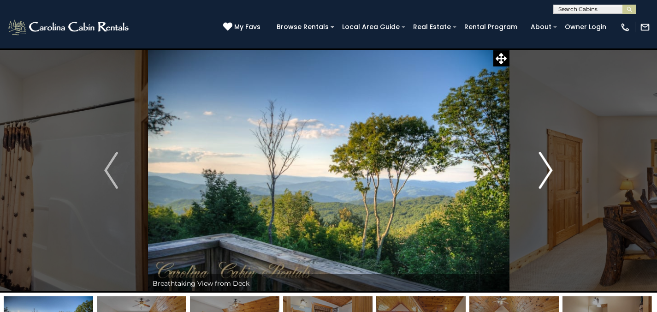
click at [528, 160] on button "Next" at bounding box center [545, 170] width 73 height 244
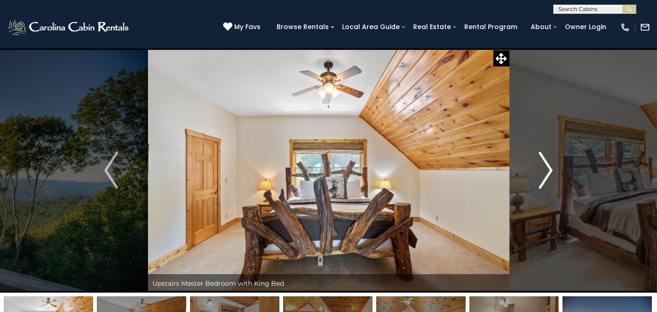
click at [528, 160] on button "Next" at bounding box center [545, 170] width 73 height 244
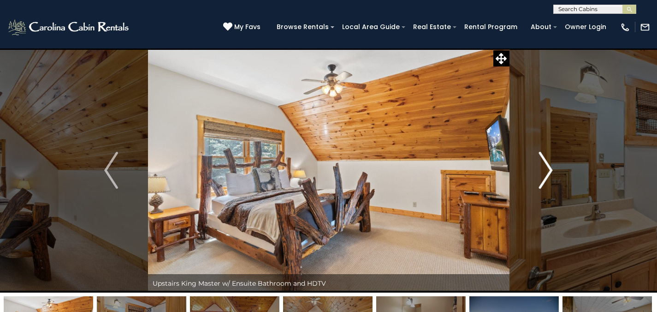
click at [528, 160] on button "Next" at bounding box center [545, 170] width 73 height 244
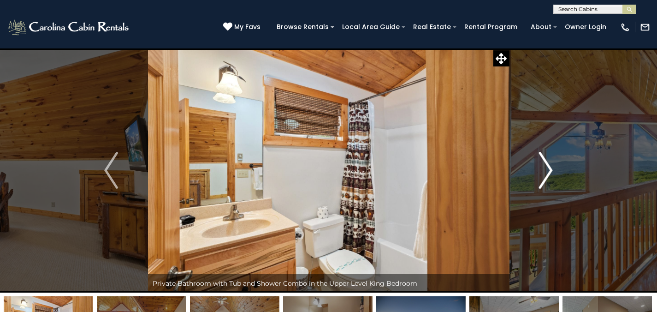
click at [528, 160] on button "Next" at bounding box center [545, 170] width 73 height 244
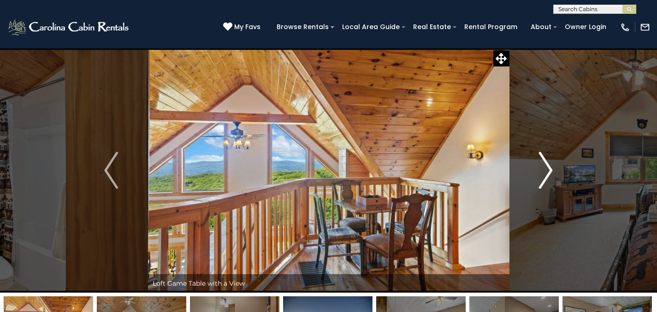
click at [528, 160] on button "Next" at bounding box center [545, 170] width 73 height 244
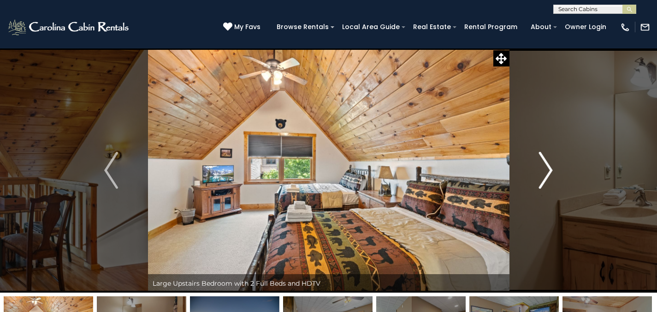
click at [528, 160] on button "Next" at bounding box center [545, 170] width 73 height 244
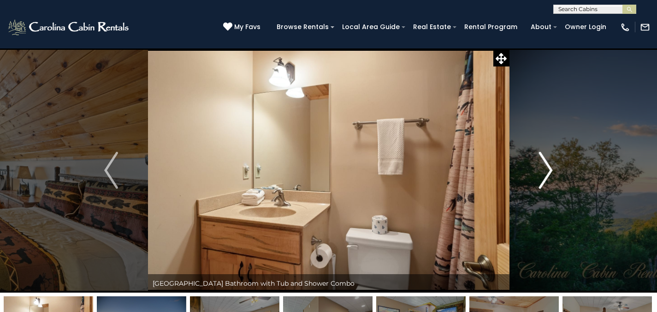
click at [528, 160] on button "Next" at bounding box center [545, 170] width 73 height 244
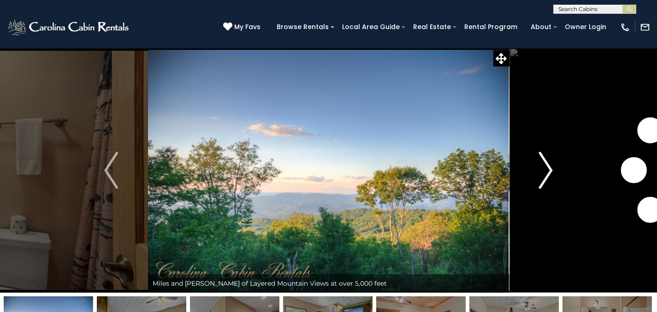
click at [528, 160] on button "Next" at bounding box center [545, 170] width 73 height 244
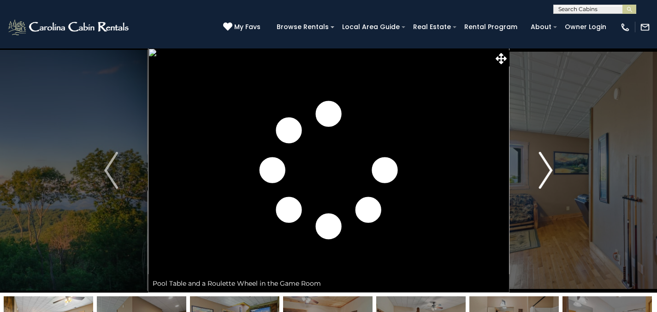
click at [530, 160] on button "Next" at bounding box center [545, 170] width 73 height 244
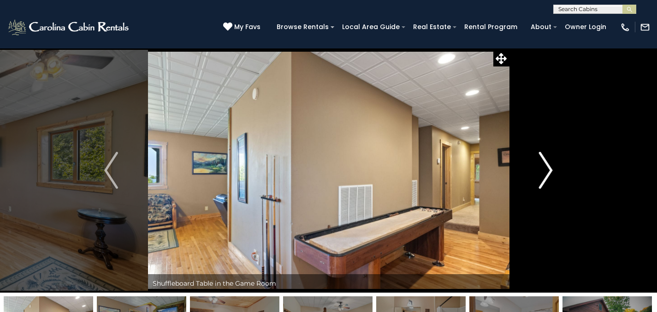
click at [543, 161] on img "Next" at bounding box center [546, 170] width 14 height 37
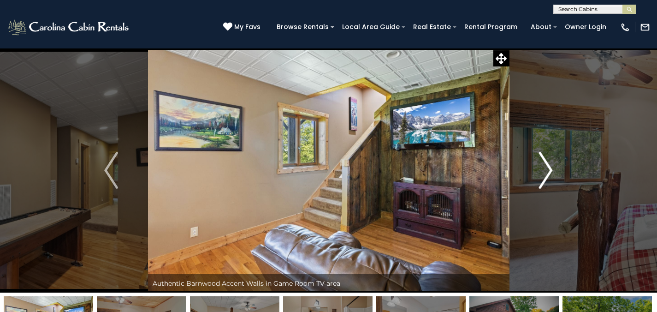
click at [544, 162] on img "Next" at bounding box center [546, 170] width 14 height 37
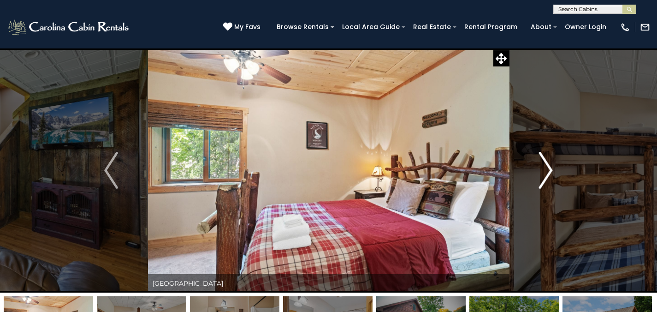
click at [544, 162] on img "Next" at bounding box center [546, 170] width 14 height 37
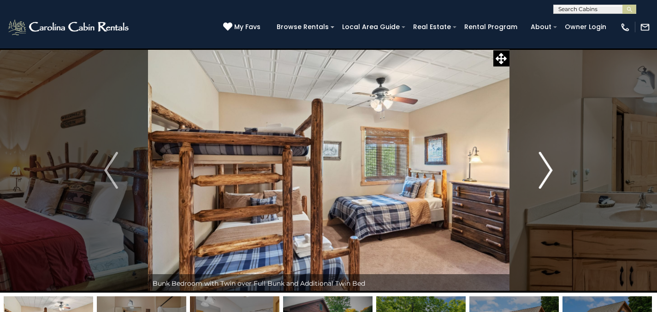
click at [543, 163] on img "Next" at bounding box center [546, 170] width 14 height 37
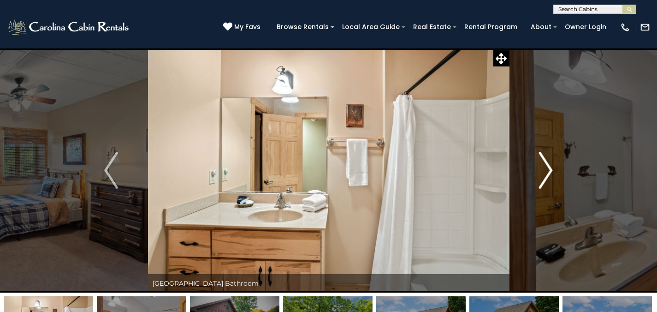
click at [544, 163] on img "Next" at bounding box center [546, 170] width 14 height 37
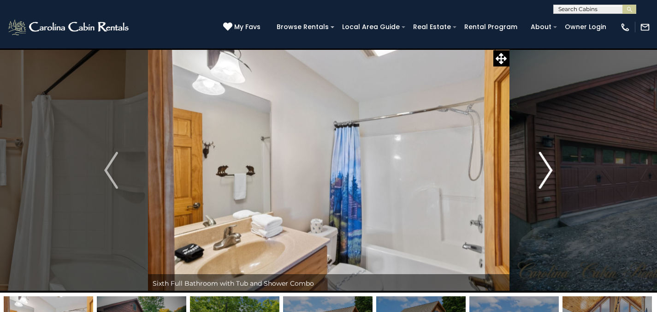
click at [544, 163] on img "Next" at bounding box center [546, 170] width 14 height 37
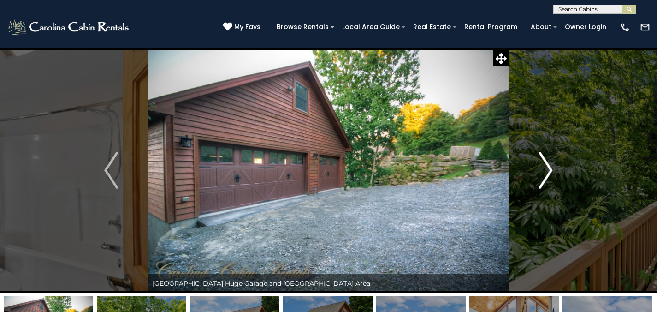
click at [545, 163] on img "Next" at bounding box center [546, 170] width 14 height 37
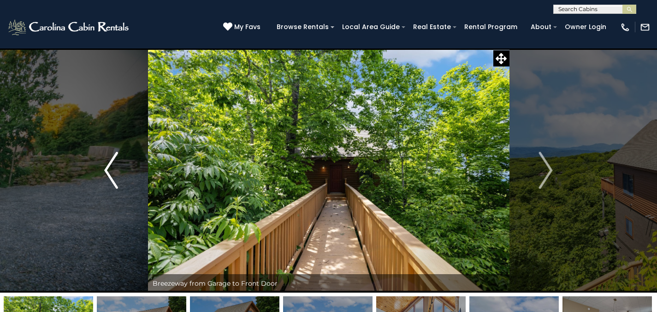
click at [112, 176] on img "Previous" at bounding box center [111, 170] width 14 height 37
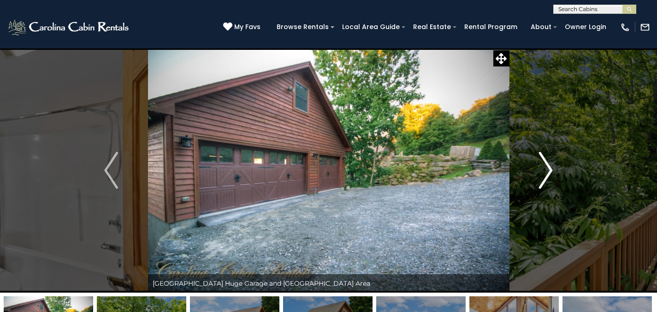
click at [532, 182] on button "Next" at bounding box center [545, 170] width 73 height 244
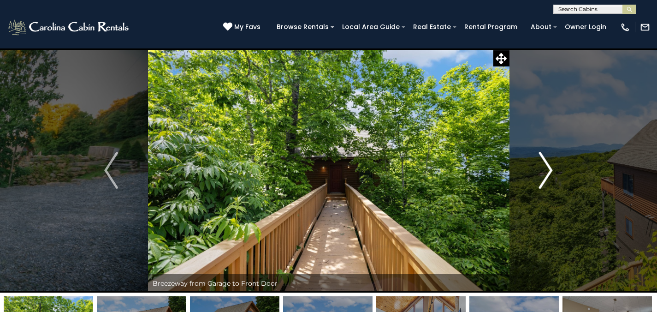
click at [532, 182] on button "Next" at bounding box center [545, 170] width 73 height 244
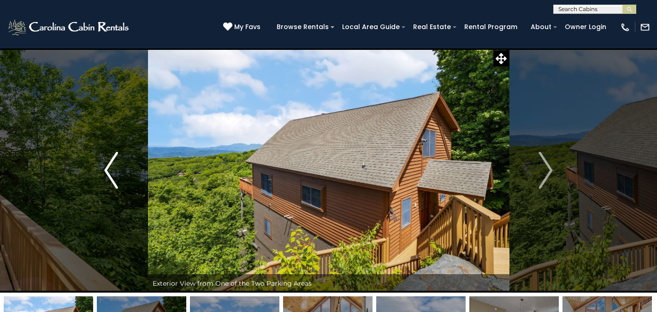
click at [105, 175] on img "Previous" at bounding box center [111, 170] width 14 height 37
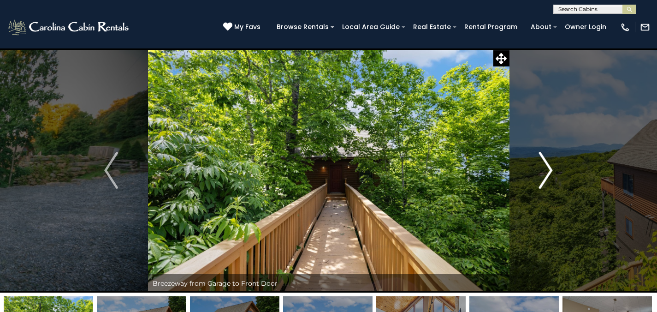
click at [549, 166] on img "Next" at bounding box center [546, 170] width 14 height 37
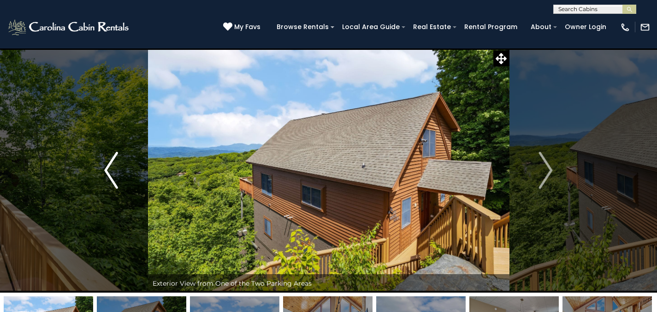
click at [112, 171] on img "Previous" at bounding box center [111, 170] width 14 height 37
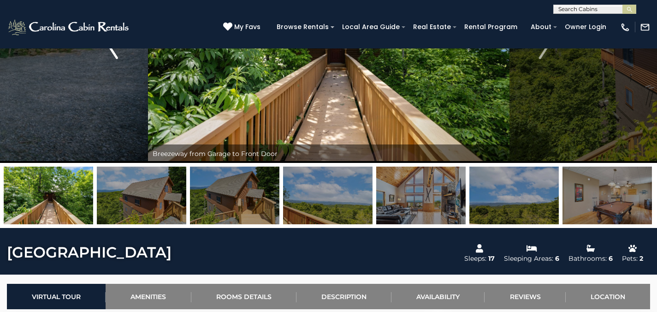
scroll to position [131, 0]
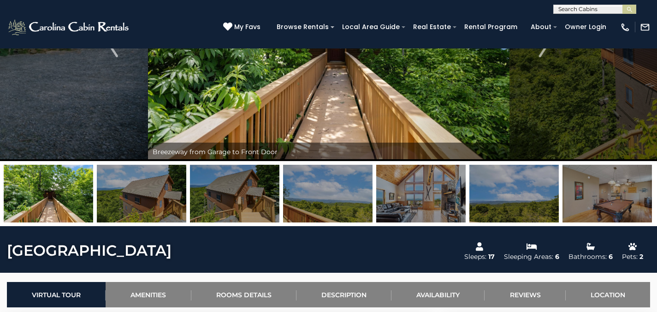
click at [577, 8] on input "text" at bounding box center [593, 10] width 81 height 9
type input "*******"
click at [566, 24] on em "Snow Do" at bounding box center [572, 22] width 29 height 8
click at [629, 8] on img "submit" at bounding box center [629, 9] width 7 height 7
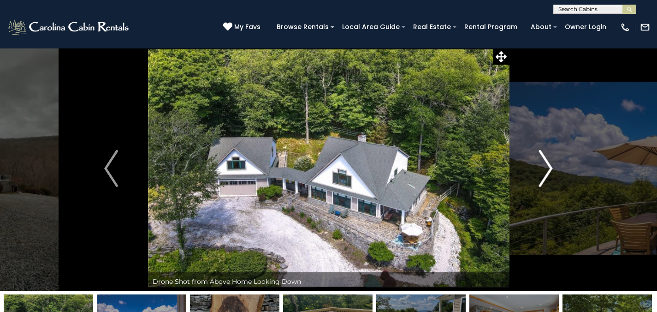
click at [541, 163] on img "Next" at bounding box center [546, 168] width 14 height 37
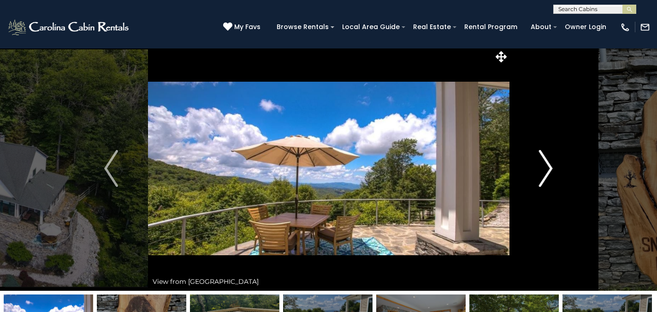
click at [541, 163] on img "Next" at bounding box center [546, 168] width 14 height 37
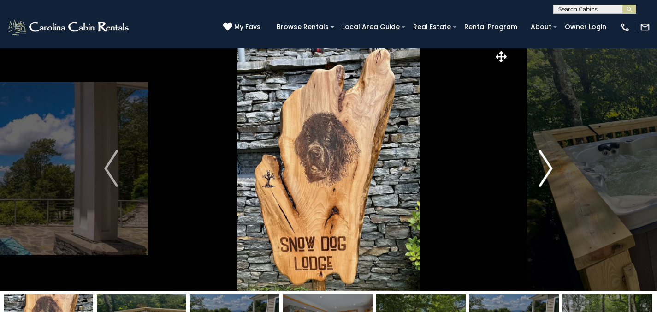
click at [541, 163] on img "Next" at bounding box center [546, 168] width 14 height 37
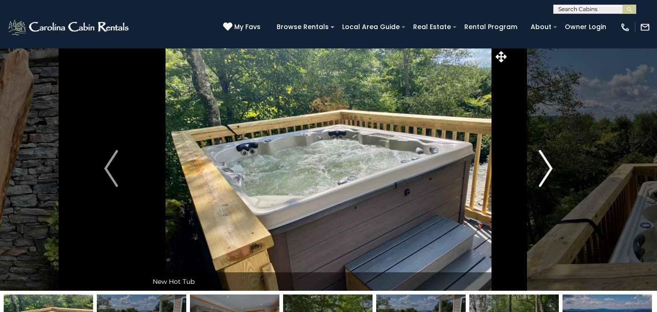
click at [541, 163] on img "Next" at bounding box center [546, 168] width 14 height 37
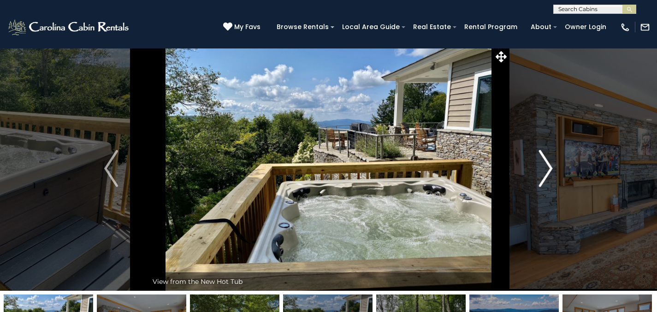
click at [540, 163] on img "Next" at bounding box center [546, 168] width 14 height 37
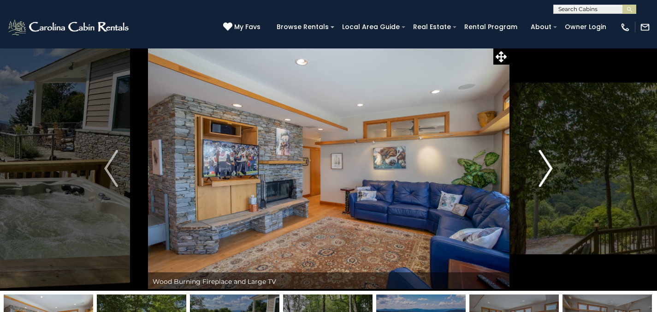
click at [540, 163] on img "Next" at bounding box center [546, 168] width 14 height 37
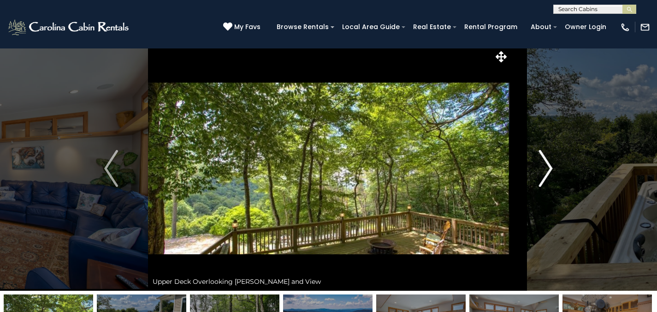
click at [540, 163] on img "Next" at bounding box center [546, 168] width 14 height 37
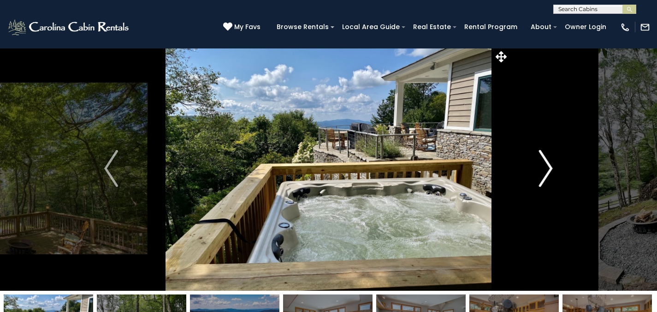
click at [539, 163] on img "Next" at bounding box center [546, 168] width 14 height 37
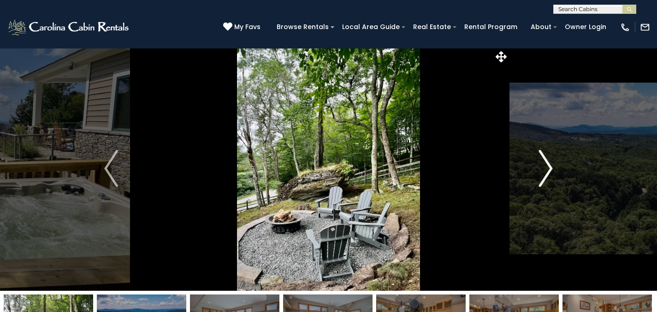
click at [539, 163] on img "Next" at bounding box center [546, 168] width 14 height 37
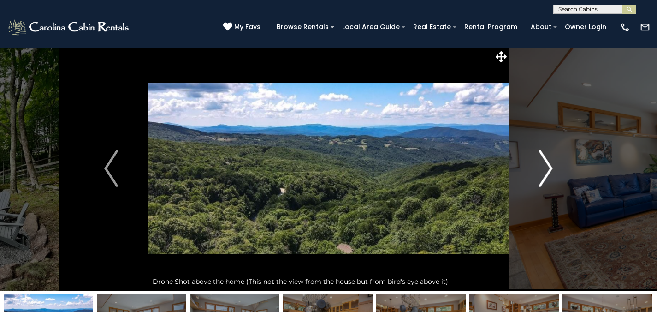
click at [539, 163] on img "Next" at bounding box center [546, 168] width 14 height 37
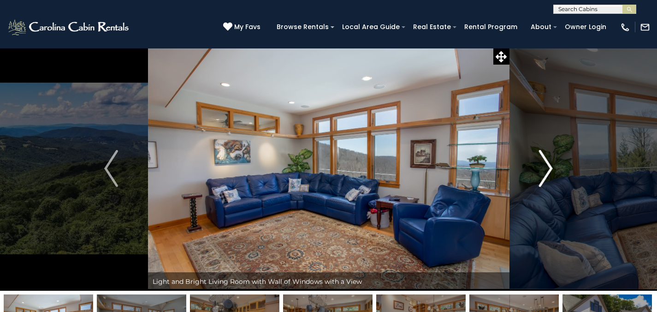
click at [539, 163] on img "Next" at bounding box center [546, 168] width 14 height 37
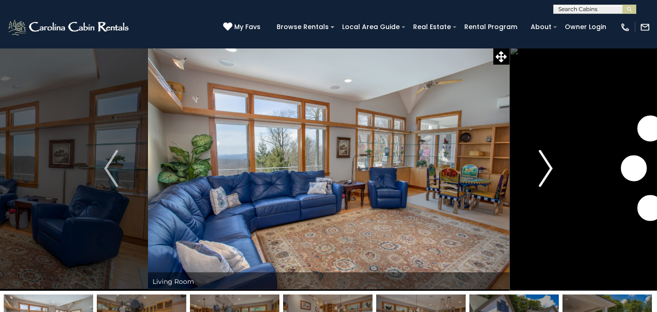
click at [537, 163] on button "Next" at bounding box center [545, 168] width 73 height 244
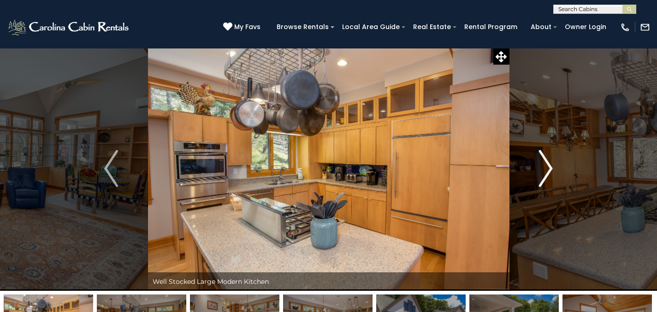
click at [535, 165] on button "Next" at bounding box center [545, 168] width 73 height 244
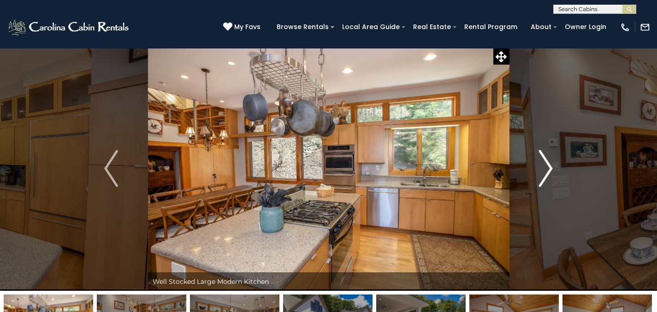
click at [535, 165] on button "Next" at bounding box center [545, 168] width 73 height 244
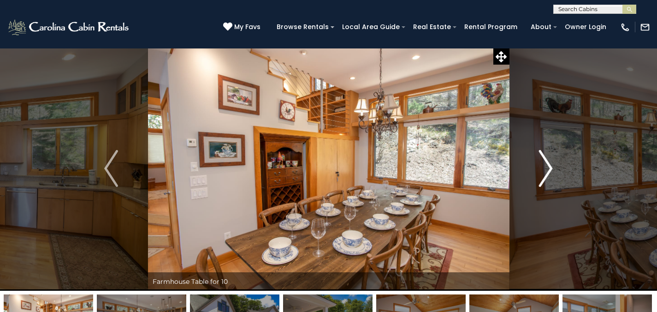
click at [535, 165] on button "Next" at bounding box center [545, 168] width 73 height 244
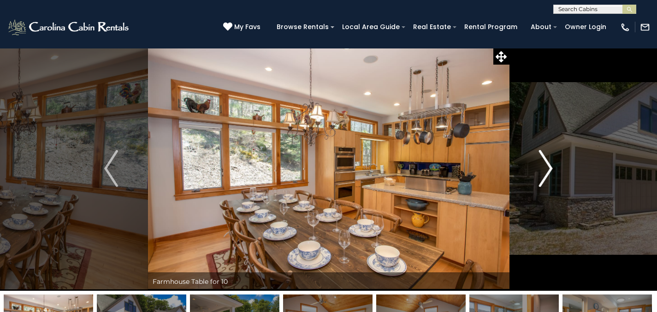
click at [535, 165] on button "Next" at bounding box center [545, 168] width 73 height 244
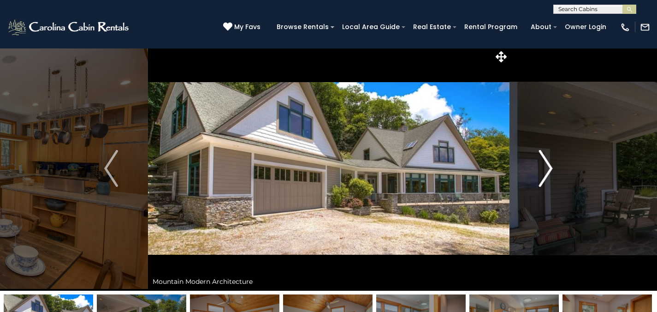
click at [535, 165] on button "Next" at bounding box center [545, 168] width 73 height 244
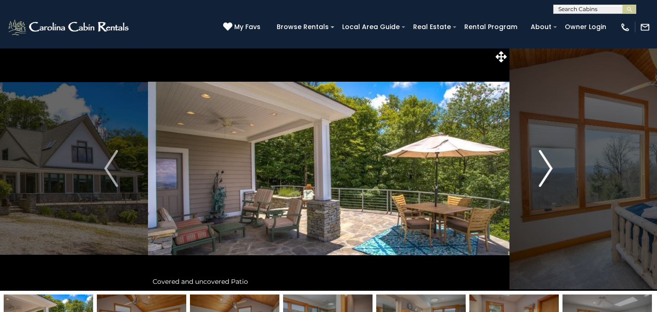
click at [535, 166] on button "Next" at bounding box center [545, 168] width 73 height 244
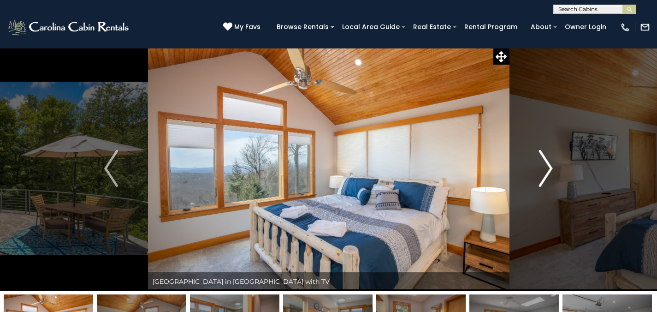
click at [535, 166] on button "Next" at bounding box center [545, 168] width 73 height 244
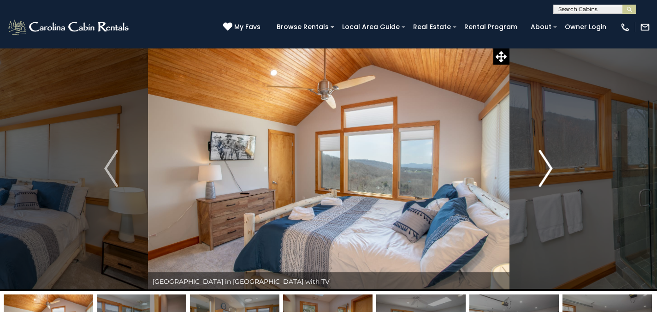
click at [535, 166] on button "Next" at bounding box center [545, 168] width 73 height 244
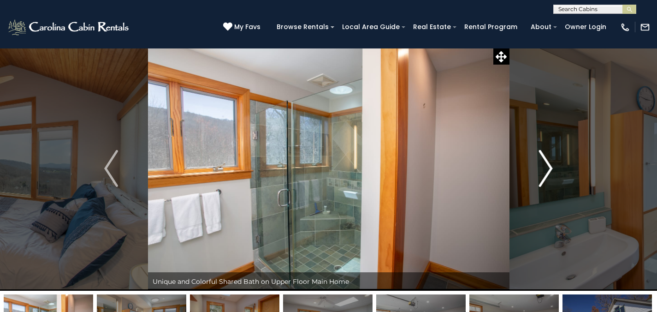
click at [535, 166] on button "Next" at bounding box center [545, 168] width 73 height 244
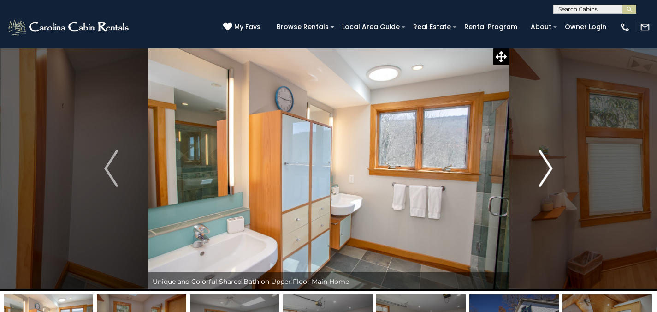
click at [535, 166] on button "Next" at bounding box center [545, 168] width 73 height 244
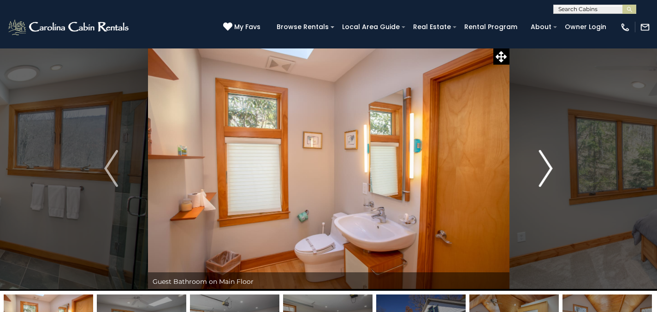
click at [535, 166] on button "Next" at bounding box center [545, 168] width 73 height 244
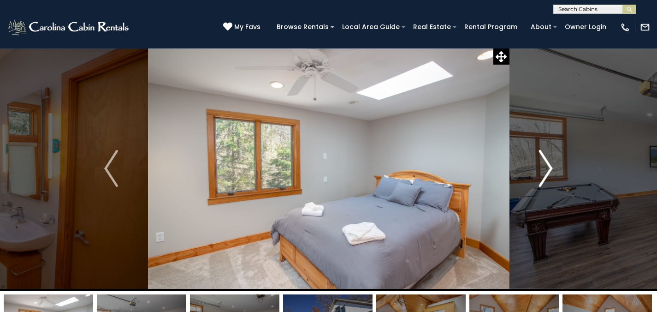
click at [535, 166] on button "Next" at bounding box center [545, 168] width 73 height 244
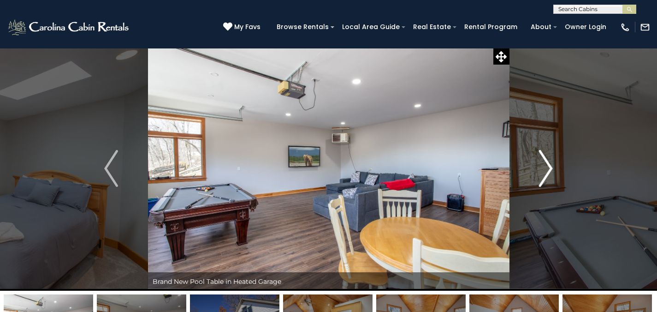
click at [535, 166] on button "Next" at bounding box center [545, 168] width 73 height 244
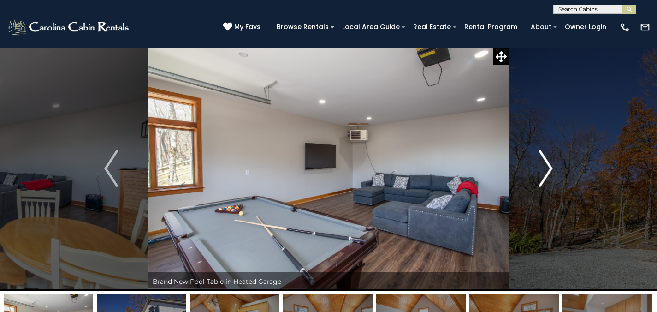
click at [535, 166] on button "Next" at bounding box center [545, 168] width 73 height 244
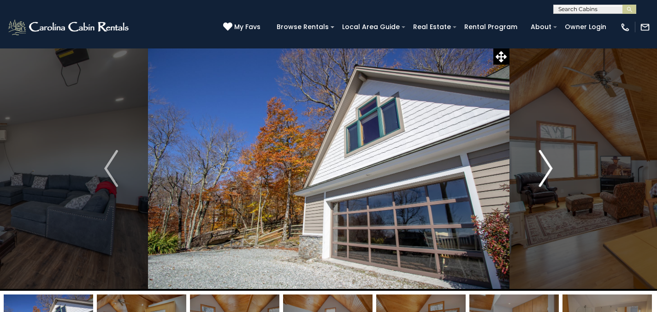
click at [535, 166] on button "Next" at bounding box center [545, 168] width 73 height 244
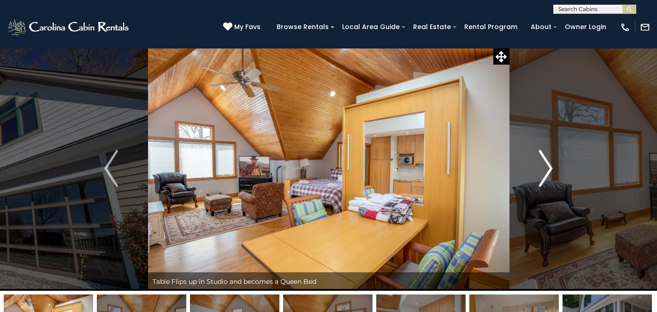
click at [535, 166] on button "Next" at bounding box center [545, 168] width 73 height 244
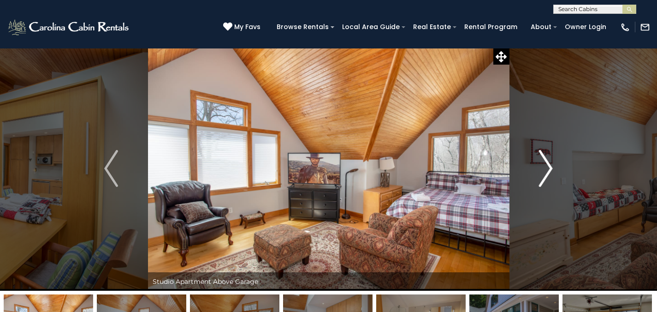
click at [535, 166] on button "Next" at bounding box center [545, 168] width 73 height 244
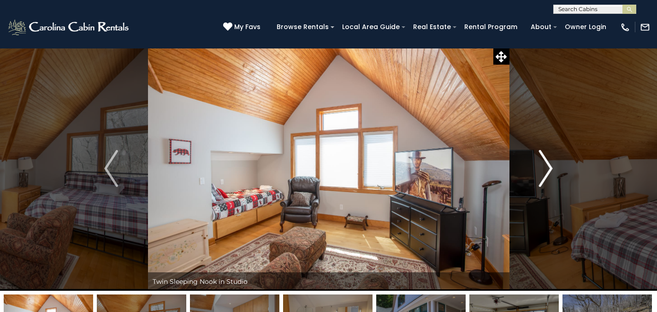
click at [535, 166] on button "Next" at bounding box center [545, 168] width 73 height 244
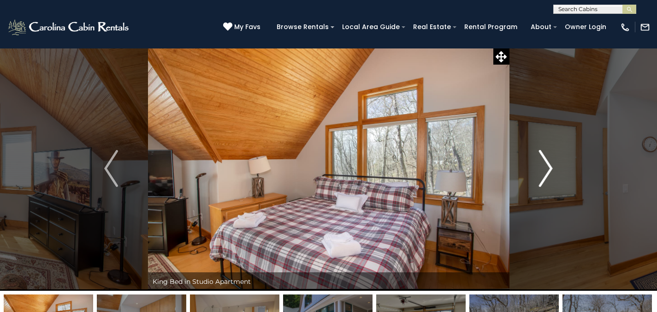
click at [535, 166] on button "Next" at bounding box center [545, 168] width 73 height 244
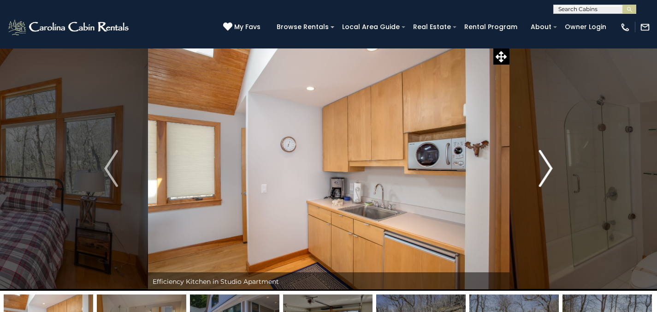
click at [535, 166] on button "Next" at bounding box center [545, 168] width 73 height 244
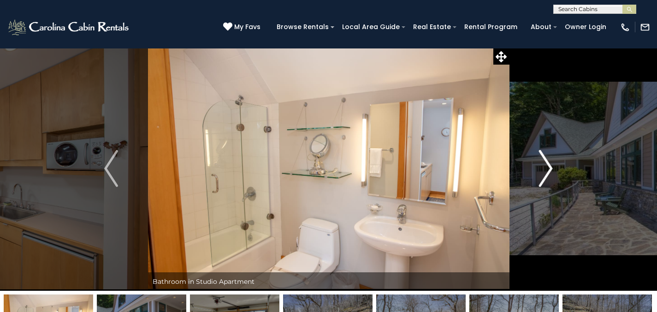
click at [535, 166] on button "Next" at bounding box center [545, 168] width 73 height 244
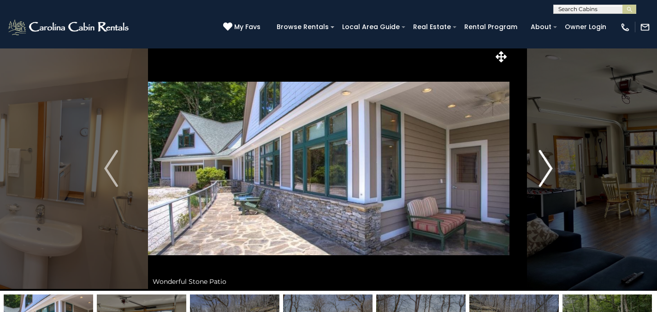
click at [535, 166] on button "Next" at bounding box center [545, 168] width 73 height 244
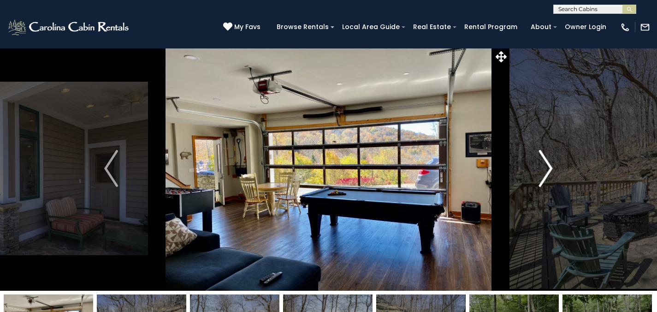
click at [534, 166] on button "Next" at bounding box center [545, 168] width 73 height 244
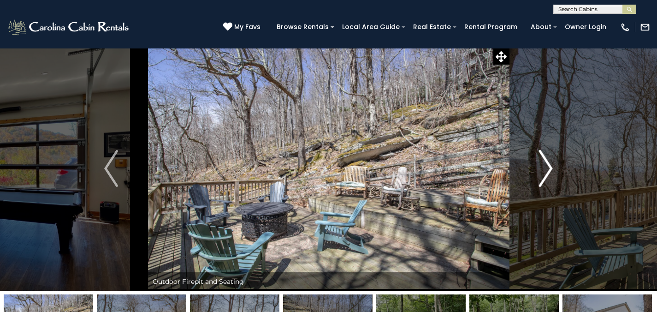
click at [534, 166] on button "Next" at bounding box center [545, 168] width 73 height 244
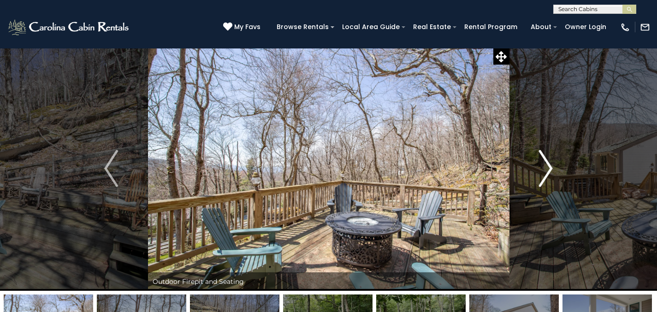
click at [534, 166] on button "Next" at bounding box center [545, 168] width 73 height 244
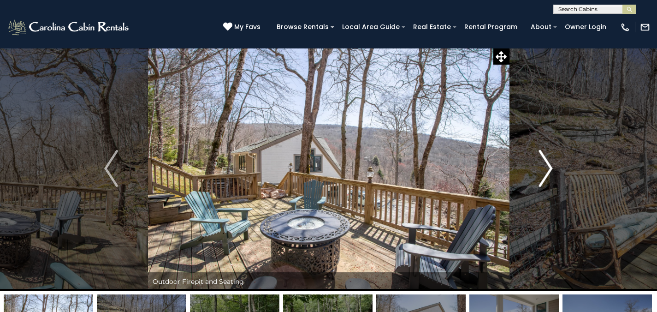
click at [535, 166] on button "Next" at bounding box center [545, 168] width 73 height 244
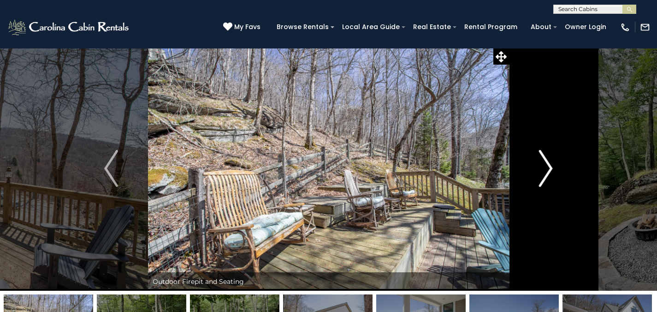
click at [535, 166] on button "Next" at bounding box center [545, 168] width 73 height 244
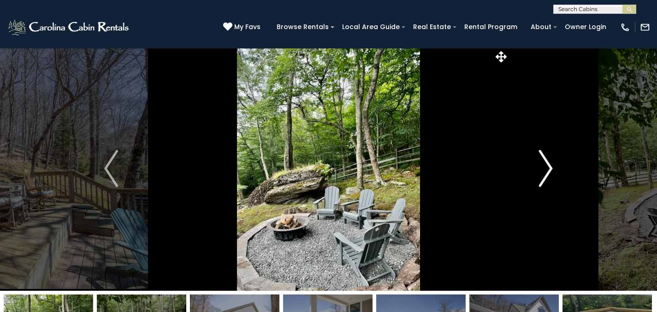
click at [534, 171] on button "Next" at bounding box center [545, 168] width 73 height 244
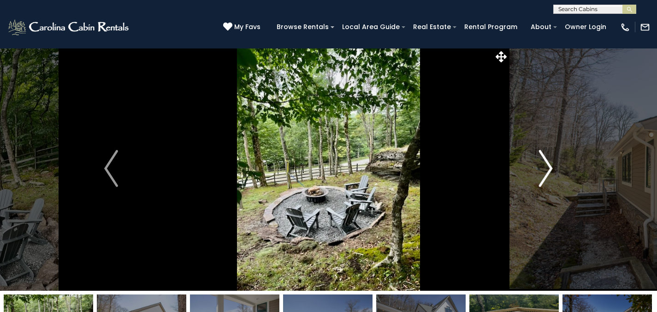
click at [536, 175] on button "Next" at bounding box center [545, 168] width 73 height 244
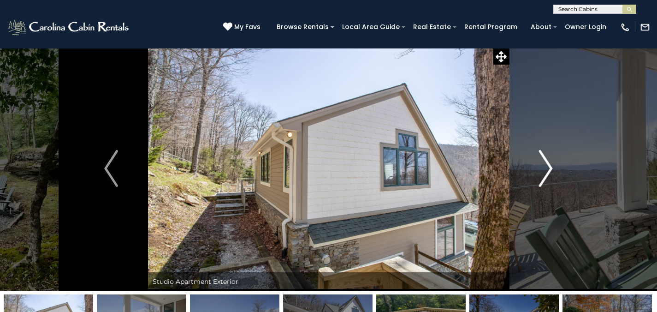
click at [535, 174] on button "Next" at bounding box center [545, 168] width 73 height 244
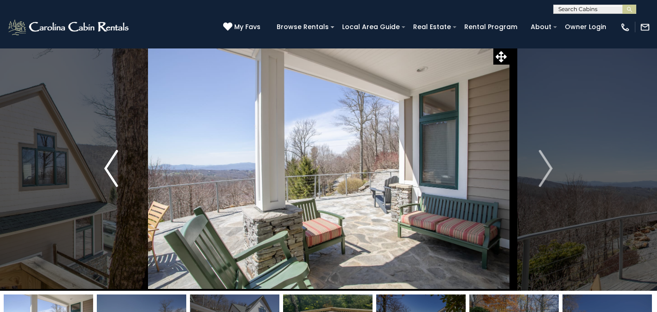
click at [109, 178] on img "Previous" at bounding box center [111, 168] width 14 height 37
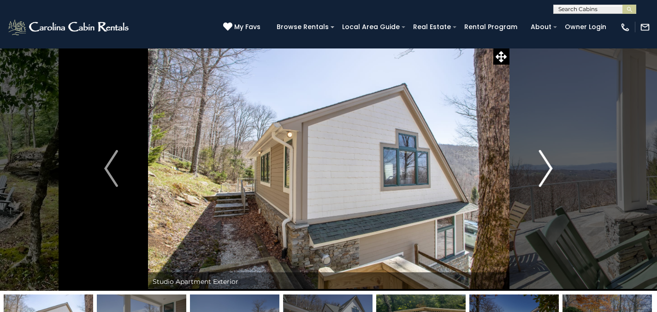
click at [549, 163] on img "Next" at bounding box center [546, 168] width 14 height 37
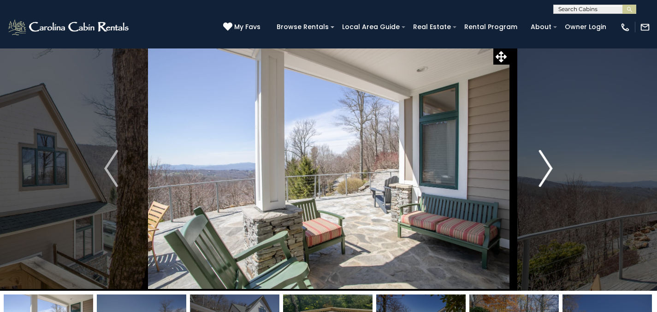
click at [549, 163] on img "Next" at bounding box center [546, 168] width 14 height 37
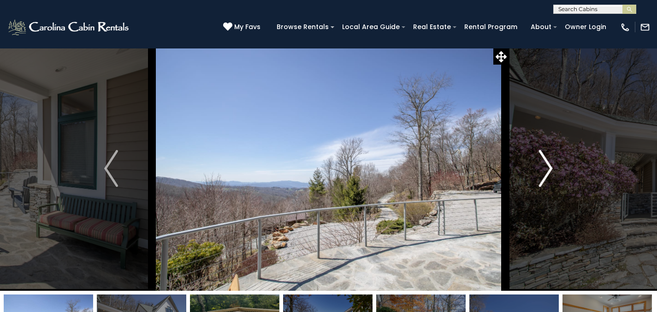
click at [549, 163] on img "Next" at bounding box center [546, 168] width 14 height 37
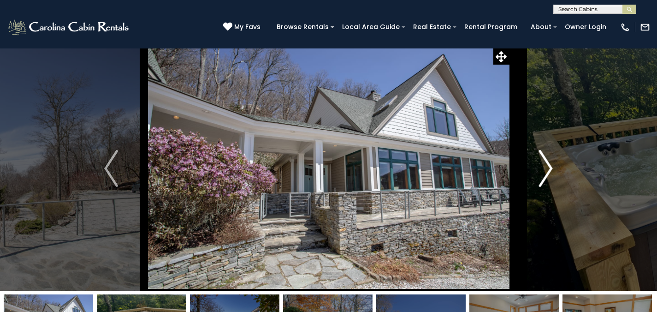
click at [549, 163] on img "Next" at bounding box center [546, 168] width 14 height 37
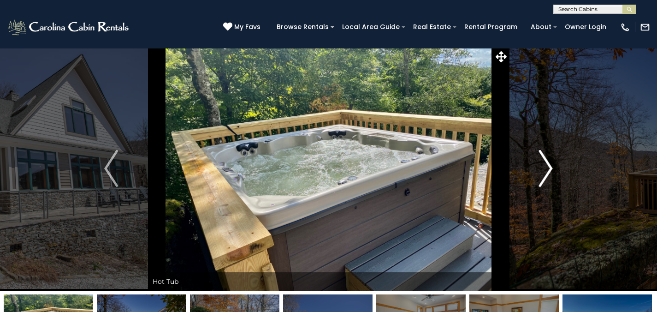
click at [549, 163] on img "Next" at bounding box center [546, 168] width 14 height 37
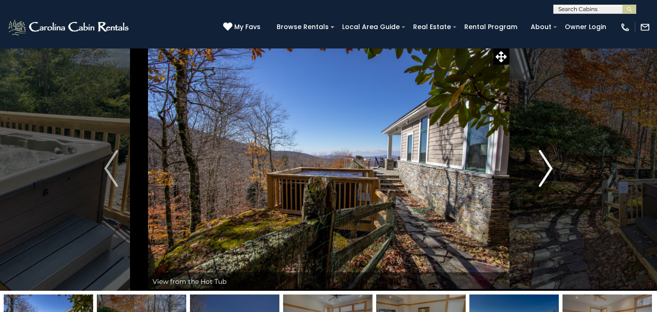
click at [549, 163] on img "Next" at bounding box center [546, 168] width 14 height 37
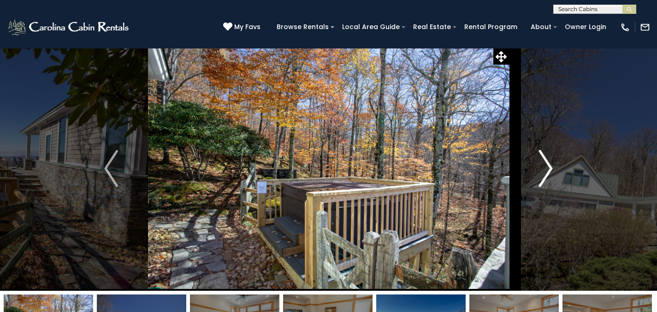
click at [549, 163] on img "Next" at bounding box center [546, 168] width 14 height 37
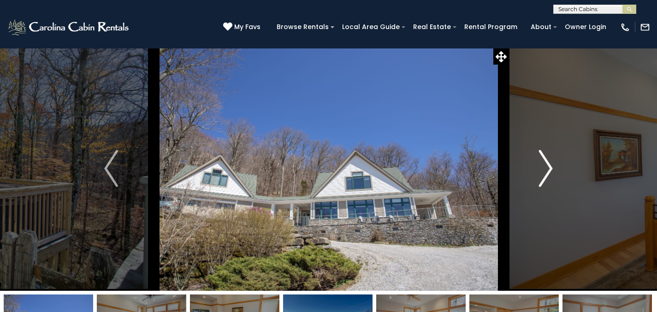
click at [549, 163] on img "Next" at bounding box center [546, 168] width 14 height 37
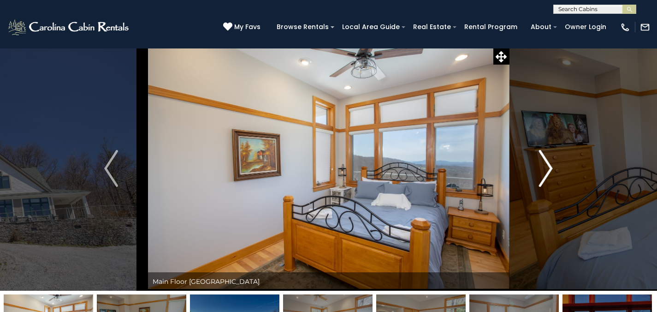
click at [549, 163] on img "Next" at bounding box center [546, 168] width 14 height 37
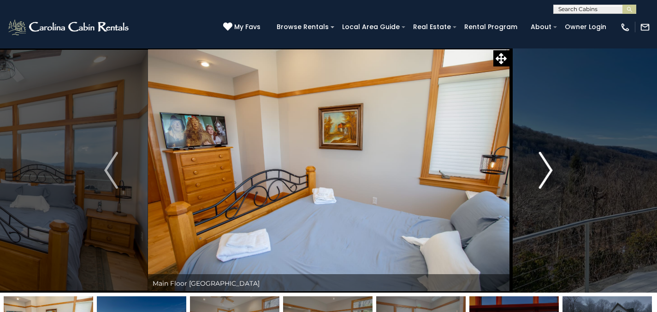
click at [535, 151] on button "Next" at bounding box center [545, 170] width 73 height 244
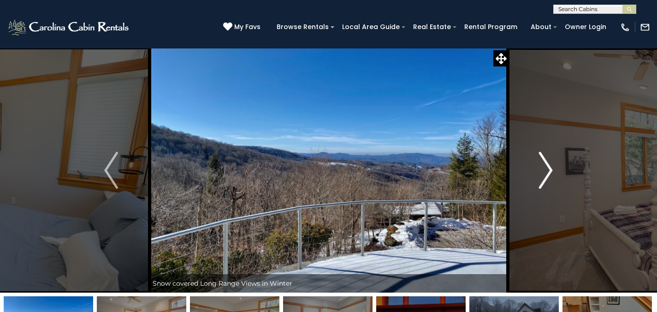
click at [535, 151] on button "Next" at bounding box center [545, 170] width 73 height 244
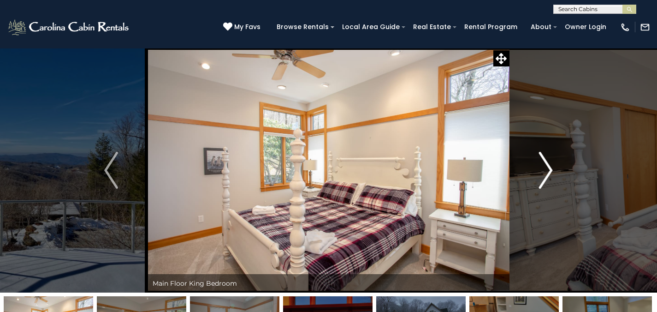
click at [534, 150] on button "Next" at bounding box center [545, 170] width 73 height 244
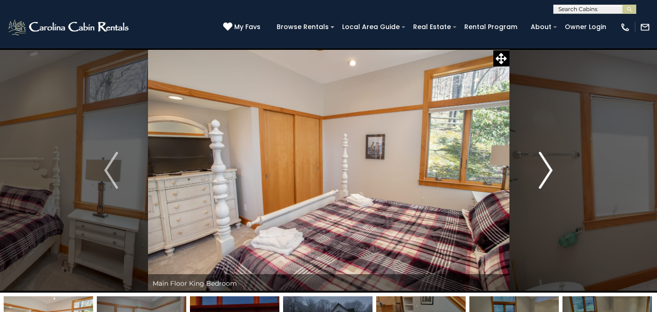
click at [533, 150] on button "Next" at bounding box center [545, 170] width 73 height 244
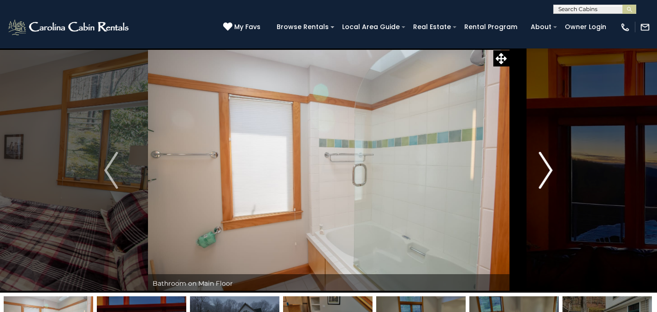
click at [532, 150] on button "Next" at bounding box center [545, 170] width 73 height 244
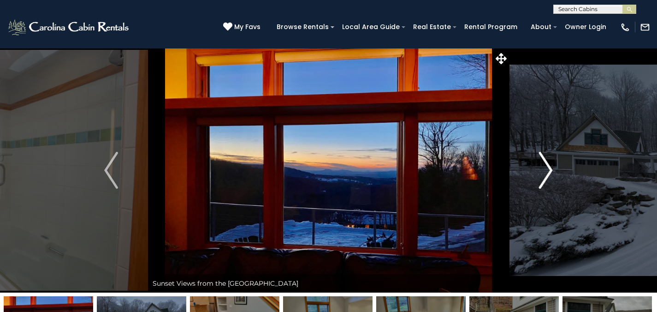
click at [532, 149] on button "Next" at bounding box center [545, 170] width 73 height 244
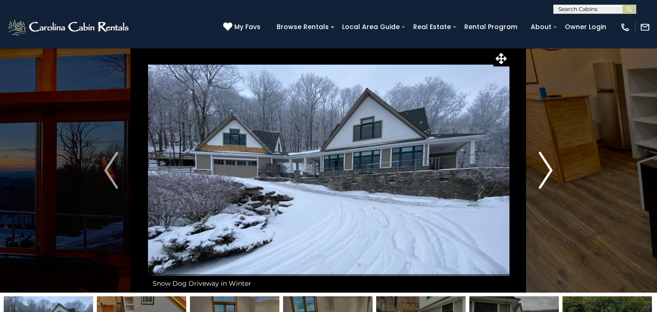
click at [531, 149] on button "Next" at bounding box center [545, 170] width 73 height 244
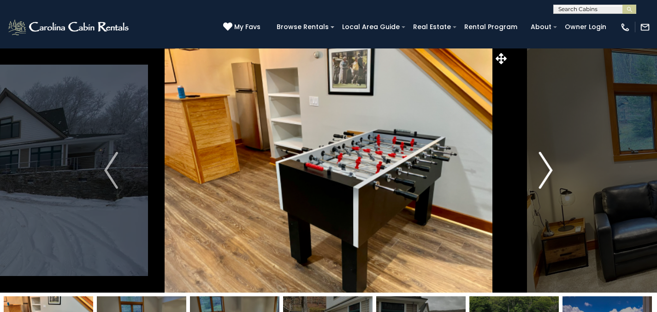
click at [531, 149] on button "Next" at bounding box center [545, 170] width 73 height 244
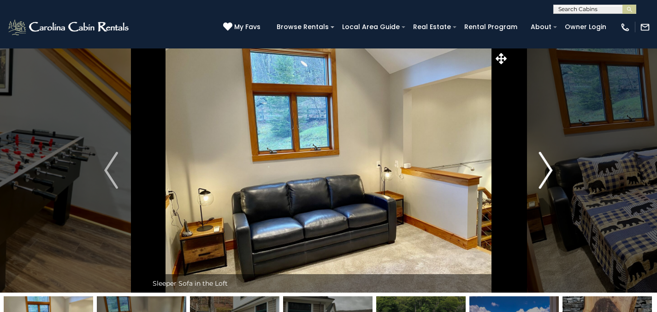
click at [531, 149] on button "Next" at bounding box center [545, 170] width 73 height 244
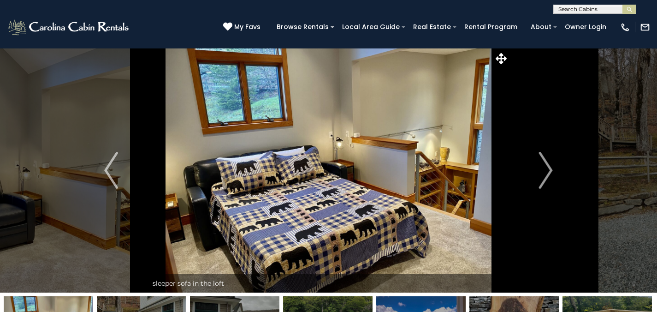
scroll to position [0, 0]
click at [565, 6] on input "text" at bounding box center [593, 10] width 81 height 9
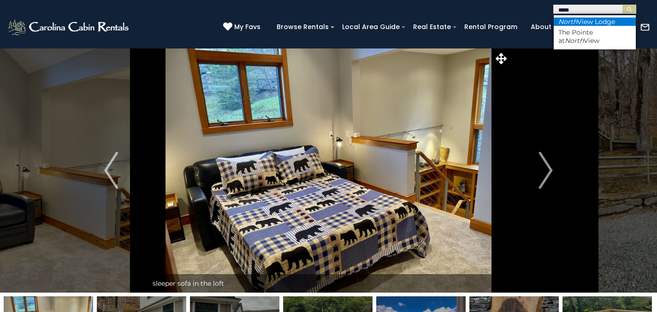
type input "*****"
click at [601, 20] on li "North View Lodge" at bounding box center [594, 22] width 82 height 8
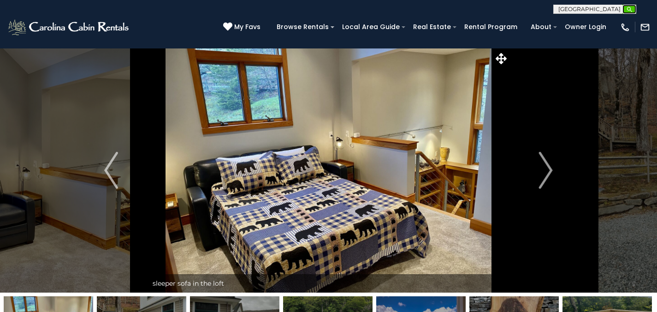
click at [631, 12] on img "submit" at bounding box center [629, 9] width 7 height 7
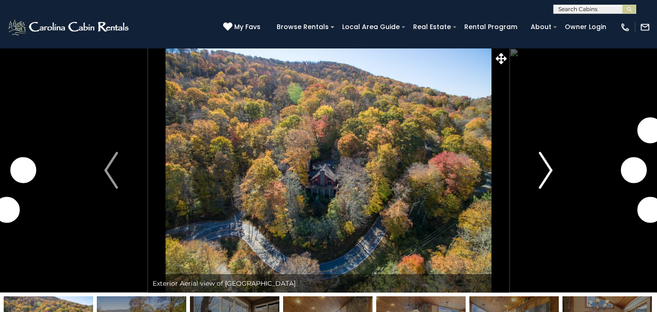
click at [542, 161] on img "Next" at bounding box center [546, 170] width 14 height 37
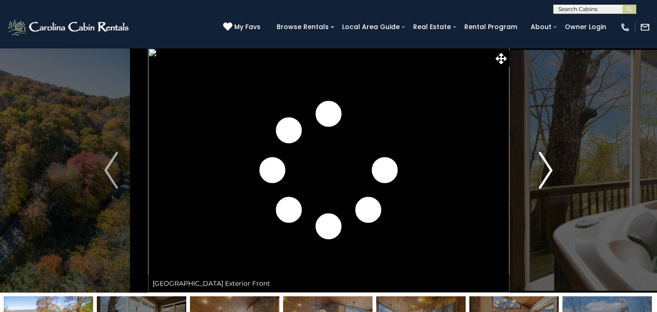
click at [540, 162] on img "Next" at bounding box center [546, 170] width 14 height 37
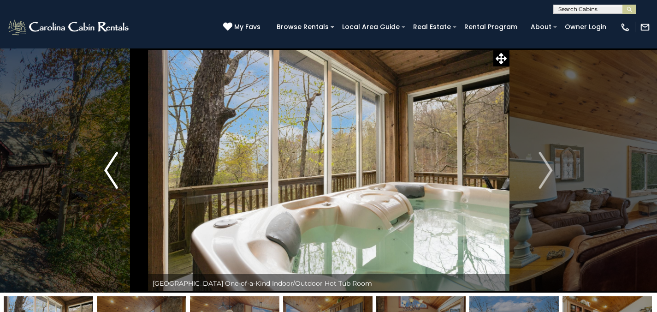
click at [110, 168] on img "Previous" at bounding box center [111, 170] width 14 height 37
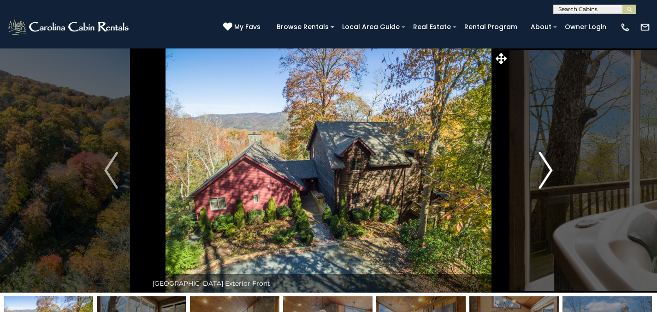
click at [561, 169] on button "Next" at bounding box center [545, 170] width 73 height 244
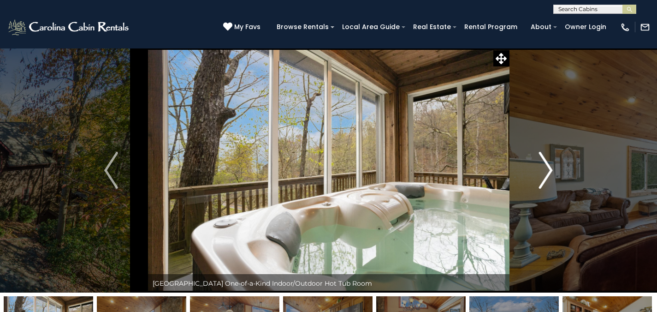
click at [561, 169] on button "Next" at bounding box center [545, 170] width 73 height 244
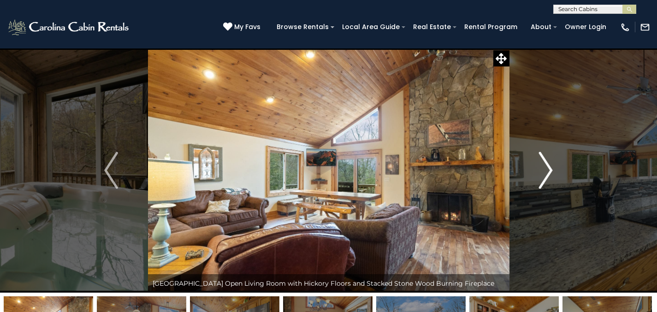
click at [559, 168] on button "Next" at bounding box center [545, 170] width 73 height 244
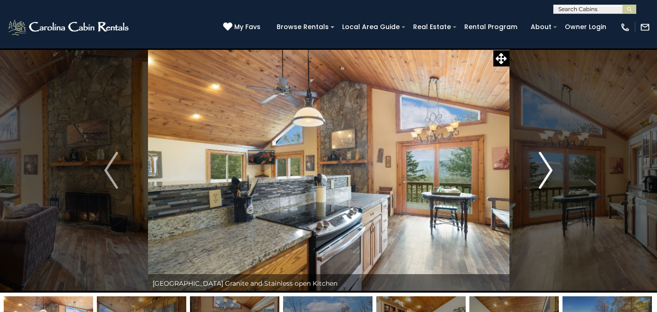
click at [559, 167] on button "Next" at bounding box center [545, 170] width 73 height 244
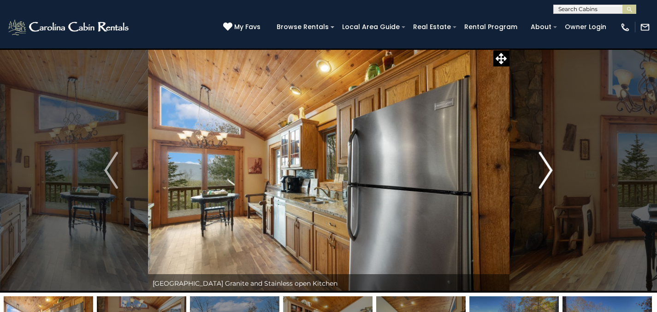
click at [558, 166] on button "Next" at bounding box center [545, 170] width 73 height 244
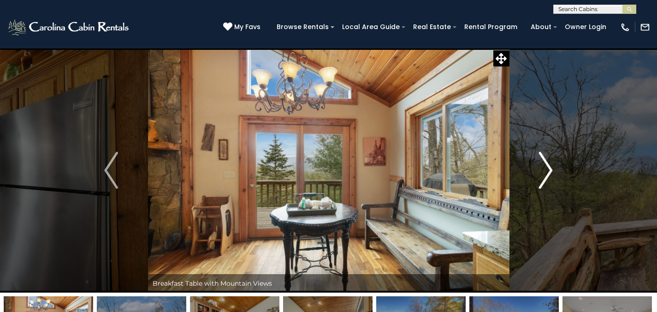
click at [557, 164] on button "Next" at bounding box center [545, 170] width 73 height 244
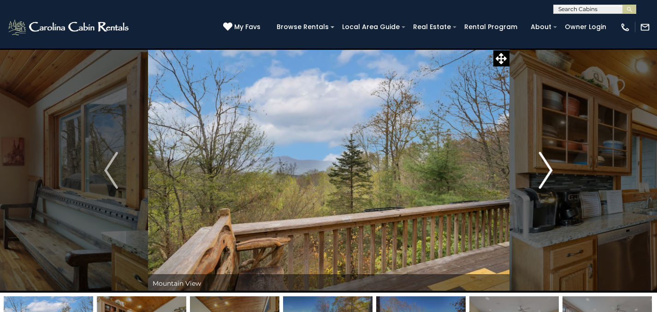
click at [558, 163] on button "Next" at bounding box center [545, 170] width 73 height 244
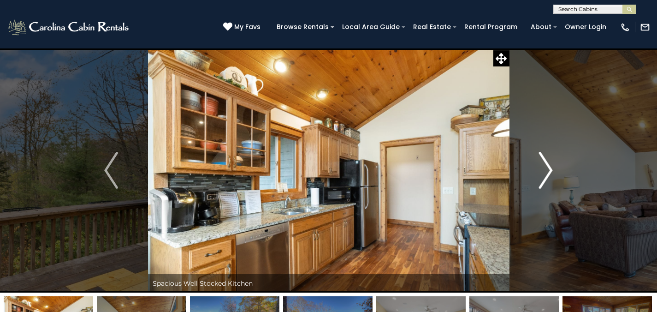
click at [558, 163] on button "Next" at bounding box center [545, 170] width 73 height 244
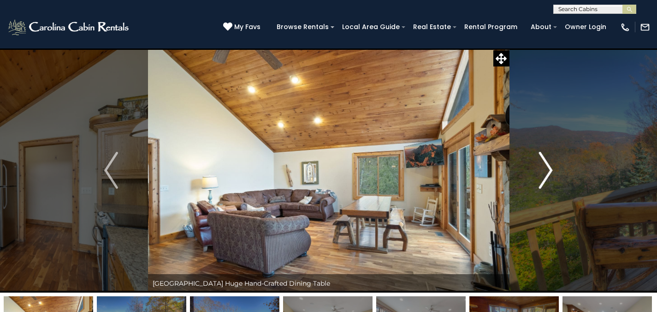
click at [556, 163] on button "Next" at bounding box center [545, 170] width 73 height 244
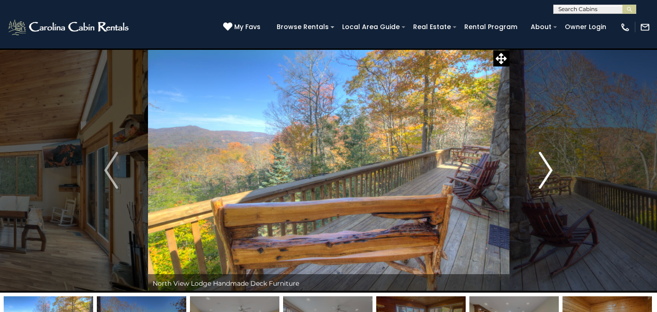
click at [556, 162] on button "Next" at bounding box center [545, 170] width 73 height 244
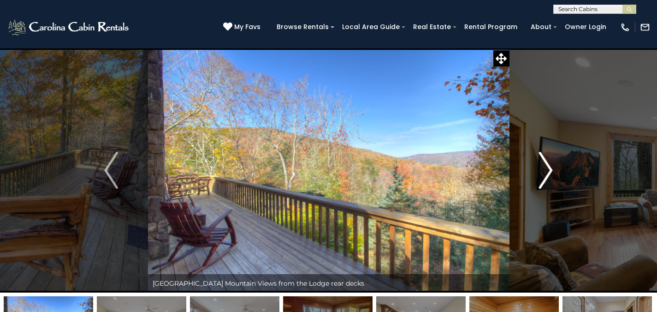
click at [556, 162] on button "Next" at bounding box center [545, 170] width 73 height 244
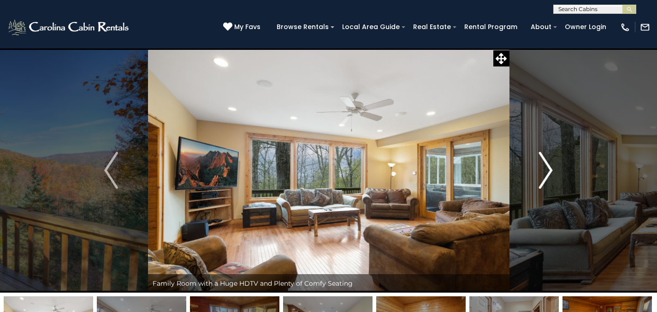
click at [555, 163] on button "Next" at bounding box center [545, 170] width 73 height 244
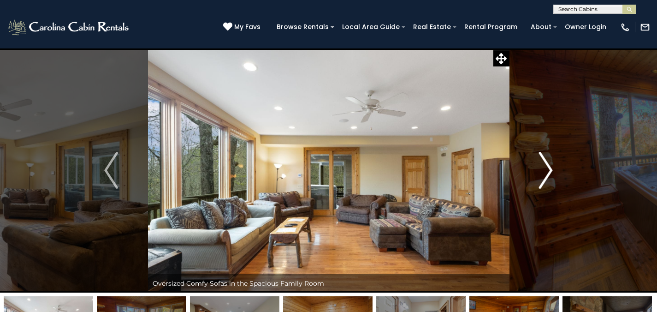
click at [555, 163] on button "Next" at bounding box center [545, 170] width 73 height 244
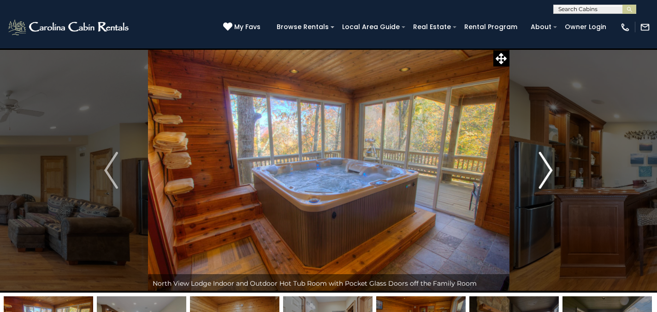
click at [545, 159] on img "Next" at bounding box center [546, 170] width 14 height 37
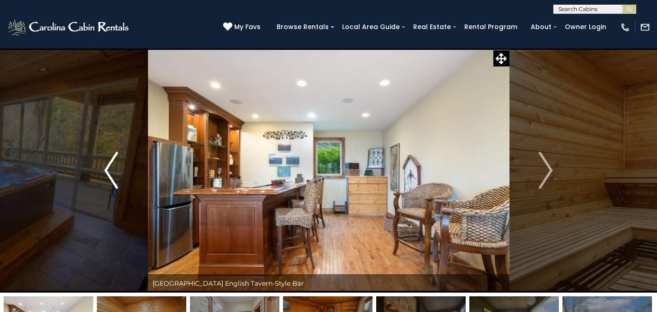
click at [98, 172] on button "Previous" at bounding box center [111, 170] width 73 height 244
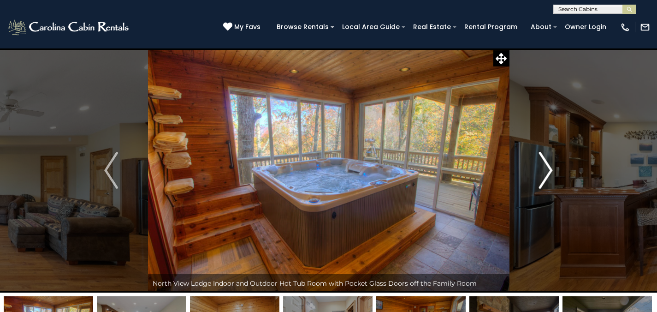
click at [542, 156] on img "Next" at bounding box center [546, 170] width 14 height 37
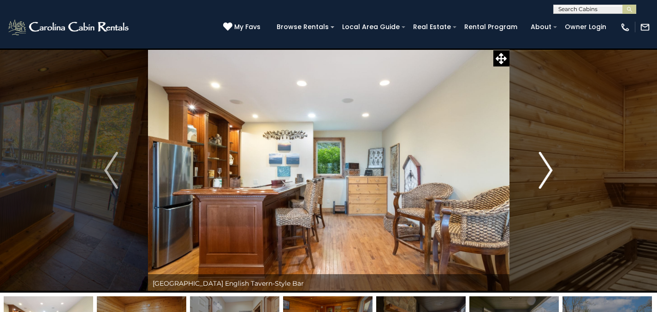
click at [542, 156] on img "Next" at bounding box center [546, 170] width 14 height 37
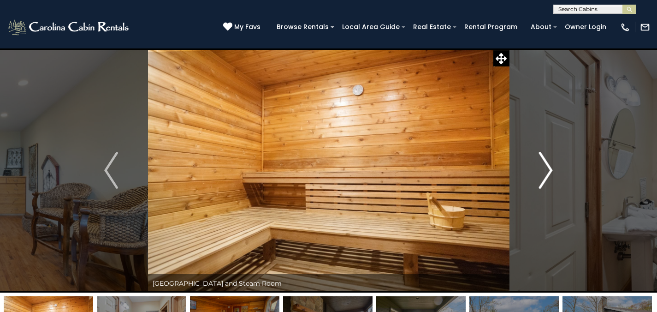
click at [542, 156] on img "Next" at bounding box center [546, 170] width 14 height 37
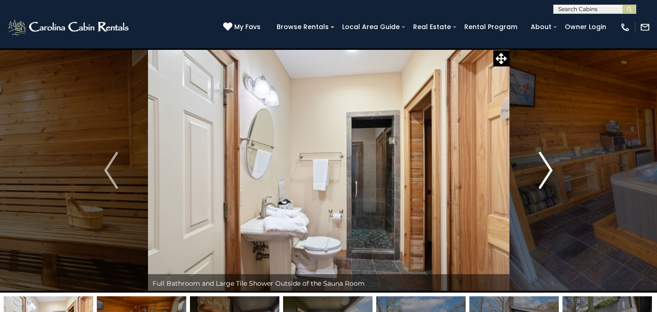
click at [542, 156] on img "Next" at bounding box center [546, 170] width 14 height 37
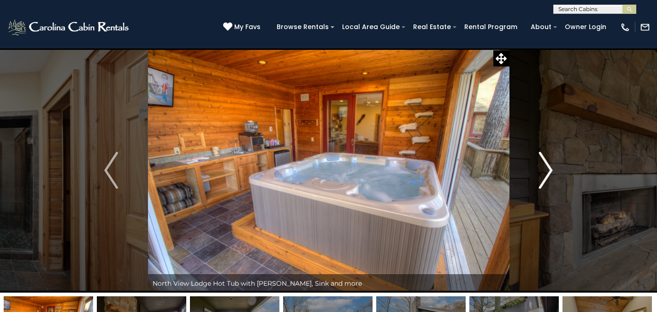
click at [542, 160] on img "Next" at bounding box center [546, 170] width 14 height 37
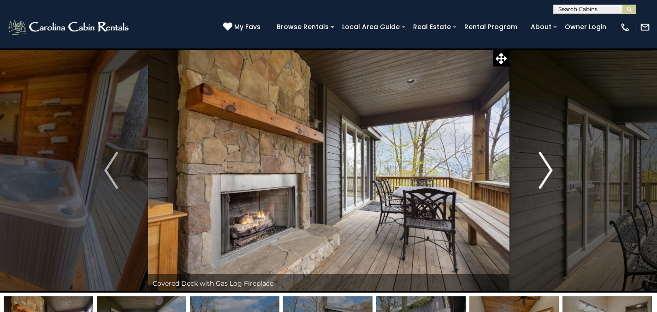
click at [543, 159] on img "Next" at bounding box center [546, 170] width 14 height 37
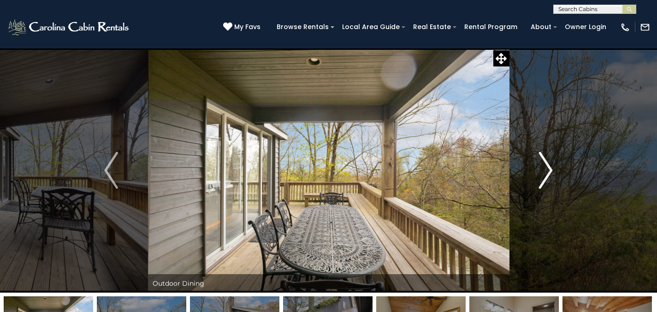
click at [542, 157] on img "Next" at bounding box center [546, 170] width 14 height 37
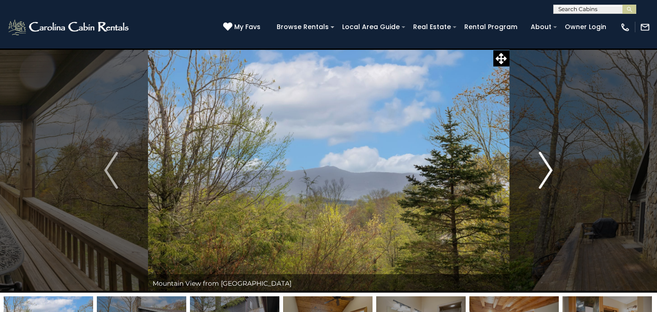
click at [543, 158] on img "Next" at bounding box center [546, 170] width 14 height 37
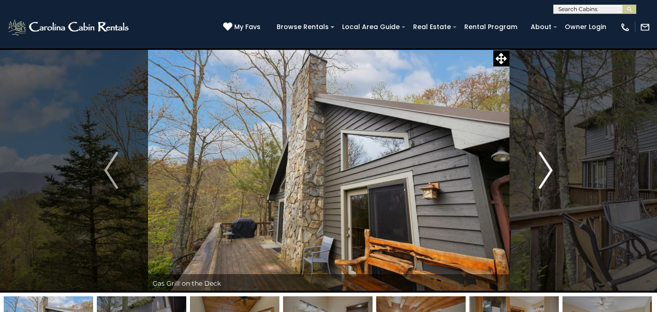
click at [542, 158] on img "Next" at bounding box center [546, 170] width 14 height 37
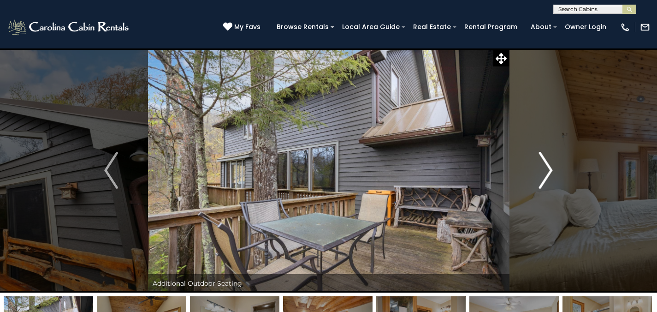
click at [542, 157] on img "Next" at bounding box center [546, 170] width 14 height 37
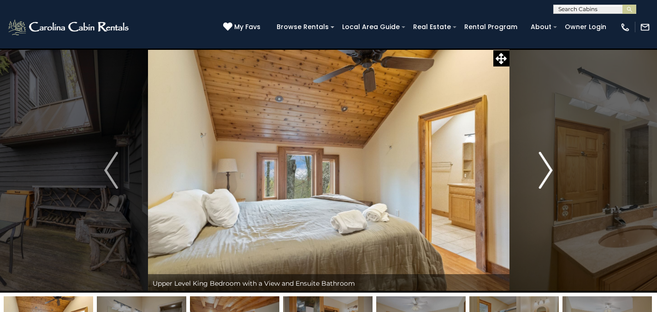
click at [542, 157] on img "Next" at bounding box center [546, 170] width 14 height 37
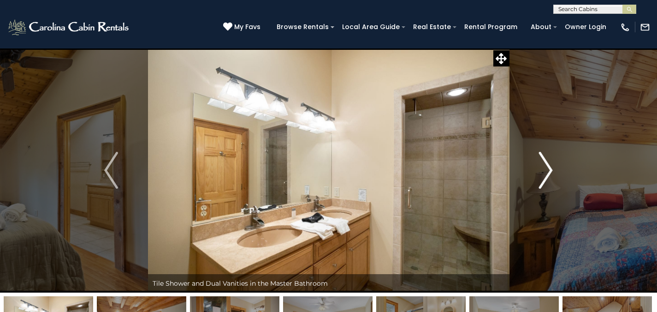
click at [542, 157] on img "Next" at bounding box center [546, 170] width 14 height 37
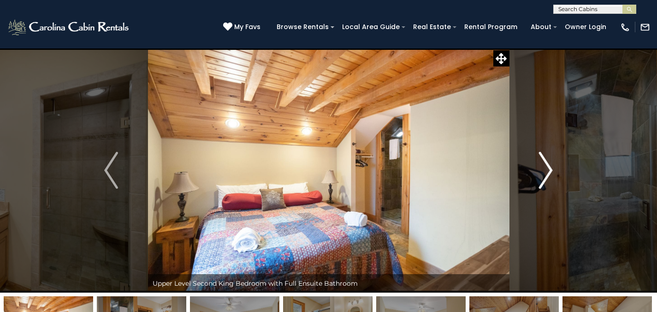
click at [542, 157] on img "Next" at bounding box center [546, 170] width 14 height 37
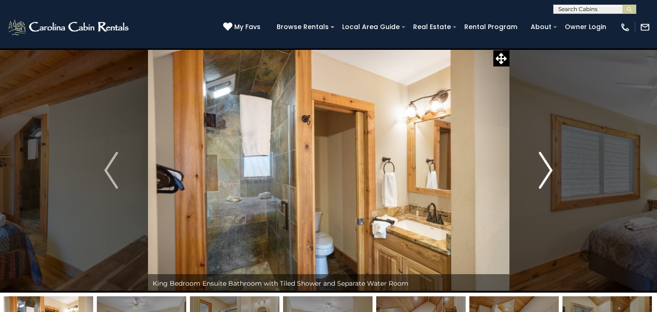
click at [542, 156] on img "Next" at bounding box center [546, 170] width 14 height 37
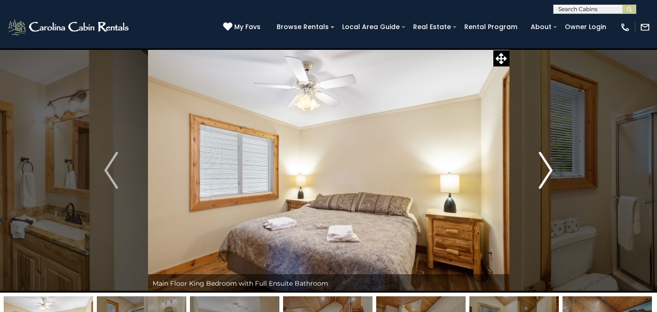
click at [542, 156] on img "Next" at bounding box center [546, 170] width 14 height 37
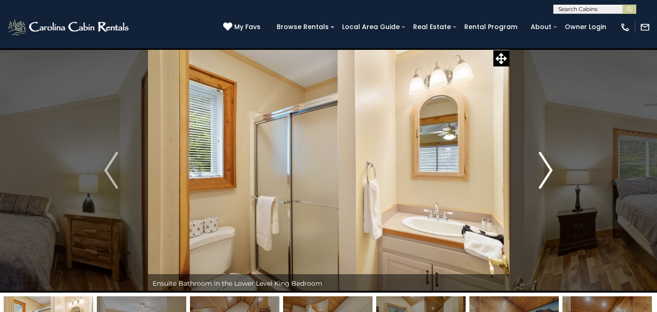
click at [540, 156] on img "Next" at bounding box center [546, 170] width 14 height 37
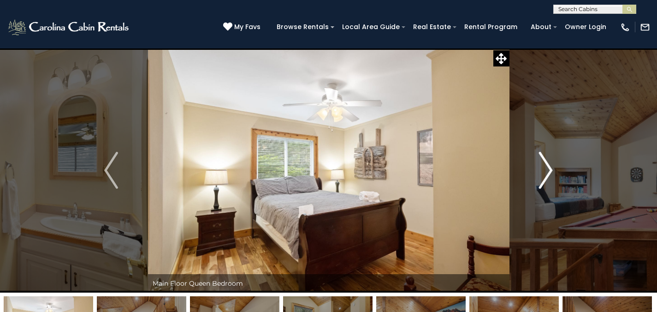
click at [542, 155] on img "Next" at bounding box center [546, 170] width 14 height 37
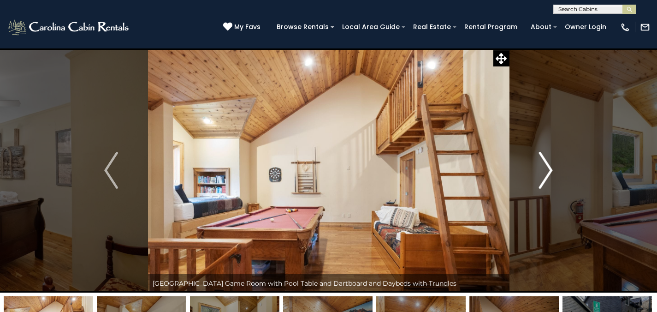
click at [539, 158] on img "Next" at bounding box center [546, 170] width 14 height 37
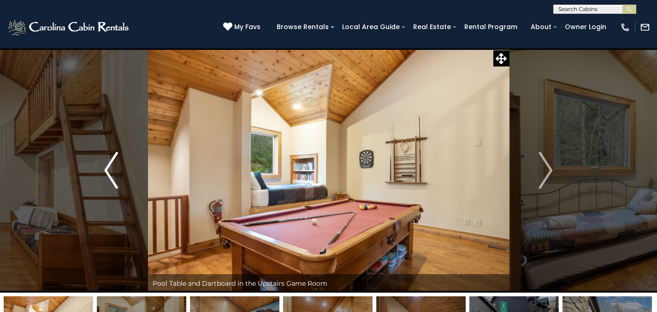
click at [116, 172] on img "Previous" at bounding box center [111, 170] width 14 height 37
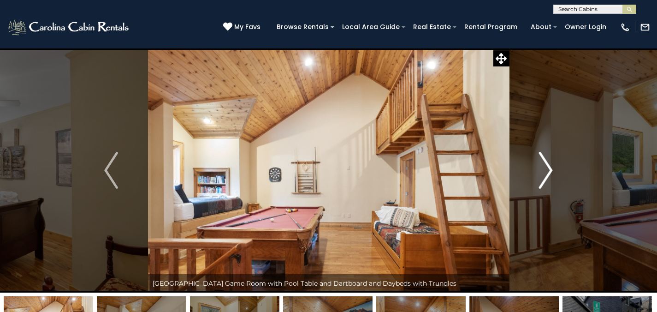
click at [547, 162] on img "Next" at bounding box center [546, 170] width 14 height 37
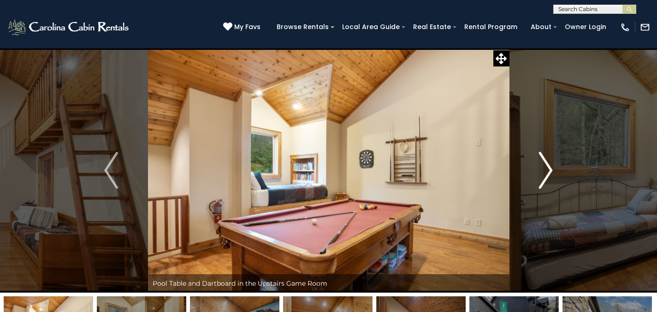
click at [546, 160] on img "Next" at bounding box center [546, 170] width 14 height 37
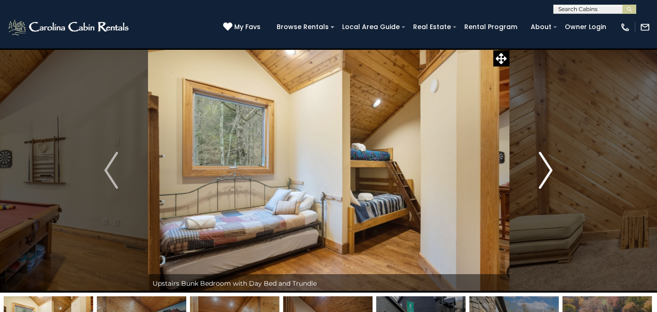
click at [546, 160] on img "Next" at bounding box center [546, 170] width 14 height 37
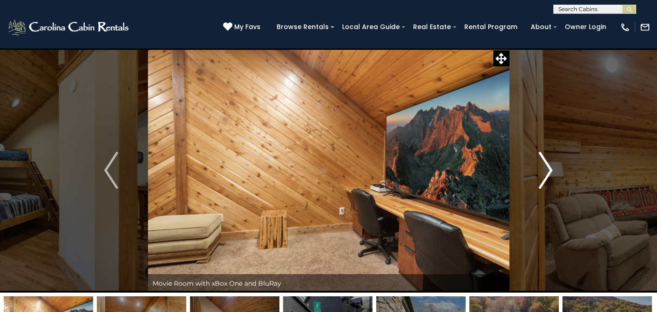
click at [546, 161] on img "Next" at bounding box center [546, 170] width 14 height 37
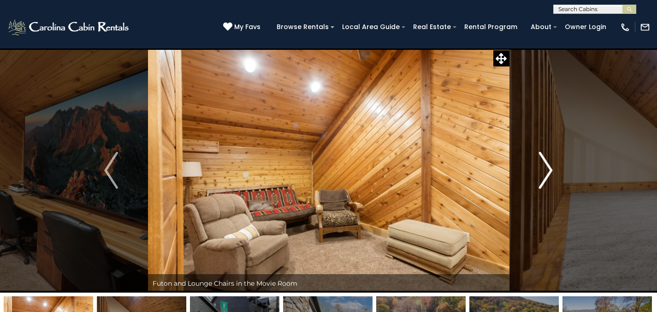
click at [546, 161] on img "Next" at bounding box center [546, 170] width 14 height 37
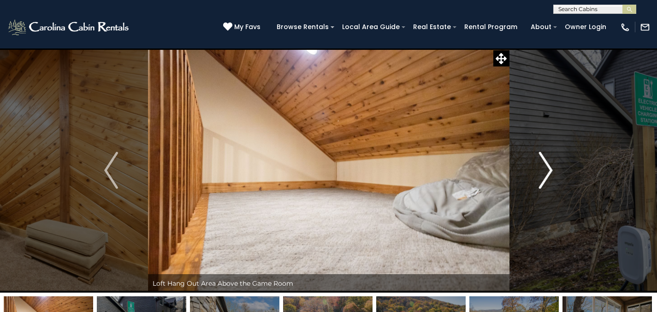
click at [545, 162] on img "Next" at bounding box center [546, 170] width 14 height 37
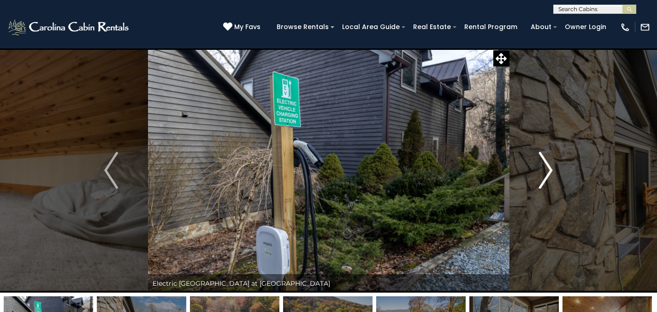
click at [545, 162] on img "Next" at bounding box center [546, 170] width 14 height 37
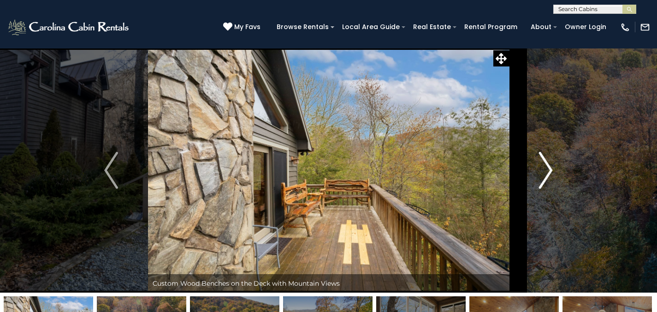
click at [545, 163] on img "Next" at bounding box center [546, 170] width 14 height 37
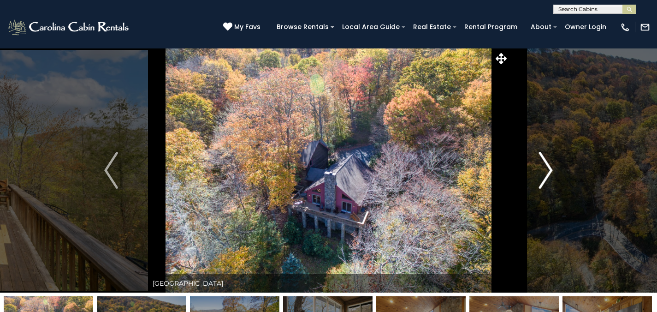
click at [545, 163] on img "Next" at bounding box center [546, 170] width 14 height 37
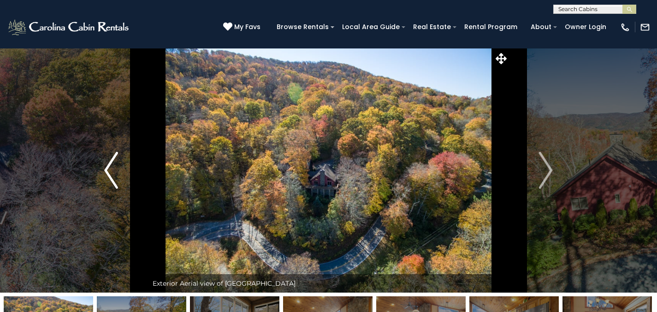
click at [122, 195] on button "Previous" at bounding box center [111, 170] width 73 height 244
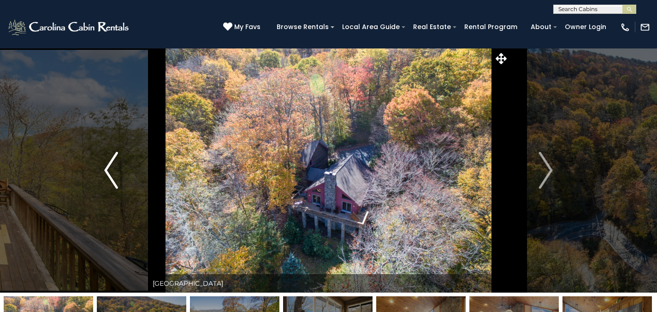
click at [123, 194] on button "Previous" at bounding box center [111, 170] width 73 height 244
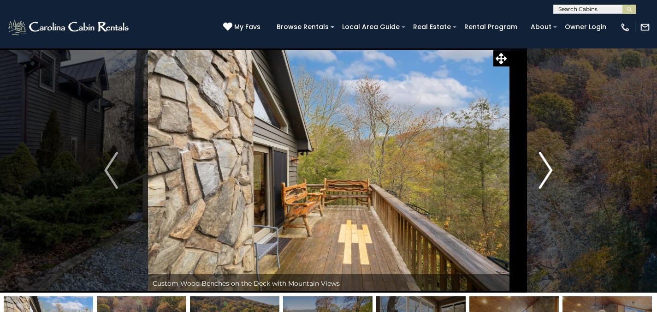
click at [547, 165] on img "Next" at bounding box center [546, 170] width 14 height 37
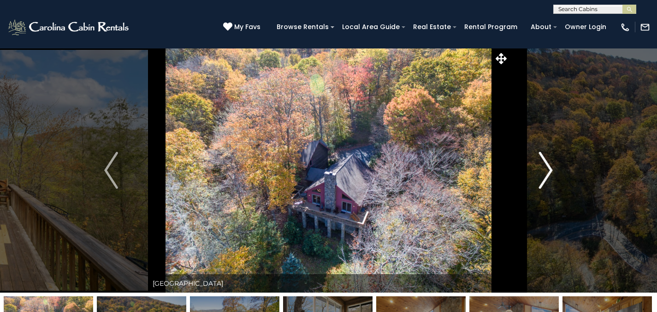
click at [542, 165] on img "Next" at bounding box center [546, 170] width 14 height 37
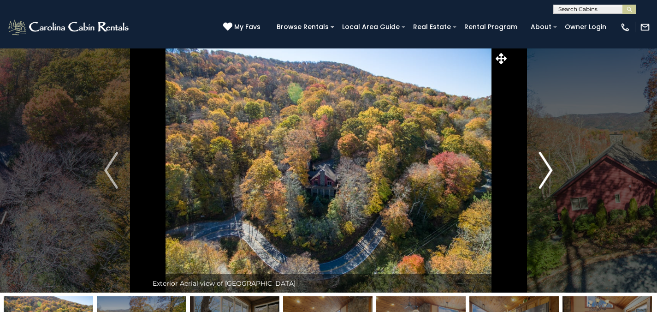
click at [539, 165] on img "Next" at bounding box center [546, 170] width 14 height 37
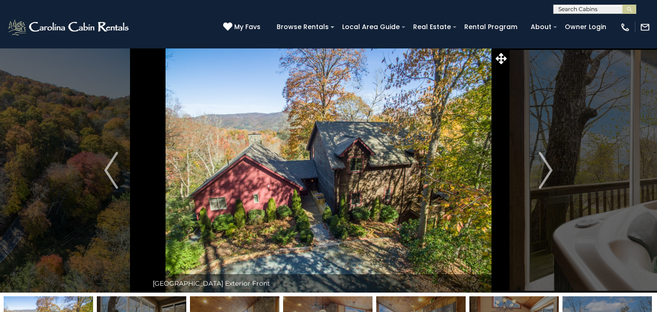
click at [567, 10] on input "text" at bounding box center [593, 10] width 81 height 9
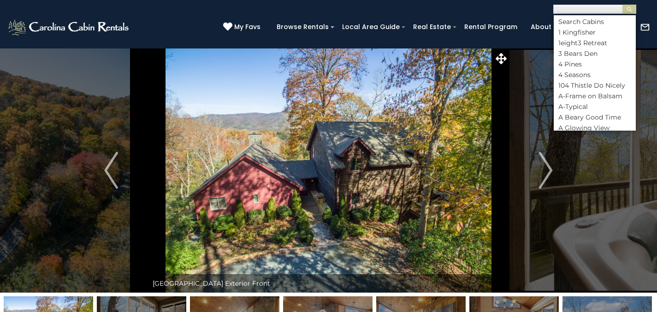
scroll to position [0, 0]
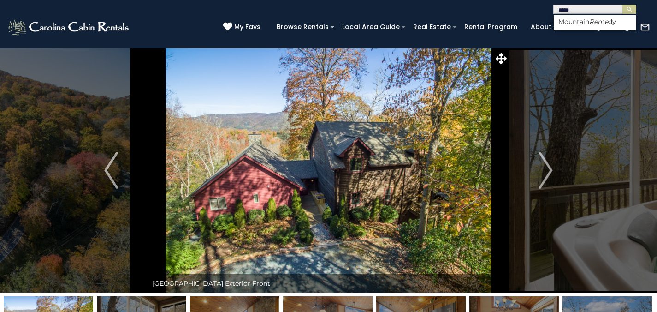
type input "******"
drag, startPoint x: 589, startPoint y: 23, endPoint x: 597, endPoint y: 13, distance: 12.4
click at [589, 22] on li "Mountain Remedy" at bounding box center [594, 22] width 82 height 8
click at [632, 10] on img "submit" at bounding box center [629, 9] width 7 height 7
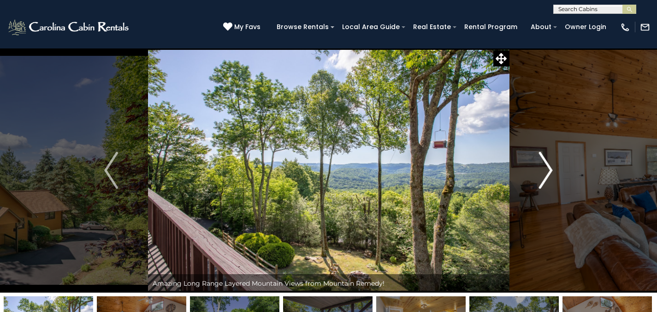
click at [534, 173] on button "Next" at bounding box center [545, 170] width 73 height 244
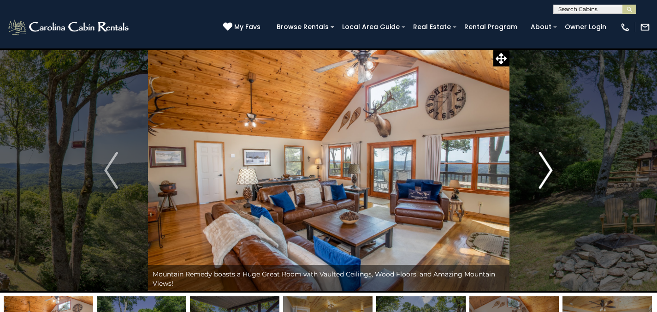
click at [533, 171] on button "Next" at bounding box center [545, 170] width 73 height 244
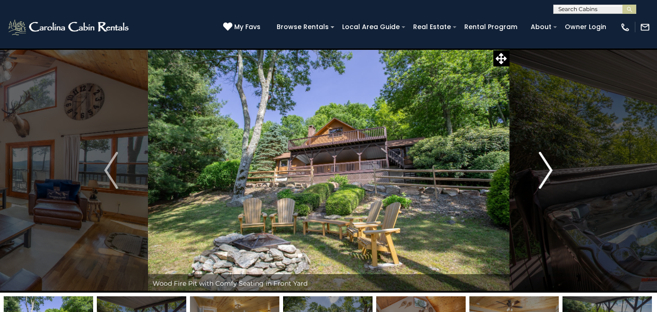
click at [534, 173] on button "Next" at bounding box center [545, 170] width 73 height 244
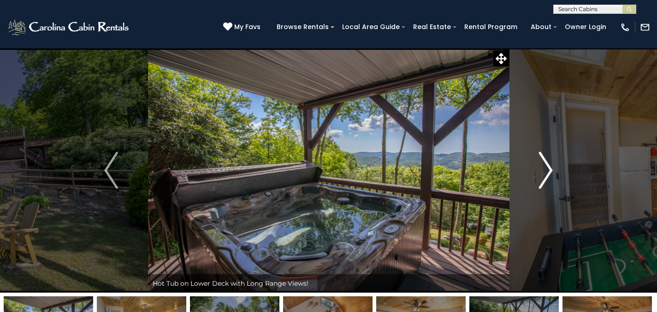
click at [534, 173] on button "Next" at bounding box center [545, 170] width 73 height 244
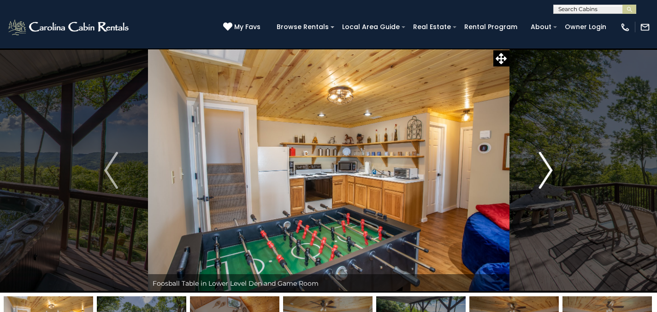
click at [534, 173] on button "Next" at bounding box center [545, 170] width 73 height 244
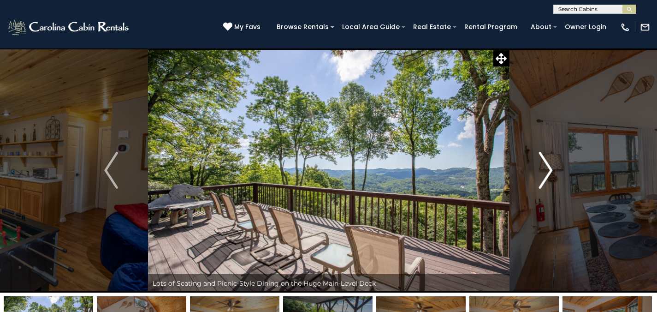
click at [534, 173] on button "Next" at bounding box center [545, 170] width 73 height 244
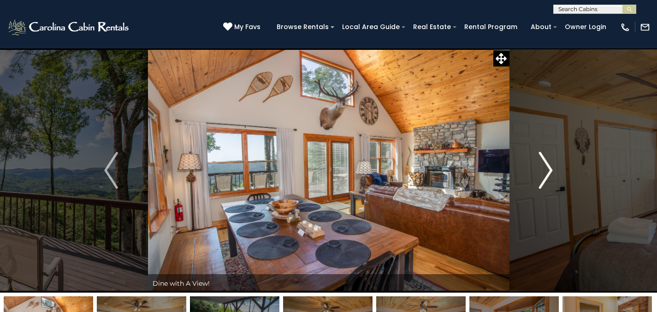
click at [534, 173] on button "Next" at bounding box center [545, 170] width 73 height 244
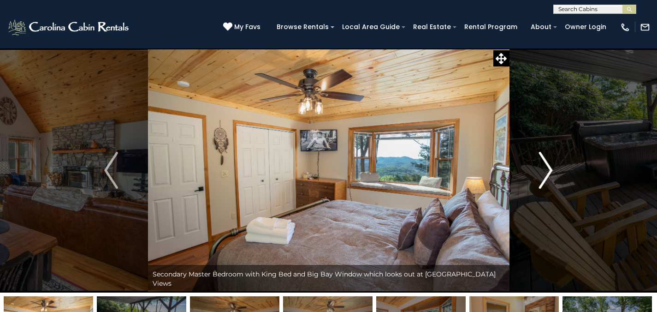
click at [534, 173] on button "Next" at bounding box center [545, 170] width 73 height 244
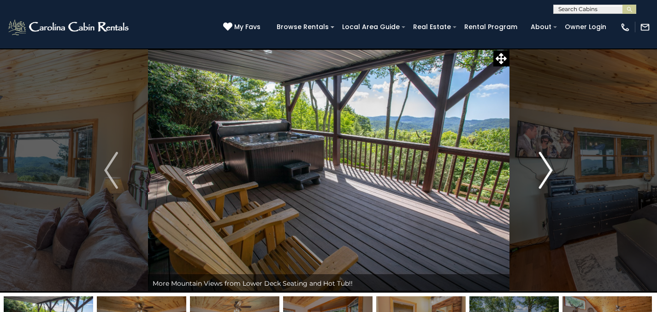
click at [536, 172] on button "Next" at bounding box center [545, 170] width 73 height 244
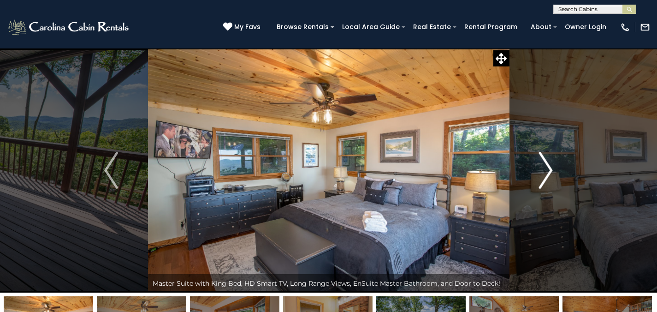
click at [536, 172] on button "Next" at bounding box center [545, 170] width 73 height 244
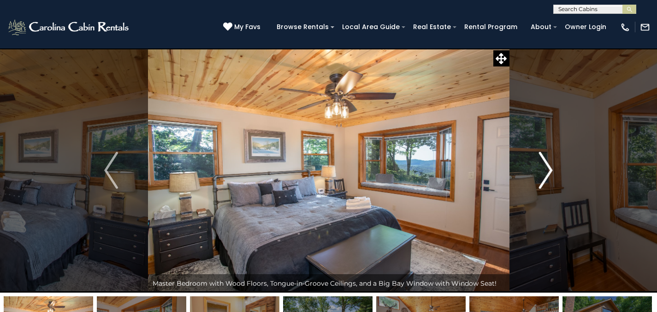
click at [536, 173] on button "Next" at bounding box center [545, 170] width 73 height 244
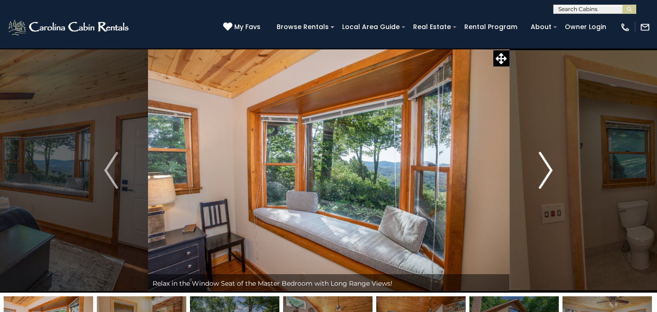
click at [536, 173] on button "Next" at bounding box center [545, 170] width 73 height 244
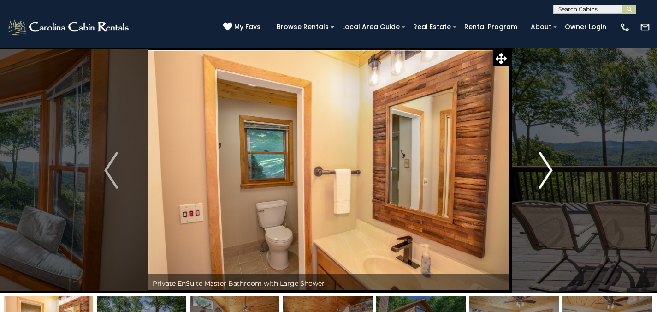
click at [536, 173] on button "Next" at bounding box center [545, 170] width 73 height 244
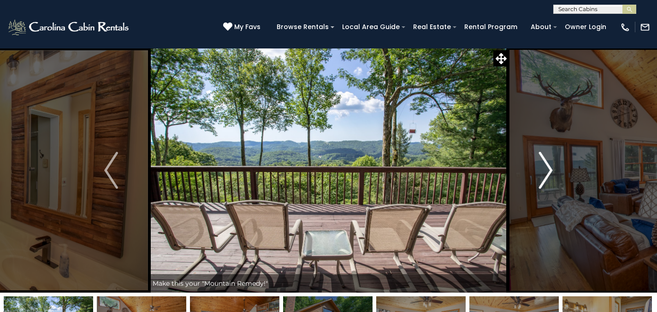
click at [536, 173] on button "Next" at bounding box center [545, 170] width 73 height 244
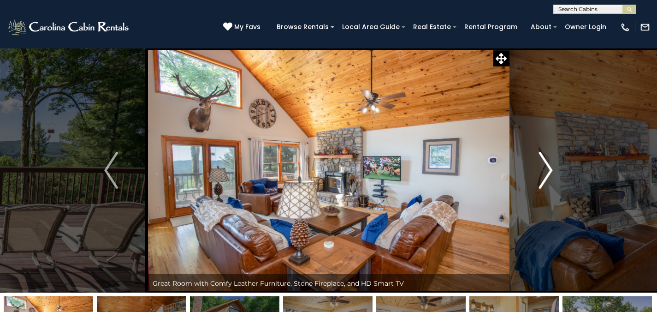
click at [536, 173] on button "Next" at bounding box center [545, 170] width 73 height 244
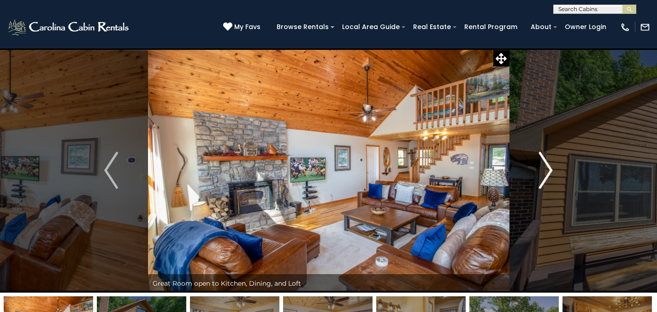
click at [536, 173] on button "Next" at bounding box center [545, 170] width 73 height 244
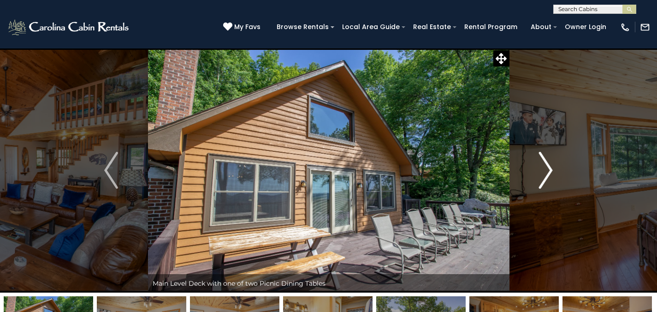
click at [540, 173] on img "Next" at bounding box center [546, 170] width 14 height 37
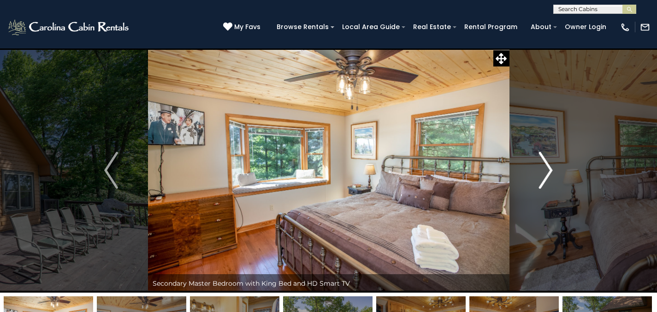
click at [545, 176] on img "Next" at bounding box center [546, 170] width 14 height 37
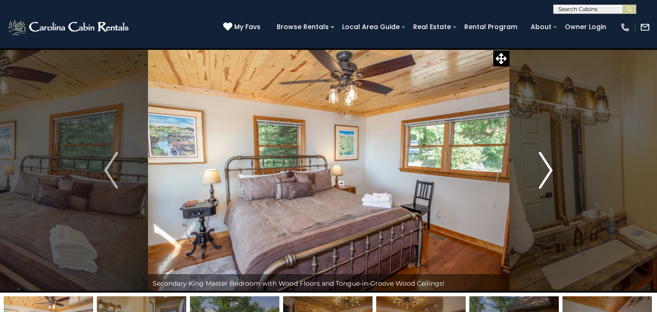
click at [545, 176] on img "Next" at bounding box center [546, 170] width 14 height 37
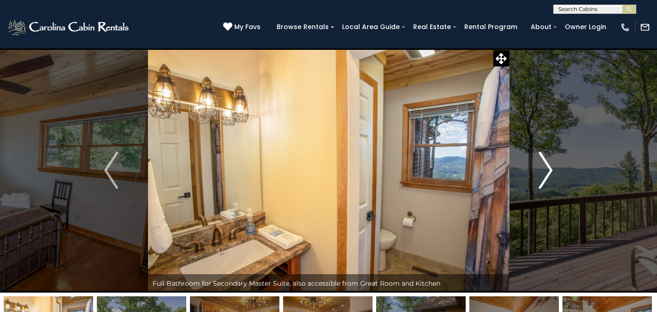
click at [545, 176] on img "Next" at bounding box center [546, 170] width 14 height 37
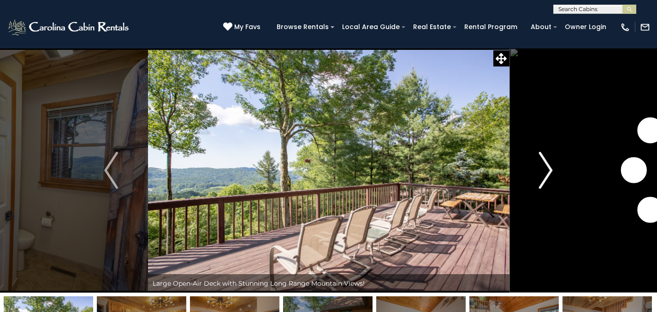
click at [545, 176] on img "Next" at bounding box center [546, 170] width 14 height 37
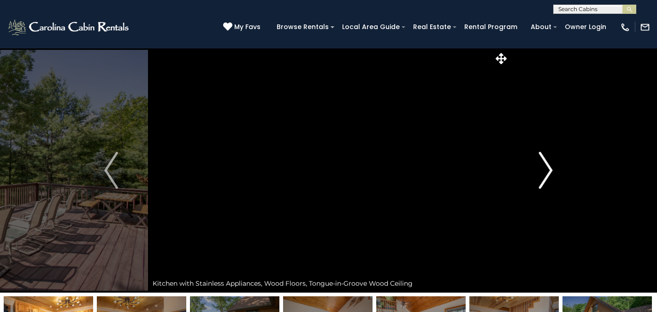
click at [546, 176] on img "Next" at bounding box center [546, 170] width 14 height 37
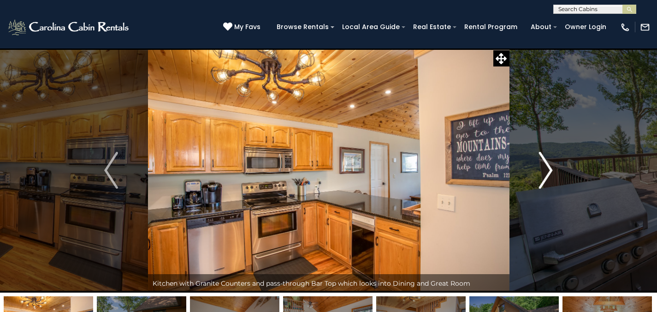
click at [546, 176] on img "Next" at bounding box center [546, 170] width 14 height 37
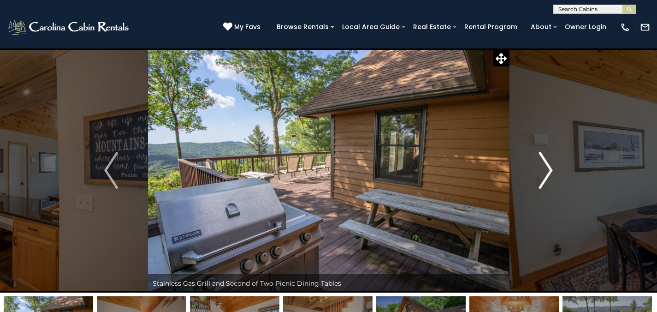
click at [546, 176] on img "Next" at bounding box center [546, 170] width 14 height 37
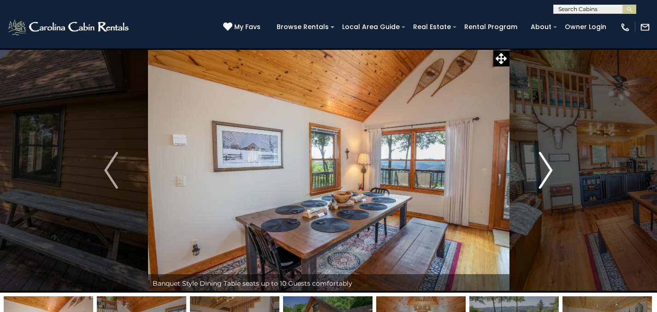
click at [546, 176] on img "Next" at bounding box center [546, 170] width 14 height 37
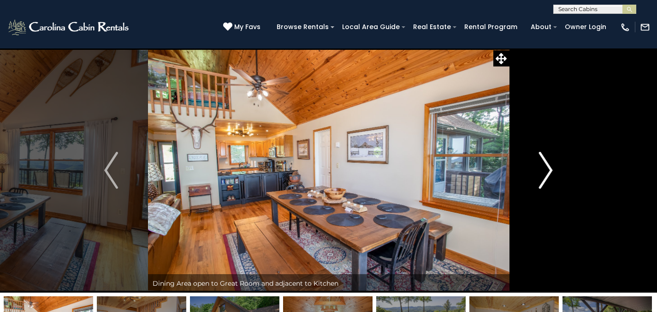
click at [546, 176] on img "Next" at bounding box center [546, 170] width 14 height 37
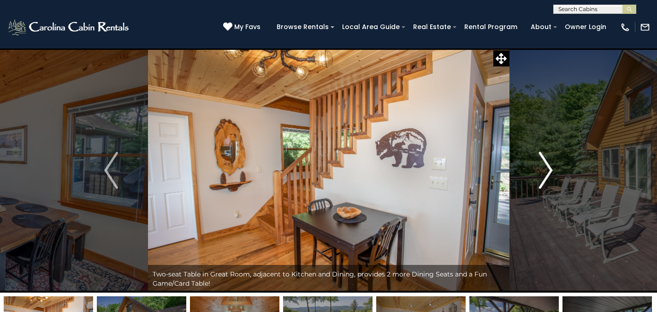
click at [546, 176] on img "Next" at bounding box center [546, 170] width 14 height 37
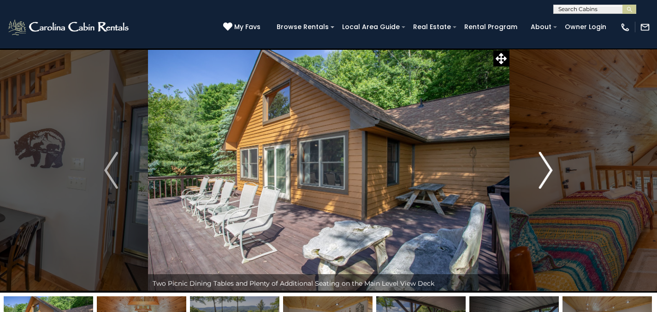
click at [547, 178] on img "Next" at bounding box center [546, 170] width 14 height 37
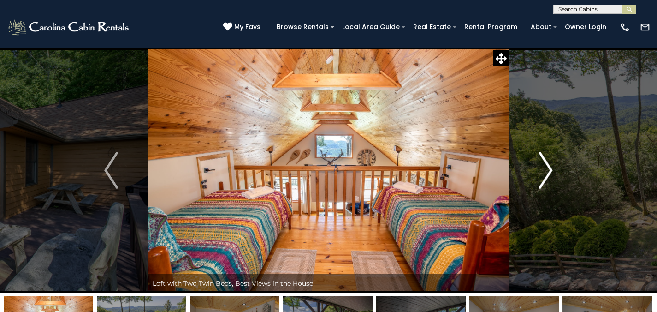
click at [547, 178] on img "Next" at bounding box center [546, 170] width 14 height 37
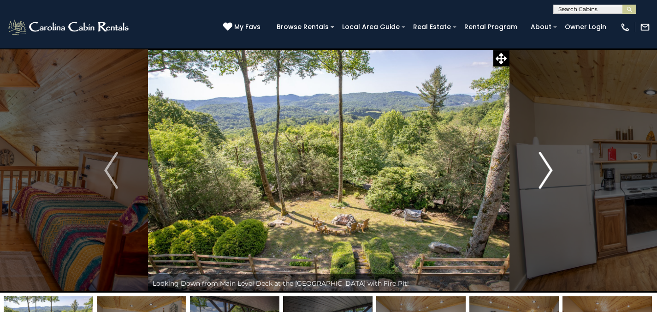
click at [547, 177] on img "Next" at bounding box center [546, 170] width 14 height 37
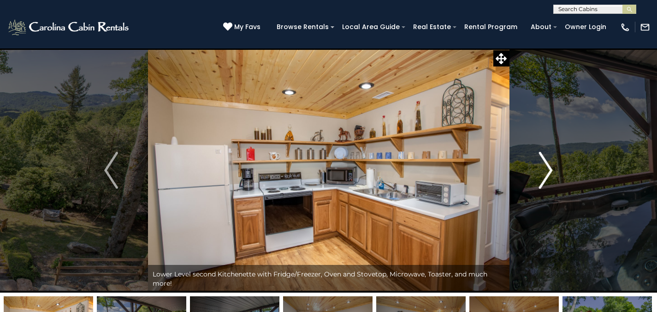
click at [547, 177] on img "Next" at bounding box center [546, 170] width 14 height 37
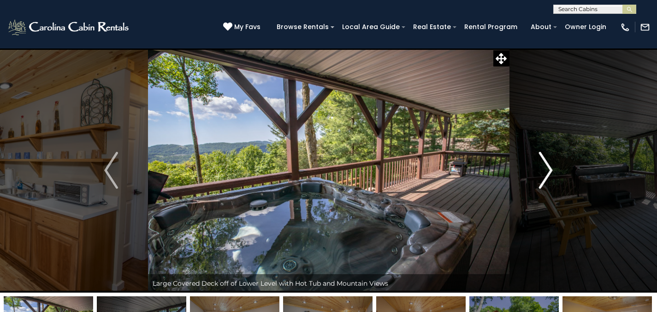
click at [548, 177] on img "Next" at bounding box center [546, 170] width 14 height 37
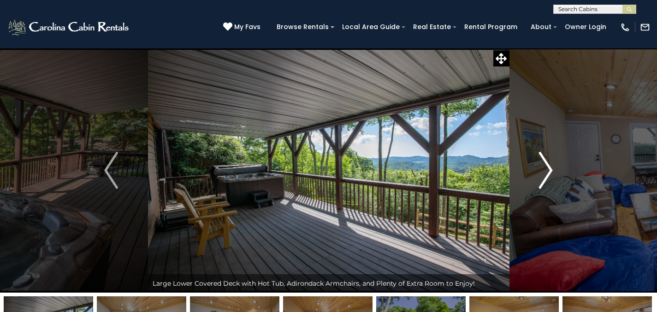
click at [548, 177] on img "Next" at bounding box center [546, 170] width 14 height 37
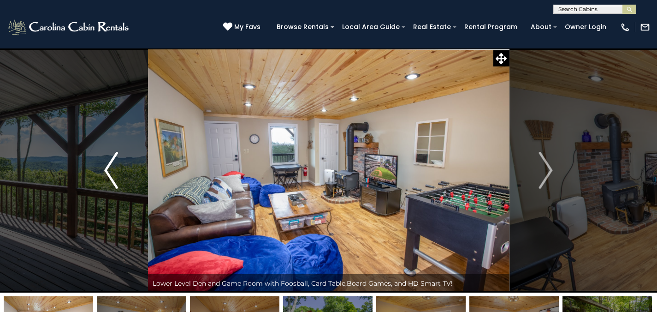
click at [99, 168] on button "Previous" at bounding box center [111, 170] width 73 height 244
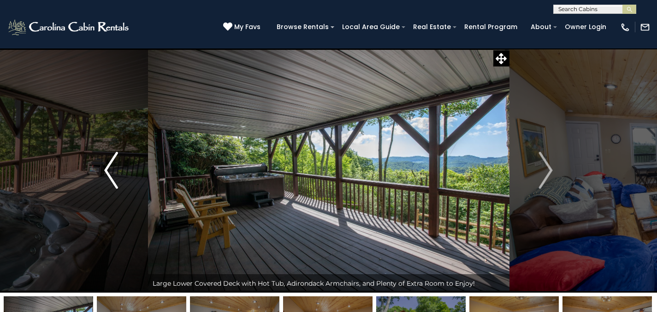
click at [97, 165] on button "Previous" at bounding box center [111, 170] width 73 height 244
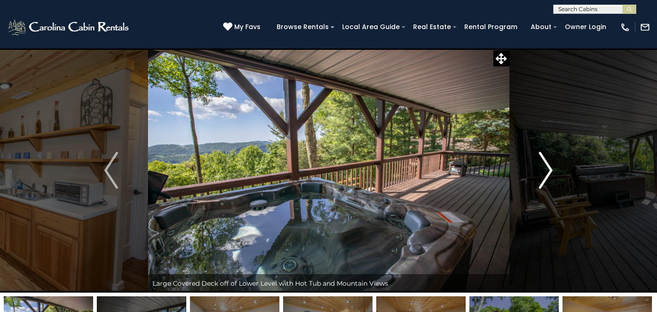
click at [537, 162] on button "Next" at bounding box center [545, 170] width 73 height 244
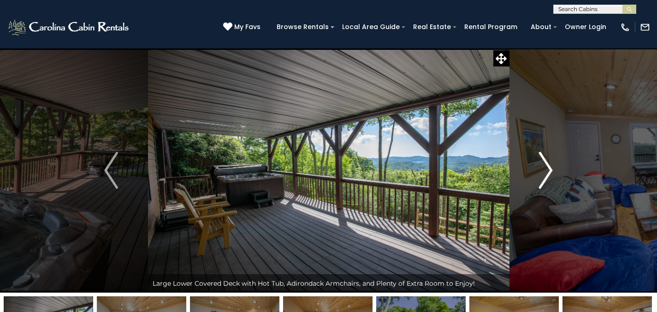
click at [537, 162] on button "Next" at bounding box center [545, 170] width 73 height 244
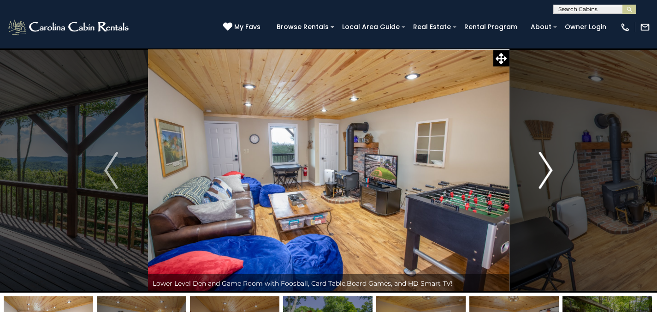
click at [537, 162] on button "Next" at bounding box center [545, 170] width 73 height 244
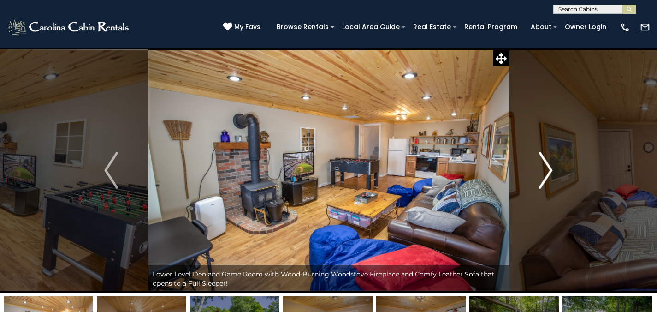
click at [537, 162] on button "Next" at bounding box center [545, 170] width 73 height 244
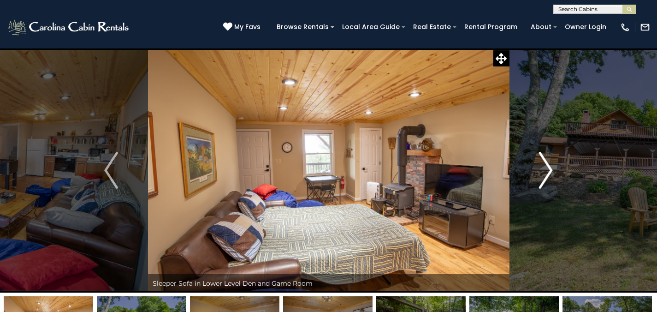
click at [537, 162] on button "Next" at bounding box center [545, 170] width 73 height 244
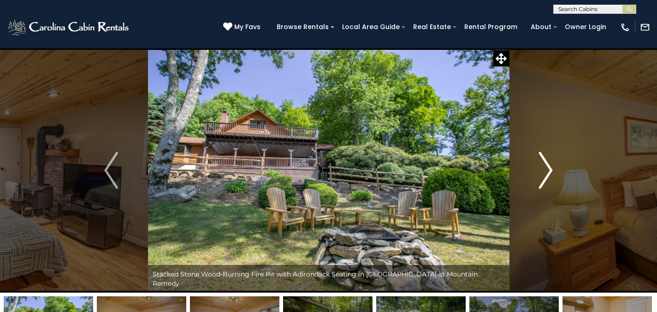
click at [538, 162] on button "Next" at bounding box center [545, 170] width 73 height 244
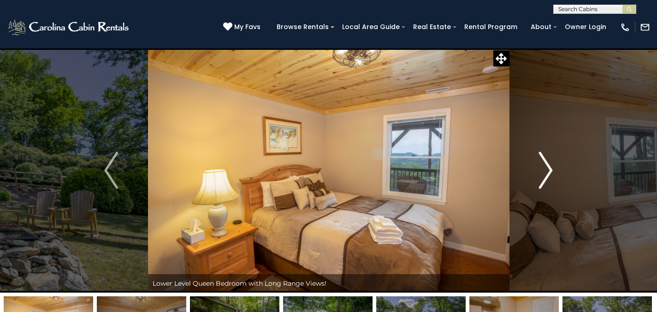
click at [537, 162] on button "Next" at bounding box center [545, 170] width 73 height 244
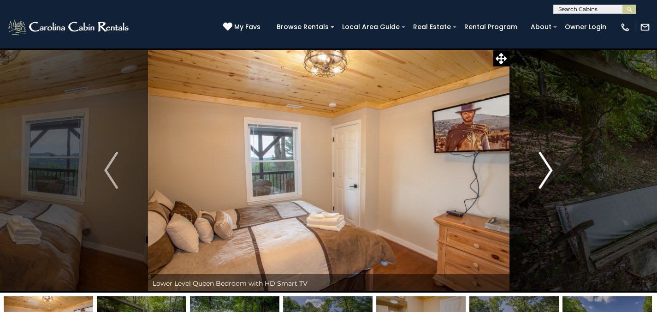
click at [539, 163] on img "Next" at bounding box center [546, 170] width 14 height 37
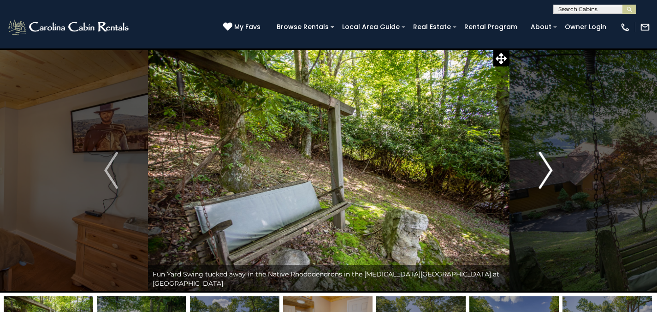
click at [539, 162] on img "Next" at bounding box center [546, 170] width 14 height 37
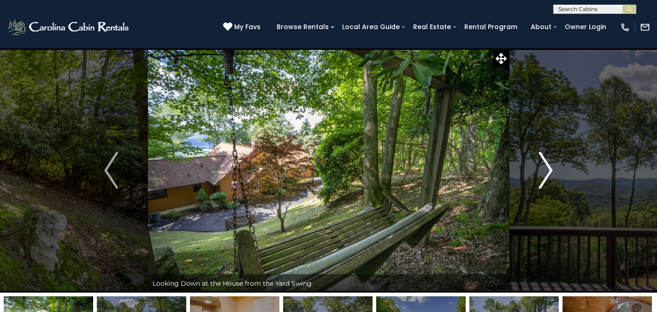
click at [539, 162] on img "Next" at bounding box center [546, 170] width 14 height 37
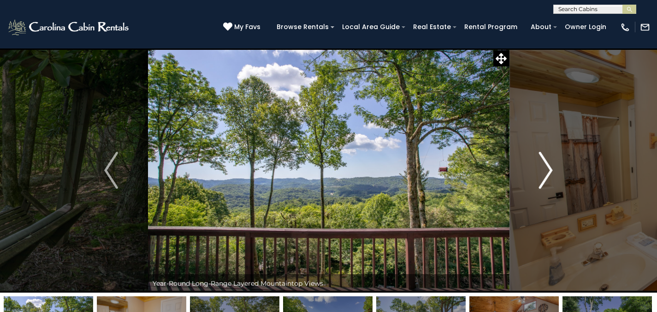
click at [539, 162] on img "Next" at bounding box center [546, 170] width 14 height 37
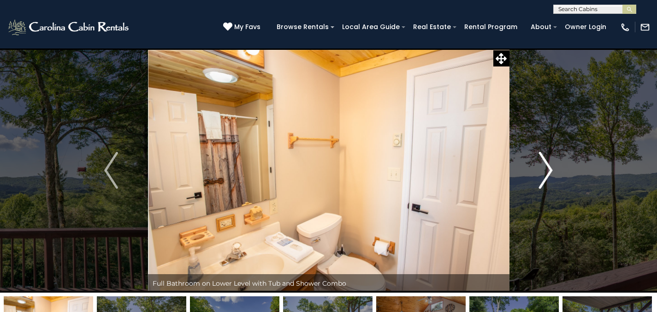
click at [539, 162] on img "Next" at bounding box center [546, 170] width 14 height 37
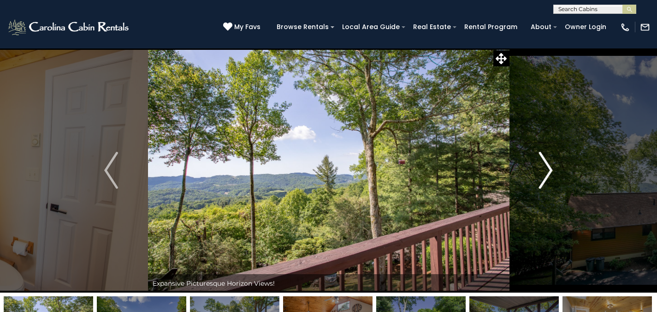
click at [539, 161] on img "Next" at bounding box center [546, 170] width 14 height 37
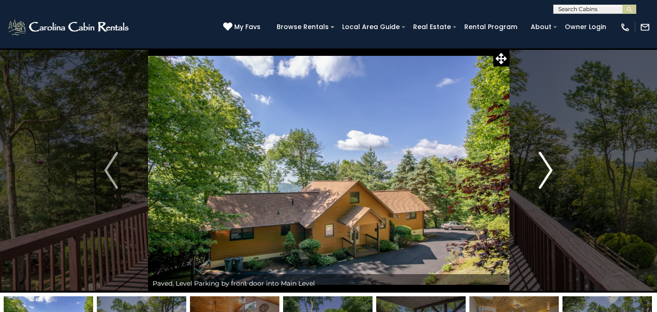
click at [539, 161] on img "Next" at bounding box center [546, 170] width 14 height 37
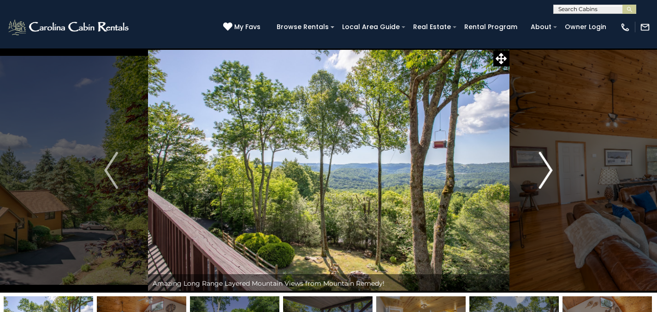
click at [539, 161] on img "Next" at bounding box center [546, 170] width 14 height 37
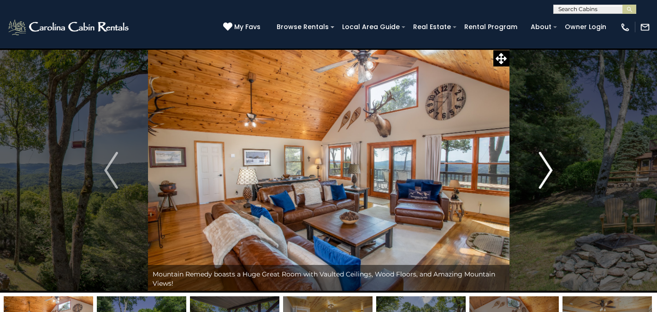
click at [539, 161] on img "Next" at bounding box center [546, 170] width 14 height 37
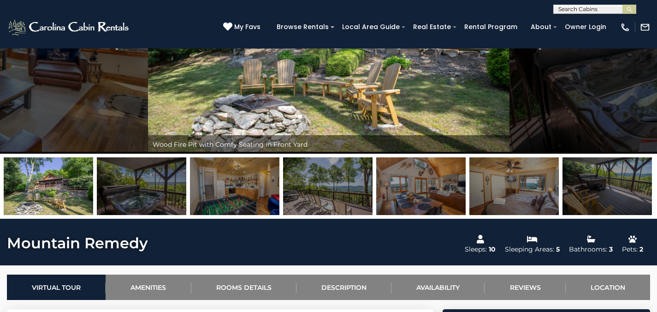
scroll to position [139, 0]
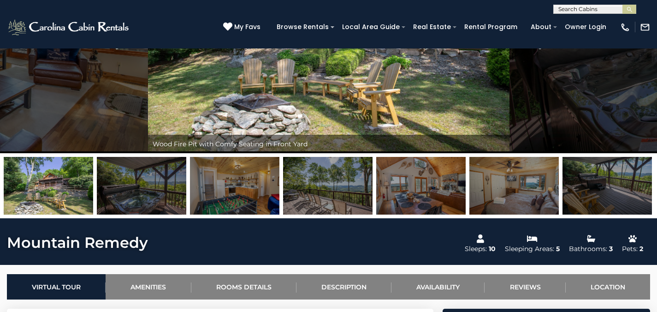
click at [560, 7] on input "text" at bounding box center [593, 10] width 81 height 9
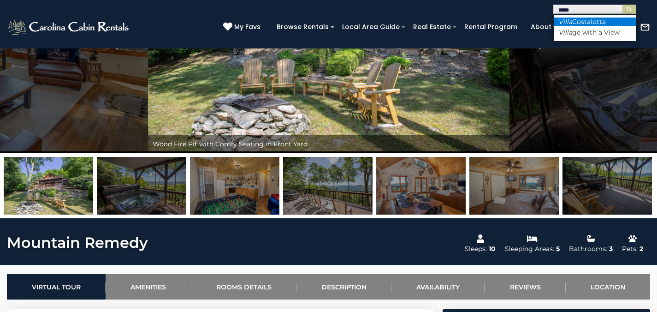
type input "*****"
drag, startPoint x: 591, startPoint y: 23, endPoint x: 616, endPoint y: 9, distance: 28.5
click at [591, 23] on li "Villa Costalotta" at bounding box center [594, 22] width 82 height 8
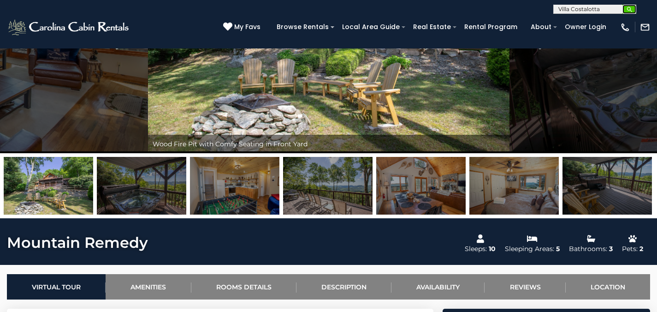
click at [626, 12] on img "submit" at bounding box center [629, 9] width 7 height 7
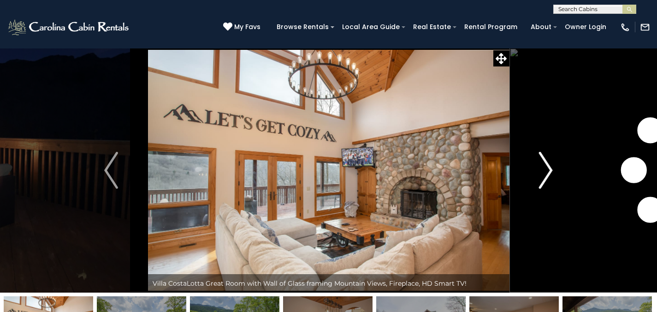
click at [534, 173] on button "Next" at bounding box center [545, 170] width 73 height 244
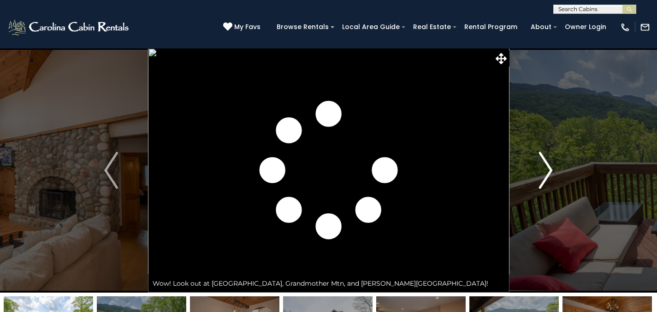
click at [537, 178] on button "Next" at bounding box center [545, 170] width 73 height 244
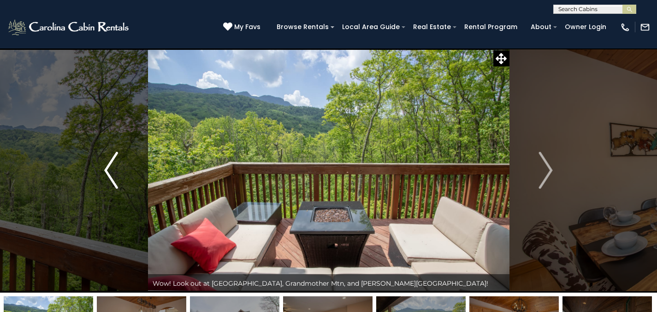
click at [106, 162] on img "Previous" at bounding box center [111, 170] width 14 height 37
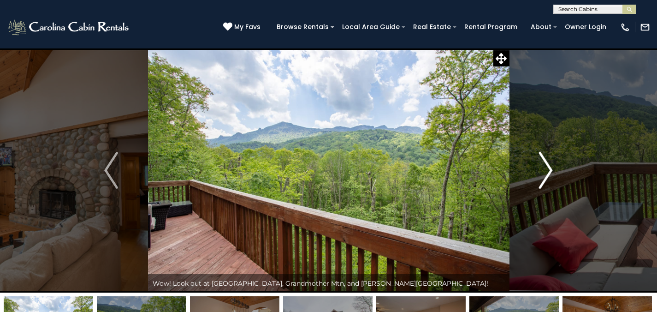
click at [542, 167] on img "Next" at bounding box center [546, 170] width 14 height 37
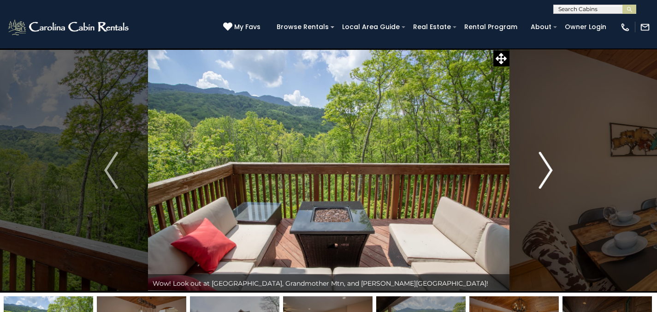
click at [542, 167] on img "Next" at bounding box center [546, 170] width 14 height 37
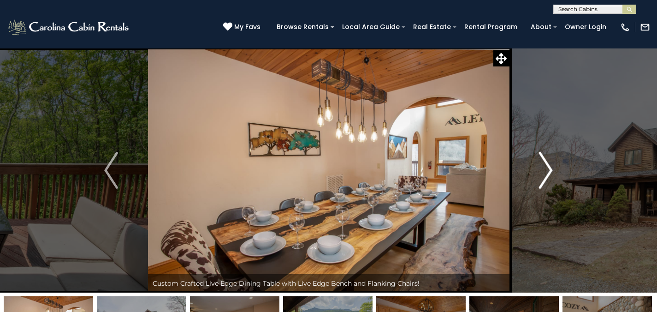
click at [541, 167] on img "Next" at bounding box center [546, 170] width 14 height 37
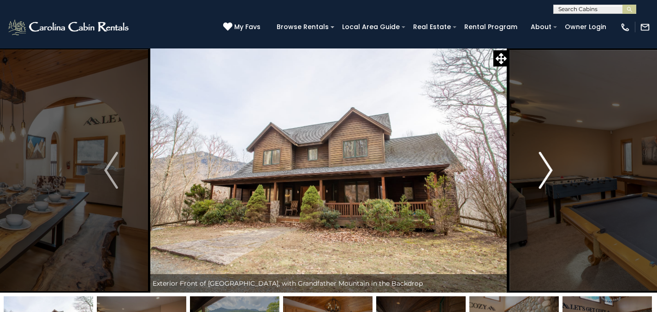
click at [541, 167] on img "Next" at bounding box center [546, 170] width 14 height 37
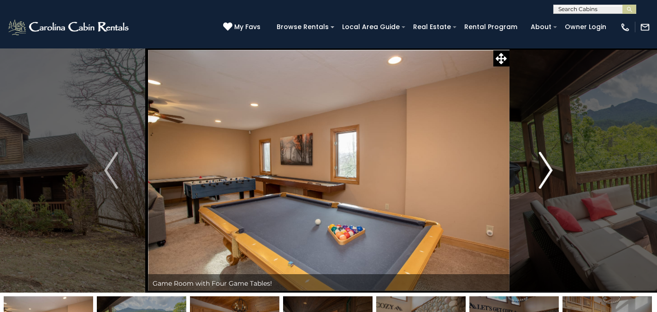
click at [541, 167] on img "Next" at bounding box center [546, 170] width 14 height 37
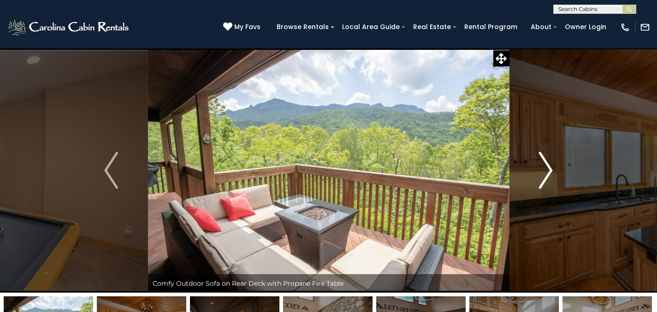
click at [541, 167] on img "Next" at bounding box center [546, 170] width 14 height 37
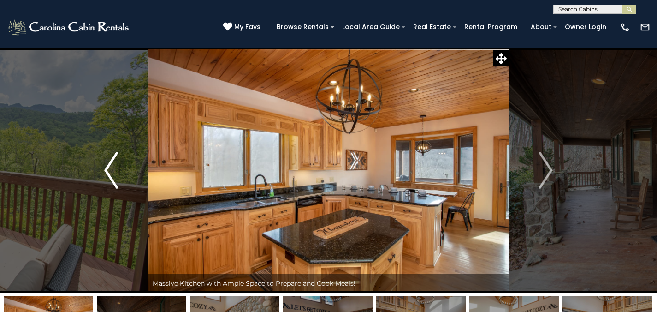
click at [124, 176] on button "Previous" at bounding box center [111, 170] width 73 height 244
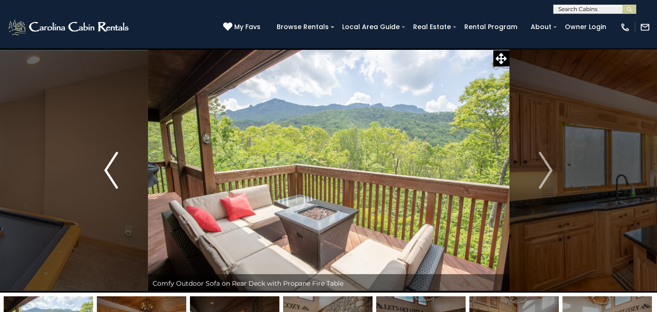
click at [123, 176] on button "Previous" at bounding box center [111, 170] width 73 height 244
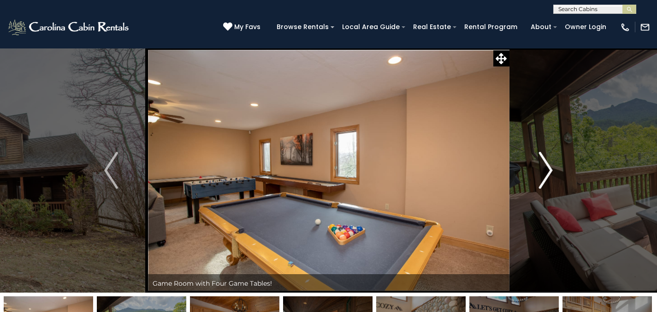
click at [529, 177] on button "Next" at bounding box center [545, 170] width 73 height 244
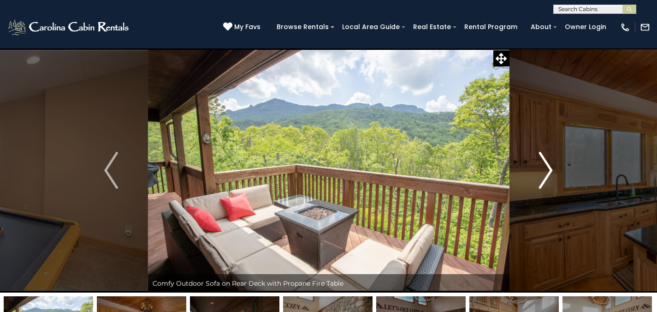
click at [529, 178] on button "Next" at bounding box center [545, 170] width 73 height 244
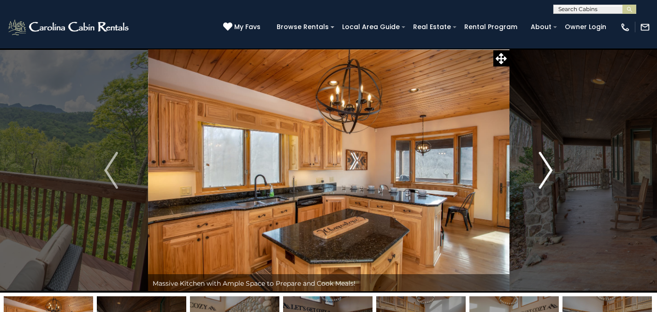
click at [529, 178] on button "Next" at bounding box center [545, 170] width 73 height 244
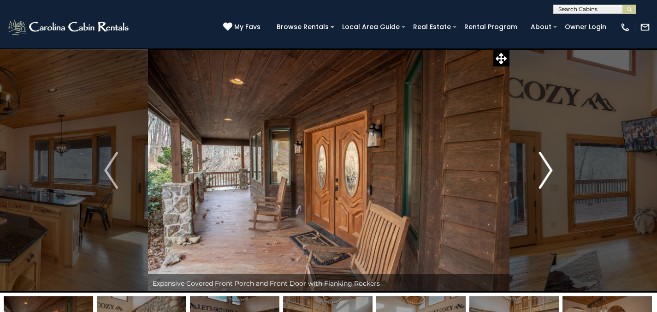
click at [528, 178] on button "Next" at bounding box center [545, 170] width 73 height 244
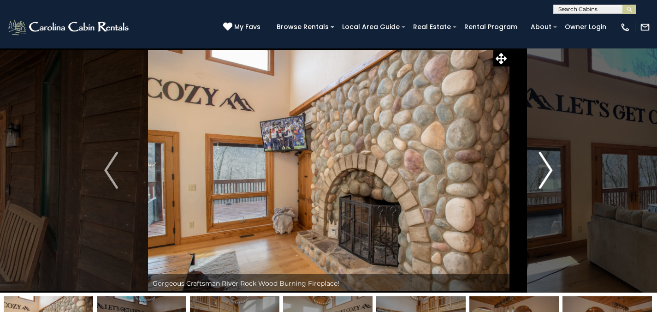
click at [528, 177] on button "Next" at bounding box center [545, 170] width 73 height 244
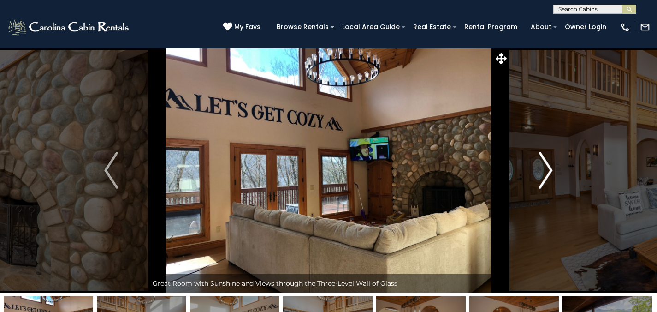
click at [528, 177] on button "Next" at bounding box center [545, 170] width 73 height 244
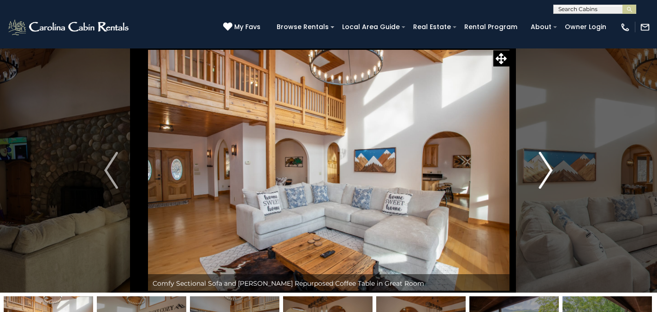
click at [527, 177] on button "Next" at bounding box center [545, 170] width 73 height 244
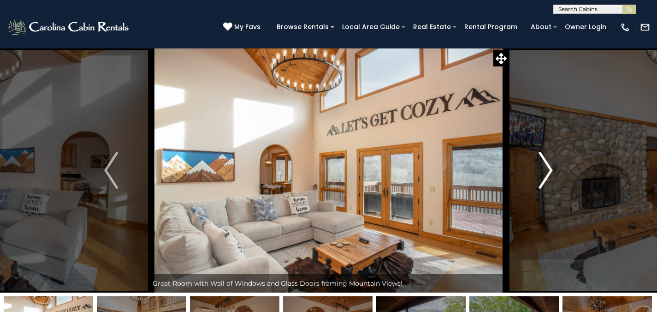
click at [527, 177] on button "Next" at bounding box center [545, 170] width 73 height 244
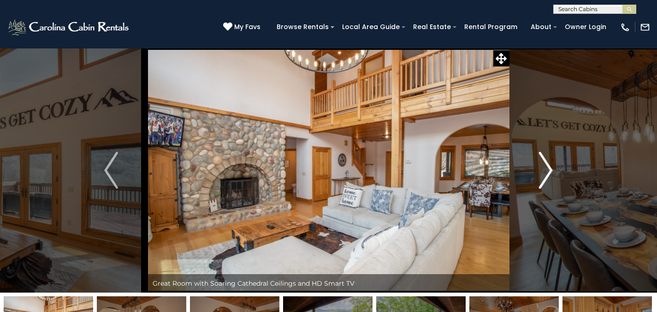
click at [527, 177] on button "Next" at bounding box center [545, 170] width 73 height 244
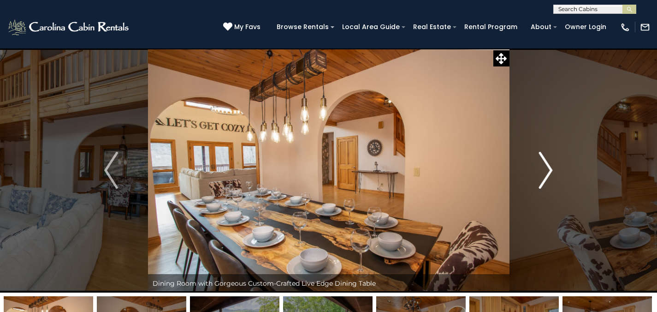
click at [527, 177] on button "Next" at bounding box center [545, 170] width 73 height 244
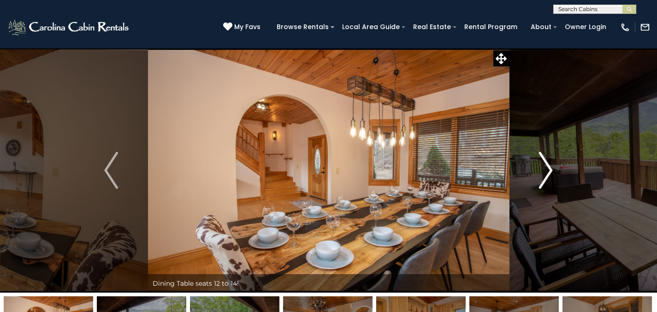
click at [526, 176] on button "Next" at bounding box center [545, 170] width 73 height 244
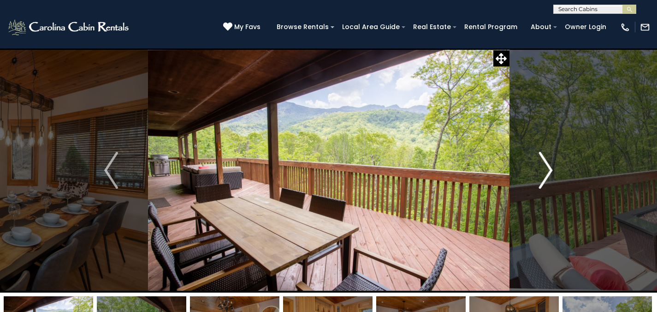
click at [526, 176] on button "Next" at bounding box center [545, 170] width 73 height 244
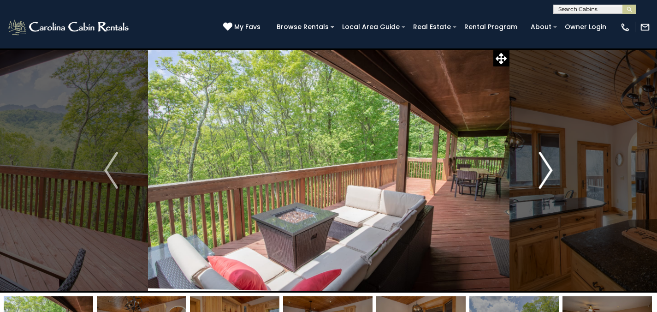
click at [526, 176] on button "Next" at bounding box center [545, 170] width 73 height 244
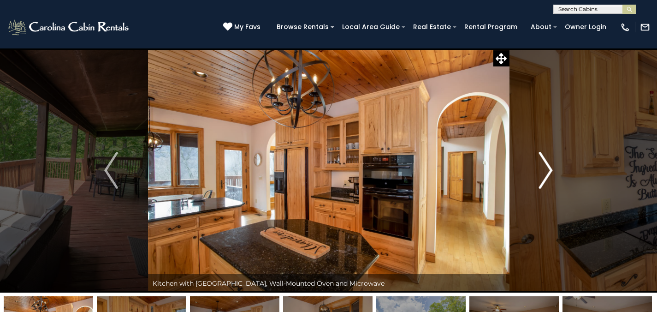
click at [525, 174] on button "Next" at bounding box center [545, 170] width 73 height 244
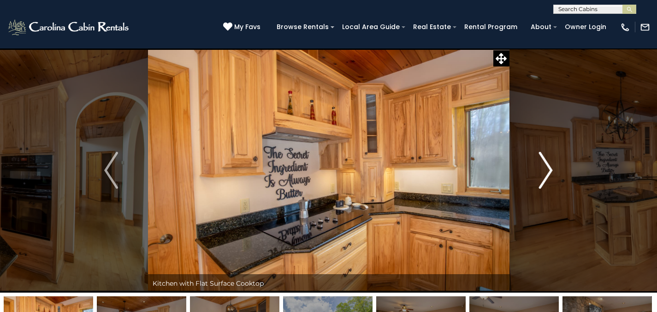
click at [525, 174] on button "Next" at bounding box center [545, 170] width 73 height 244
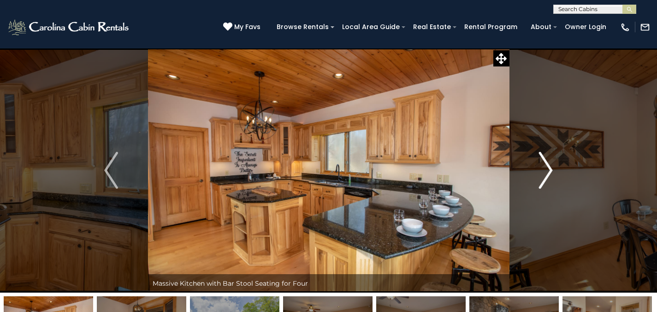
click at [525, 174] on button "Next" at bounding box center [545, 170] width 73 height 244
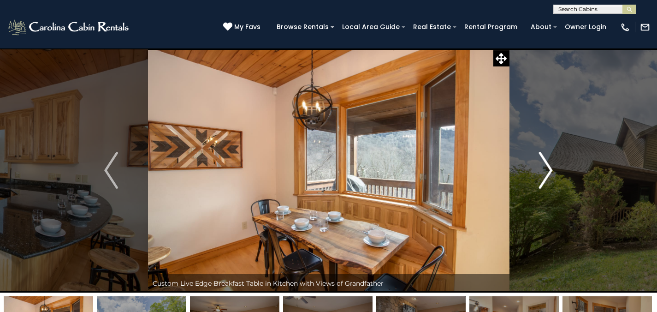
click at [524, 173] on button "Next" at bounding box center [545, 170] width 73 height 244
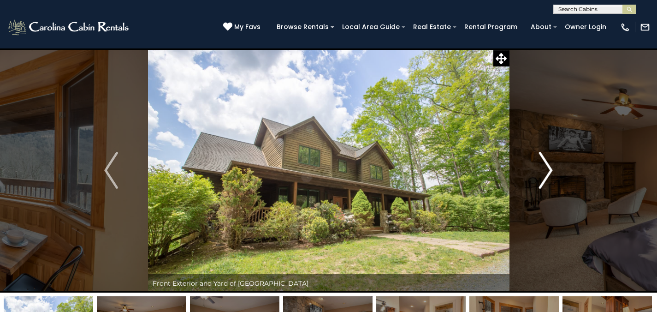
click at [524, 173] on button "Next" at bounding box center [545, 170] width 73 height 244
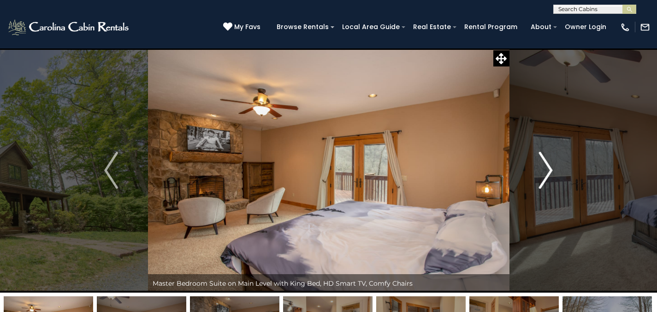
click at [524, 173] on button "Next" at bounding box center [545, 170] width 73 height 244
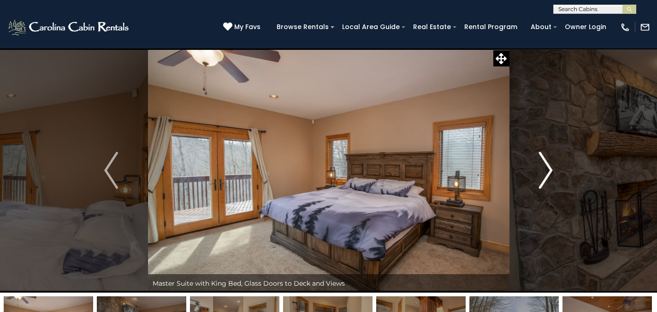
click at [524, 173] on button "Next" at bounding box center [545, 170] width 73 height 244
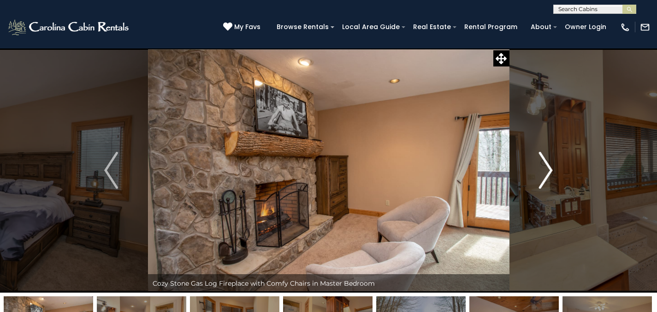
click at [524, 173] on button "Next" at bounding box center [545, 170] width 73 height 244
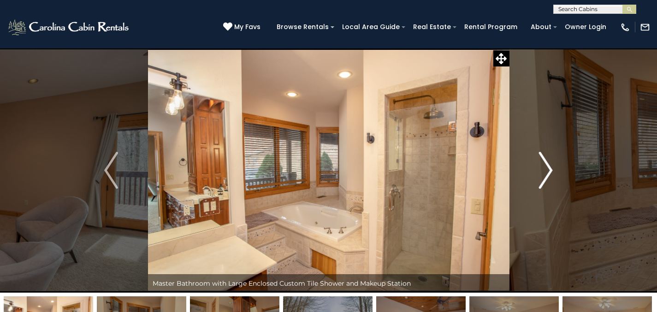
click at [524, 173] on button "Next" at bounding box center [545, 170] width 73 height 244
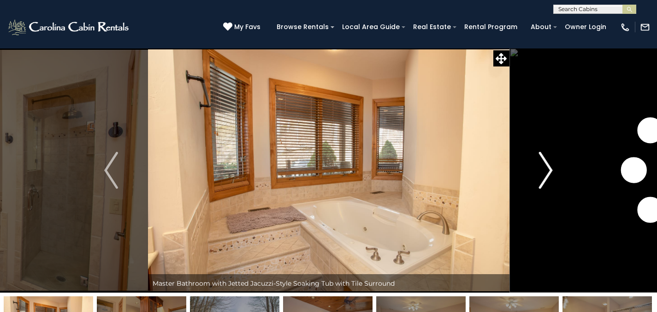
click at [524, 173] on button "Next" at bounding box center [545, 170] width 73 height 244
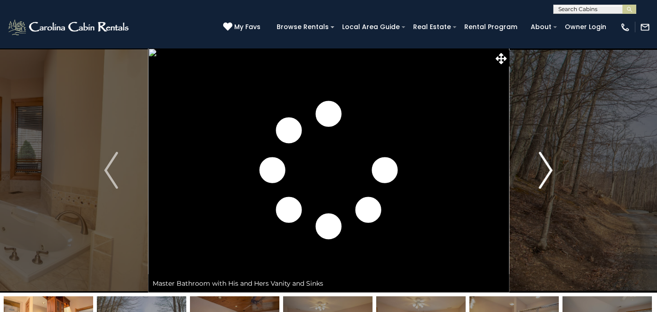
click at [524, 173] on button "Next" at bounding box center [545, 170] width 73 height 244
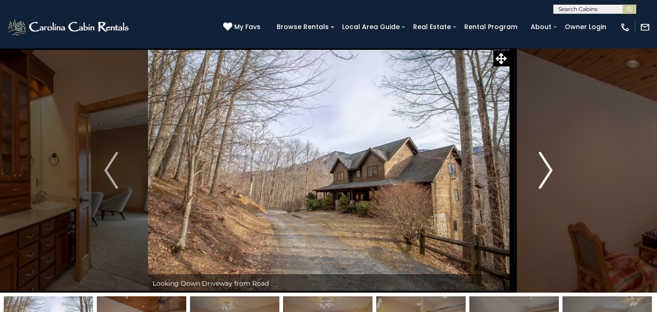
click at [523, 172] on button "Next" at bounding box center [545, 170] width 73 height 244
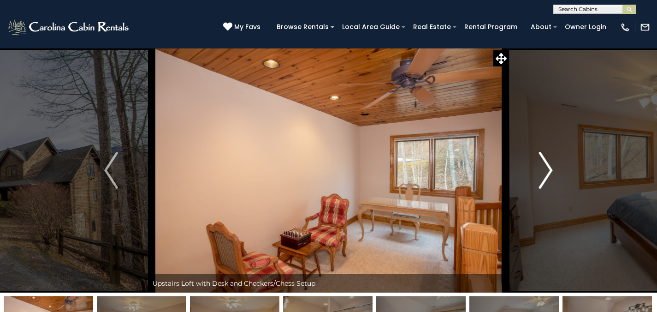
click at [523, 172] on button "Next" at bounding box center [545, 170] width 73 height 244
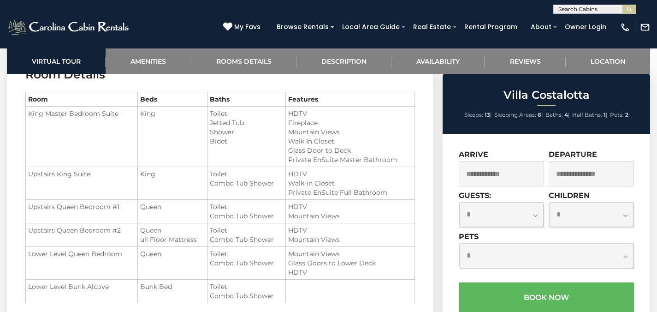
scroll to position [1095, 0]
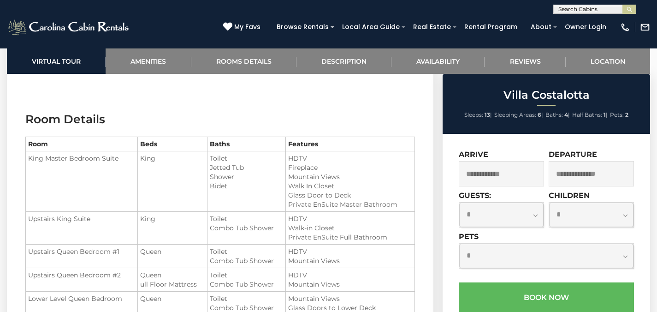
click at [577, 9] on input "text" at bounding box center [593, 10] width 81 height 9
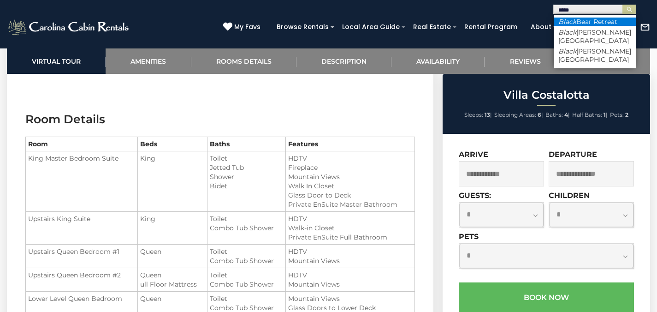
type input "*****"
click at [613, 20] on li "Black Bear Retreat" at bounding box center [594, 22] width 82 height 8
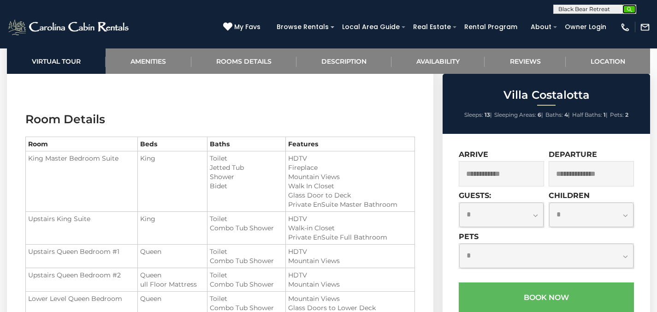
click at [631, 9] on img "submit" at bounding box center [629, 9] width 7 height 7
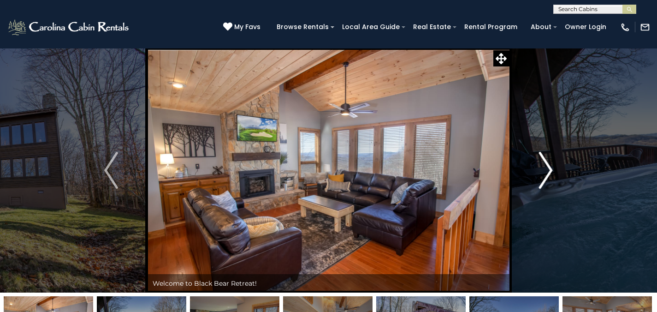
click at [548, 153] on img "Next" at bounding box center [546, 170] width 14 height 37
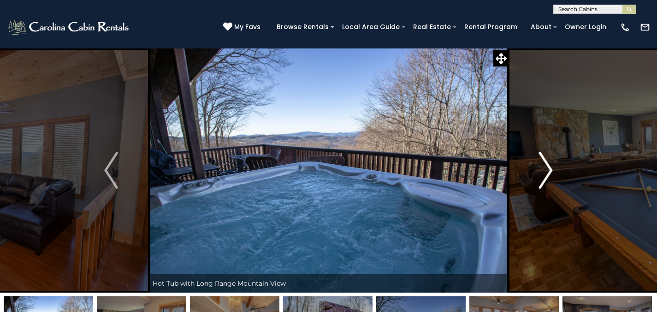
click at [548, 153] on img "Next" at bounding box center [546, 170] width 14 height 37
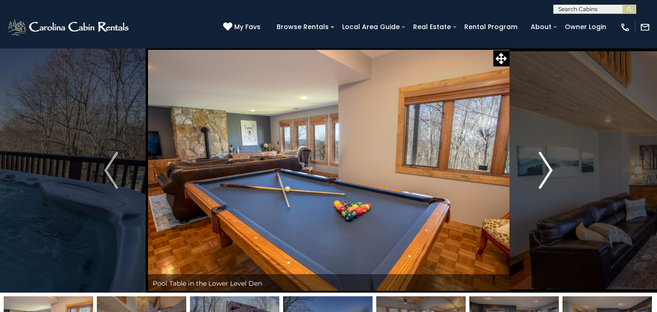
click at [548, 153] on img "Next" at bounding box center [546, 170] width 14 height 37
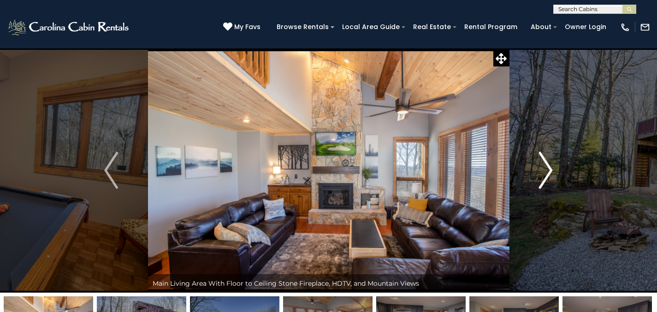
click at [548, 153] on img "Next" at bounding box center [546, 170] width 14 height 37
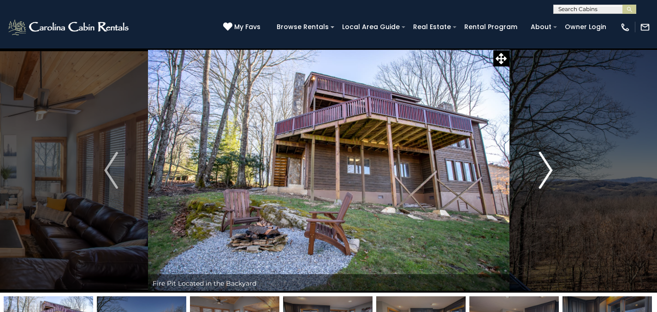
click at [548, 154] on img "Next" at bounding box center [546, 170] width 14 height 37
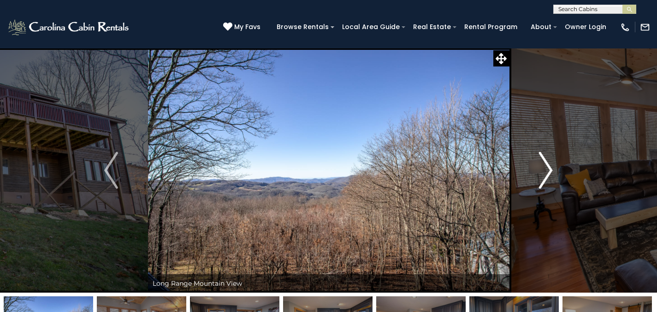
click at [548, 154] on img "Next" at bounding box center [546, 170] width 14 height 37
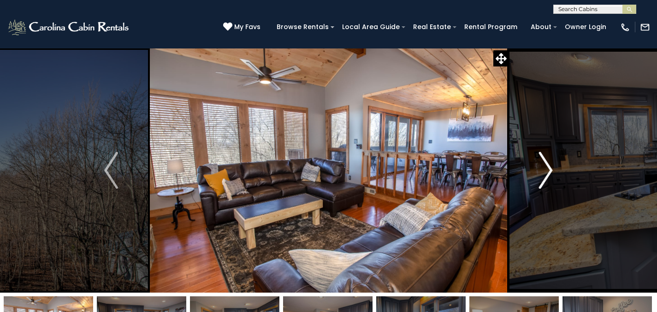
click at [548, 154] on img "Next" at bounding box center [546, 170] width 14 height 37
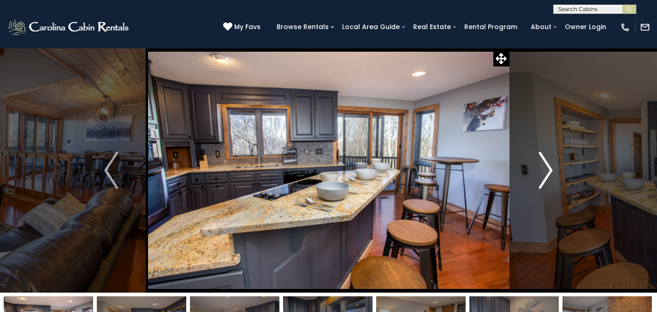
click at [548, 154] on img "Next" at bounding box center [546, 170] width 14 height 37
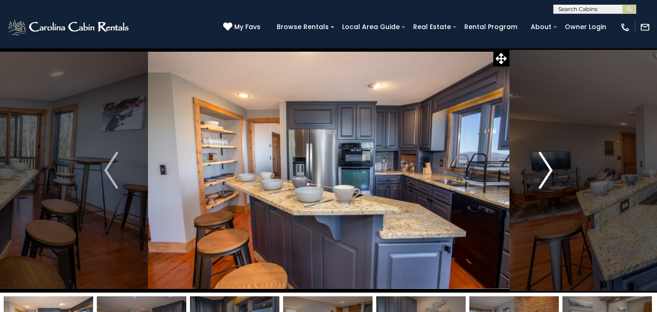
click at [548, 154] on img "Next" at bounding box center [546, 170] width 14 height 37
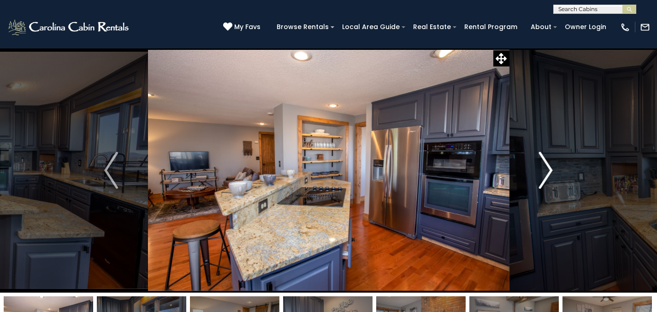
click at [548, 154] on img "Next" at bounding box center [546, 170] width 14 height 37
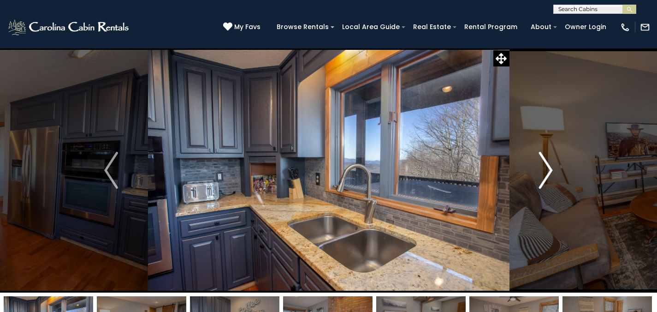
click at [548, 154] on img "Next" at bounding box center [546, 170] width 14 height 37
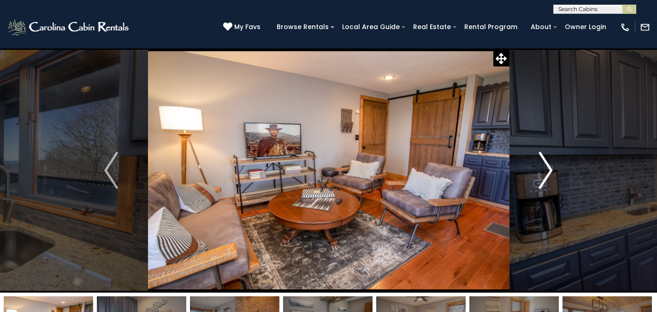
click at [548, 154] on img "Next" at bounding box center [546, 170] width 14 height 37
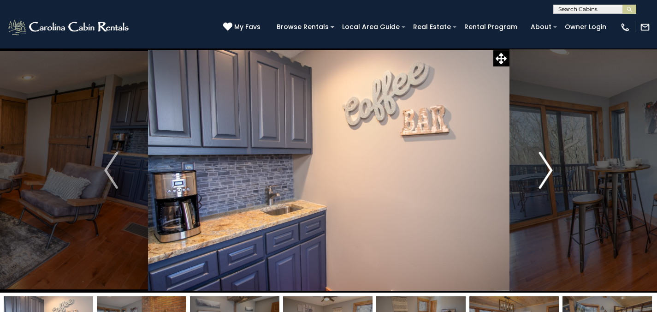
click at [548, 154] on img "Next" at bounding box center [546, 170] width 14 height 37
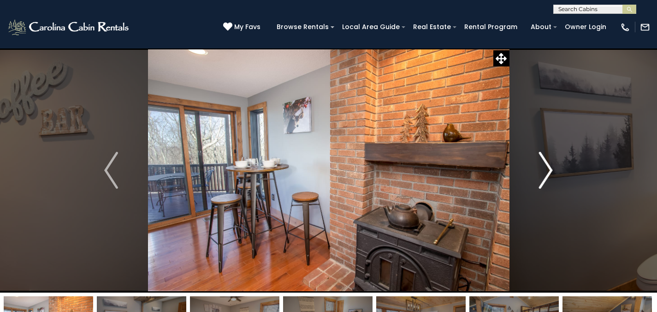
click at [548, 154] on img "Next" at bounding box center [546, 170] width 14 height 37
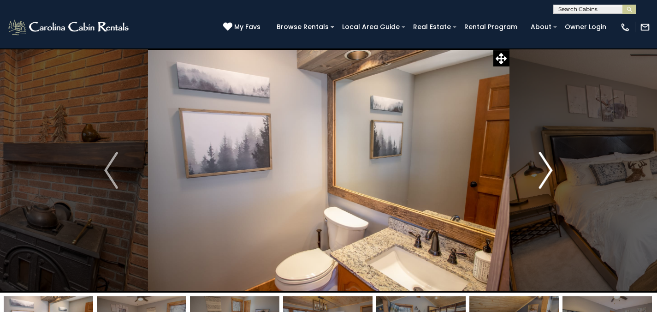
click at [548, 154] on img "Next" at bounding box center [546, 170] width 14 height 37
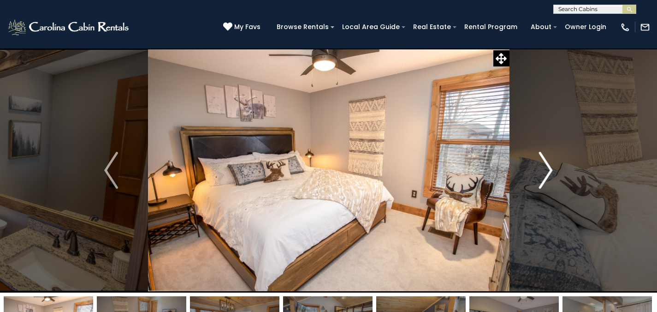
click at [548, 154] on img "Next" at bounding box center [546, 170] width 14 height 37
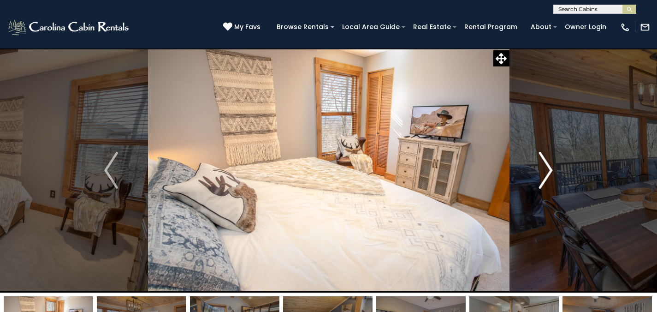
click at [548, 154] on img "Next" at bounding box center [546, 170] width 14 height 37
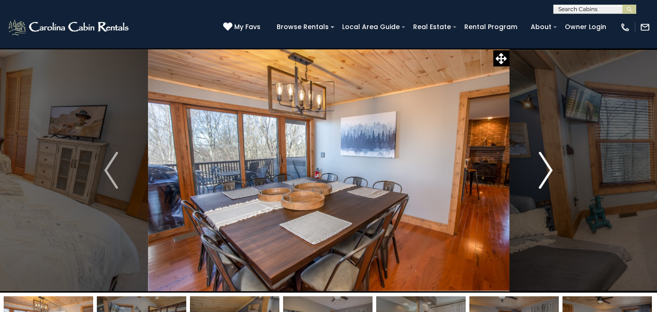
click at [548, 154] on img "Next" at bounding box center [546, 170] width 14 height 37
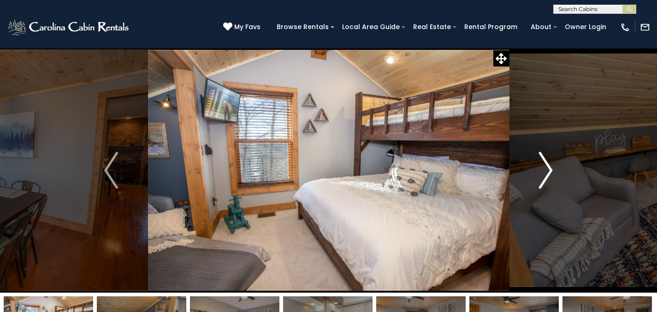
click at [548, 154] on img "Next" at bounding box center [546, 170] width 14 height 37
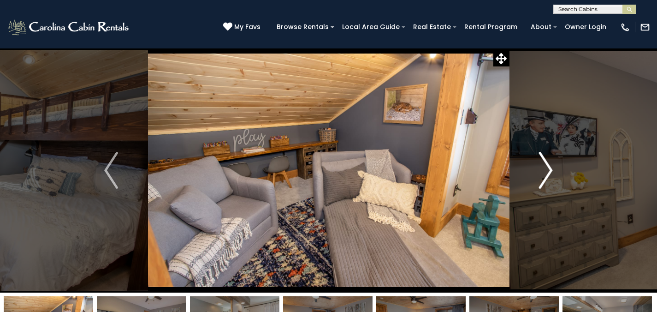
click at [548, 154] on img "Next" at bounding box center [546, 170] width 14 height 37
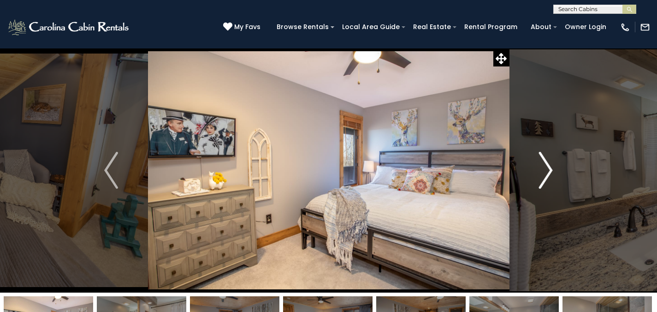
click at [548, 154] on img "Next" at bounding box center [546, 170] width 14 height 37
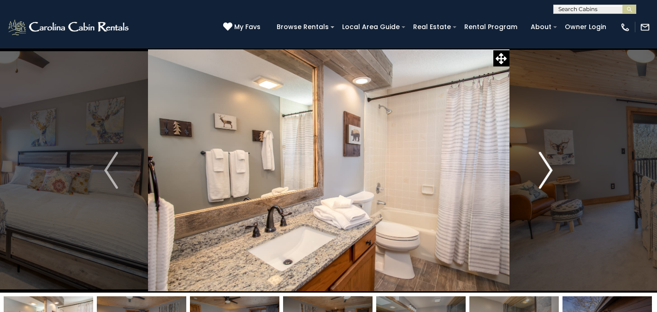
click at [548, 154] on img "Next" at bounding box center [546, 170] width 14 height 37
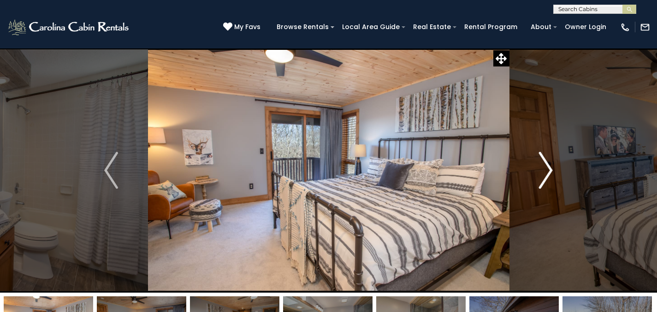
click at [548, 154] on img "Next" at bounding box center [546, 170] width 14 height 37
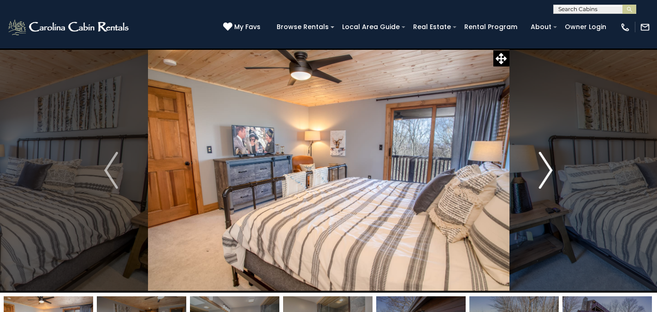
click at [548, 154] on img "Next" at bounding box center [546, 170] width 14 height 37
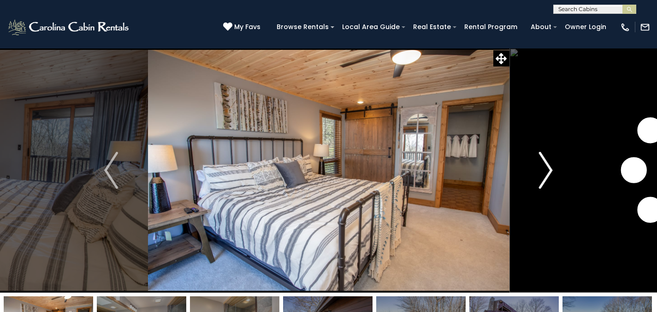
click at [548, 154] on img "Next" at bounding box center [546, 170] width 14 height 37
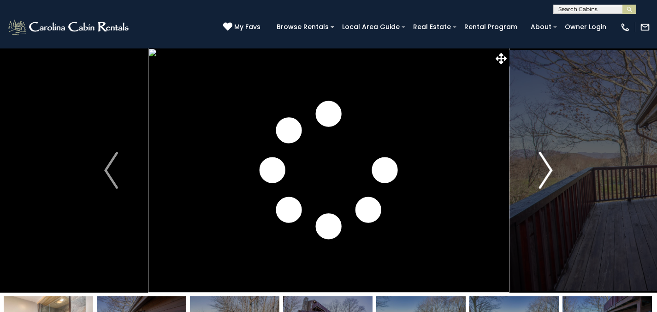
click at [548, 154] on img "Next" at bounding box center [546, 170] width 14 height 37
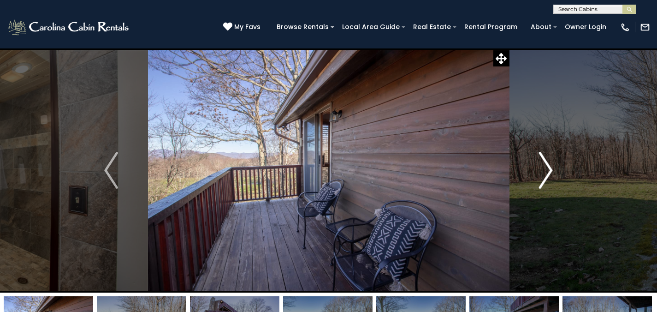
click at [548, 154] on img "Next" at bounding box center [546, 170] width 14 height 37
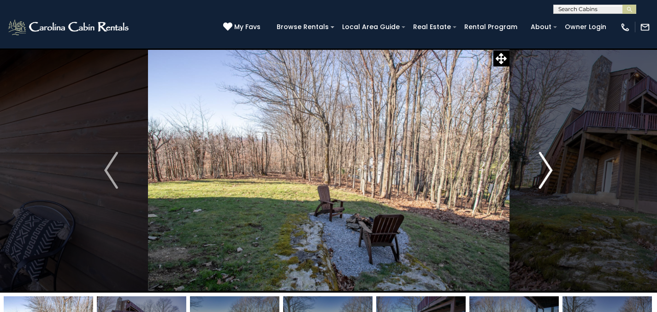
click at [548, 154] on img "Next" at bounding box center [546, 170] width 14 height 37
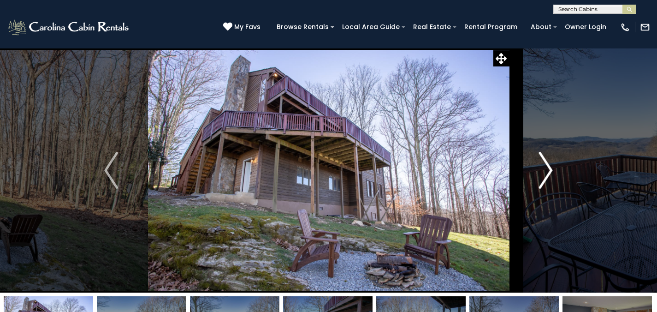
click at [548, 154] on img "Next" at bounding box center [546, 170] width 14 height 37
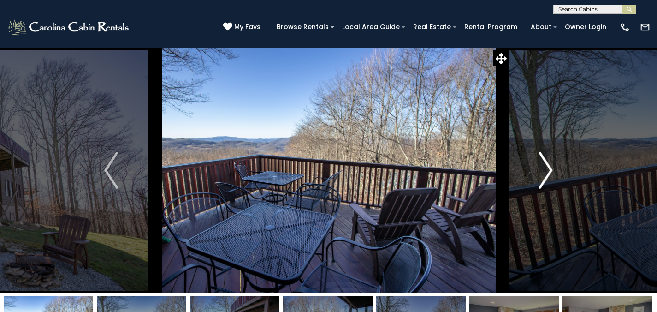
click at [548, 154] on img "Next" at bounding box center [546, 170] width 14 height 37
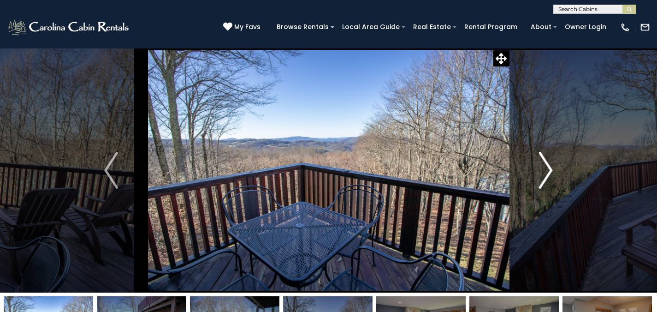
click at [548, 154] on img "Next" at bounding box center [546, 170] width 14 height 37
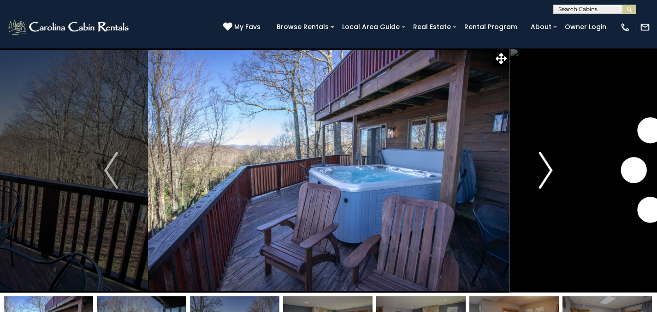
click at [548, 154] on img "Next" at bounding box center [546, 170] width 14 height 37
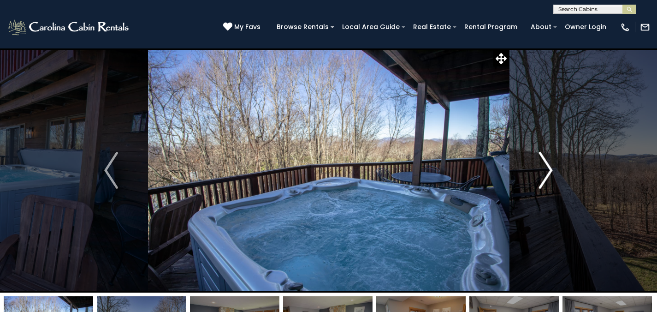
click at [548, 154] on img "Next" at bounding box center [546, 170] width 14 height 37
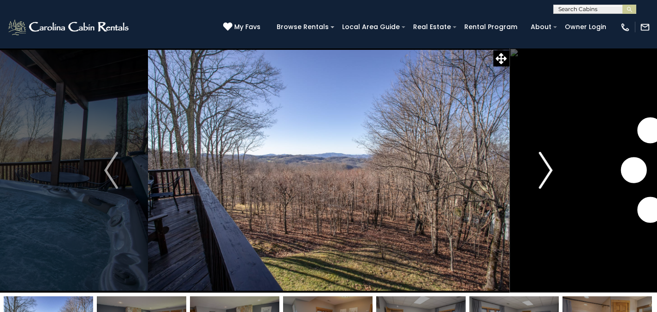
click at [548, 154] on img "Next" at bounding box center [546, 170] width 14 height 37
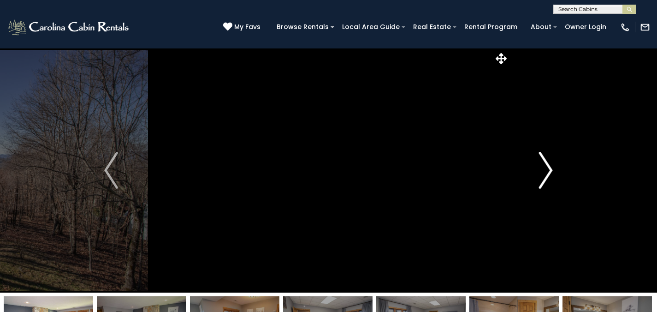
click at [548, 154] on img "Next" at bounding box center [546, 170] width 14 height 37
